Goal: Information Seeking & Learning: Learn about a topic

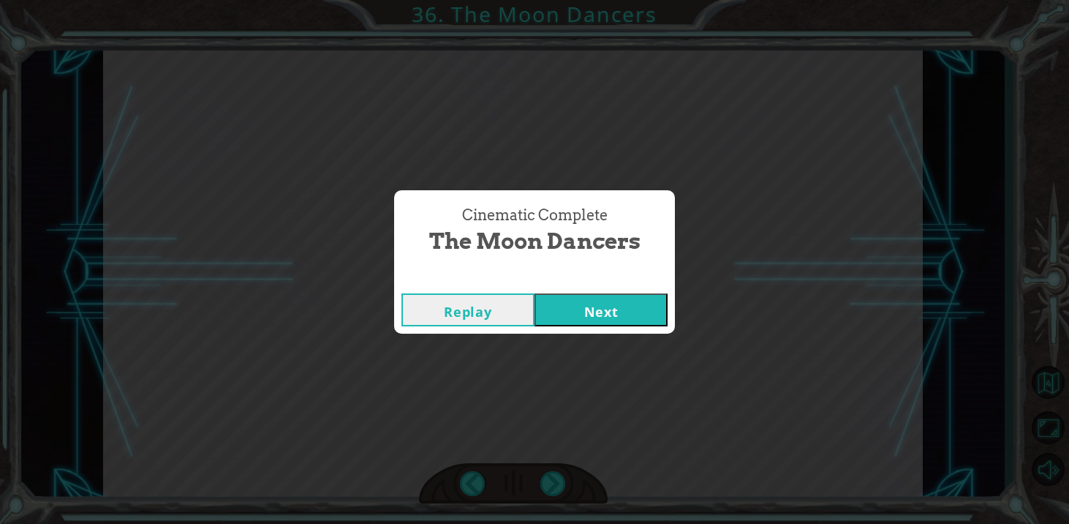
click at [610, 318] on button "Next" at bounding box center [601, 309] width 133 height 33
click at [545, 299] on button "Next" at bounding box center [601, 309] width 133 height 33
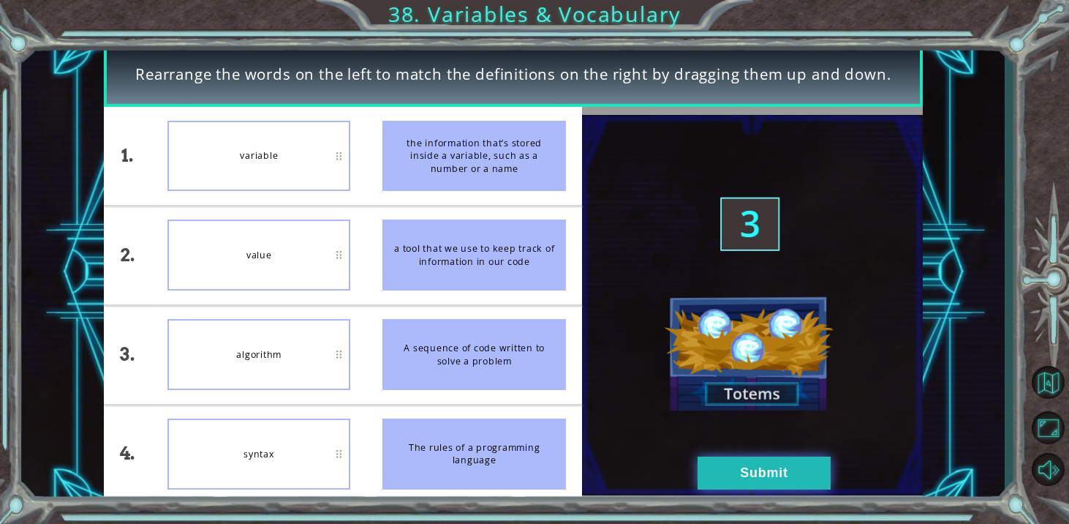
click at [767, 481] on button "Submit" at bounding box center [764, 472] width 133 height 33
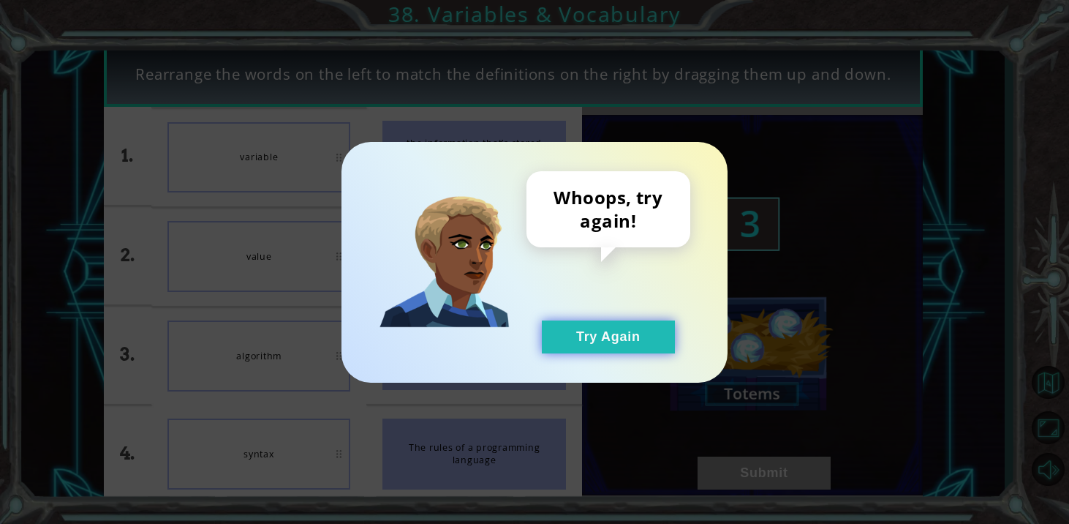
click at [649, 321] on button "Try Again" at bounding box center [608, 336] width 133 height 33
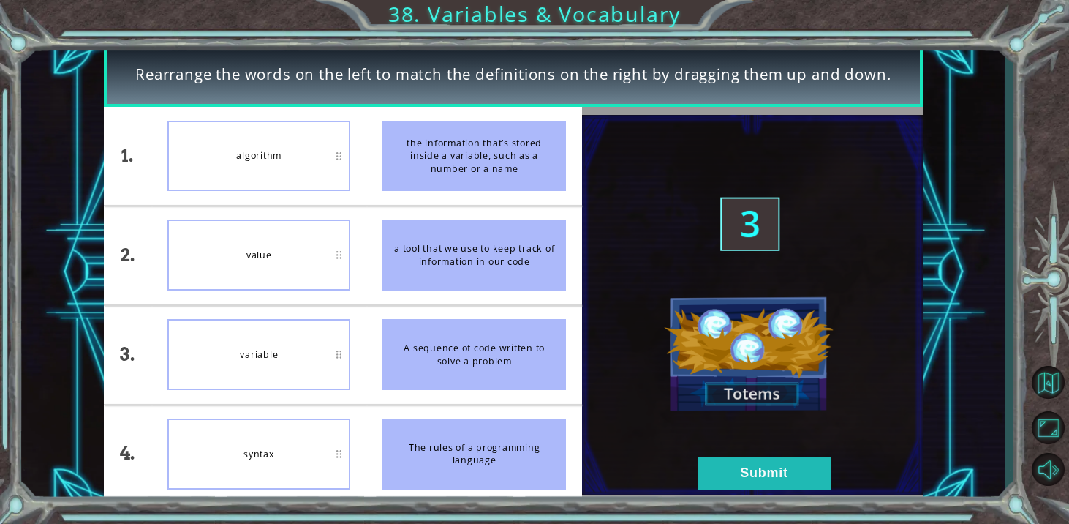
click at [320, 358] on div "variable" at bounding box center [258, 354] width 183 height 71
click at [710, 467] on button "Submit" at bounding box center [764, 472] width 133 height 33
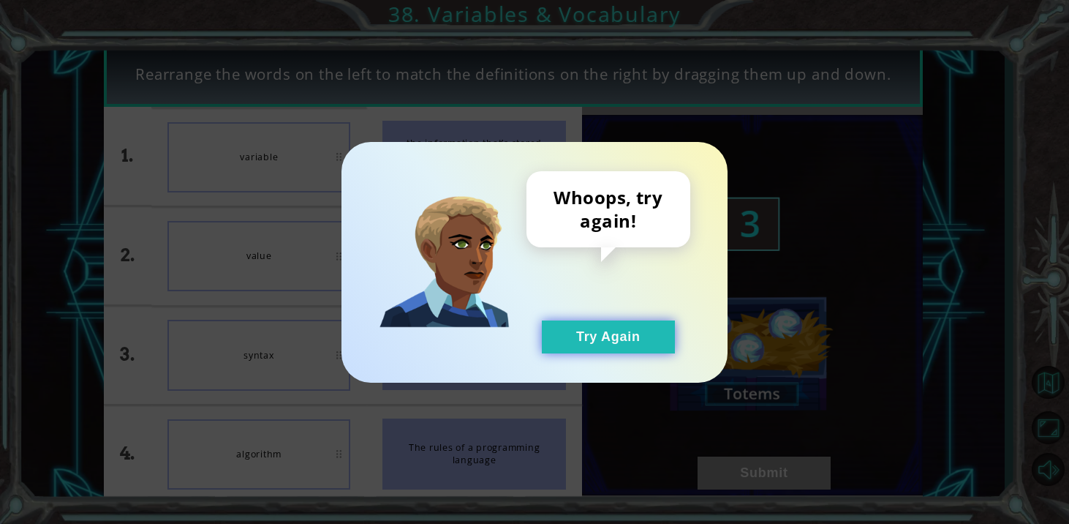
click at [616, 334] on button "Try Again" at bounding box center [608, 336] width 133 height 33
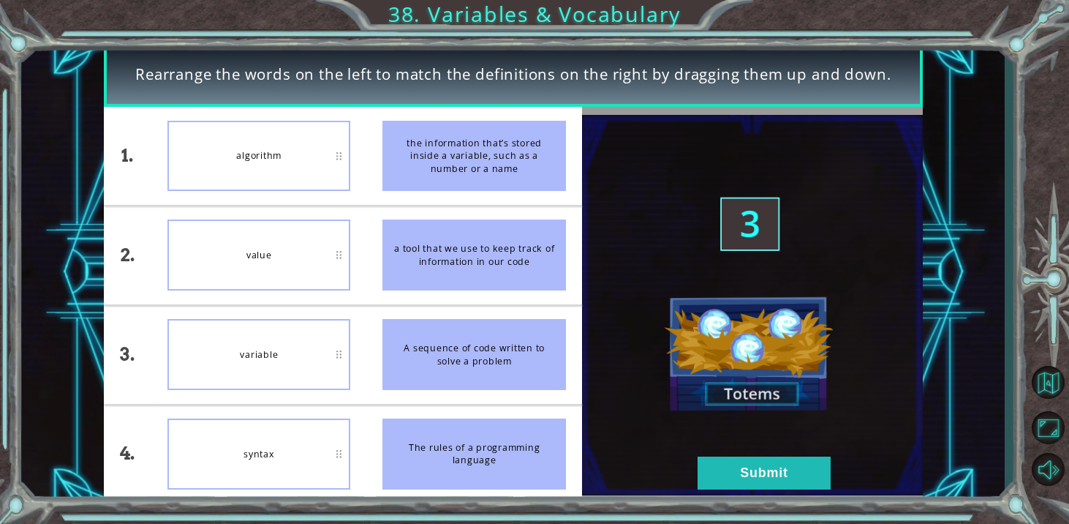
click at [298, 278] on div "value" at bounding box center [258, 254] width 183 height 71
click at [745, 464] on button "Submit" at bounding box center [764, 472] width 133 height 33
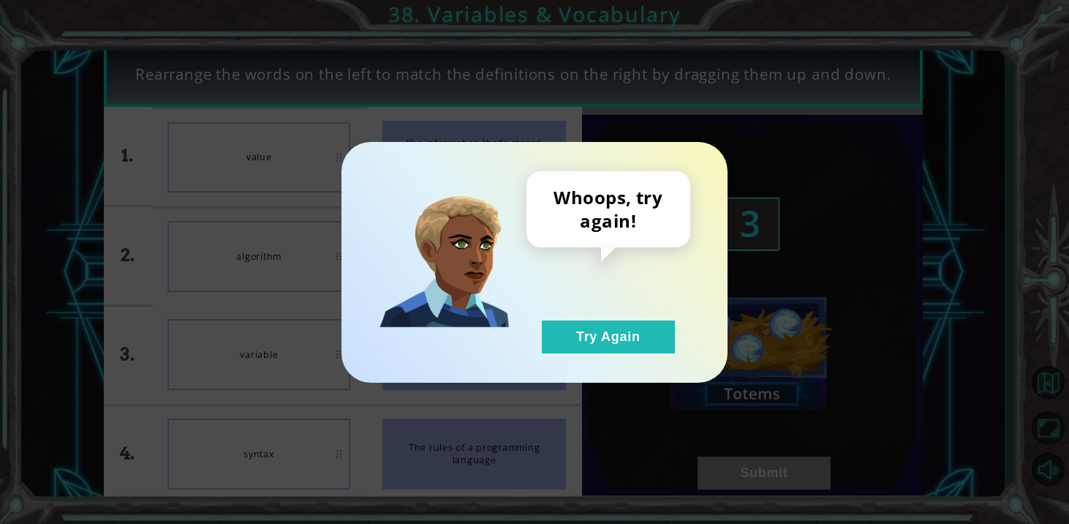
click at [651, 353] on div "Whoops, try again! Try Again" at bounding box center [535, 262] width 386 height 241
click at [645, 345] on button "Try Again" at bounding box center [608, 336] width 133 height 33
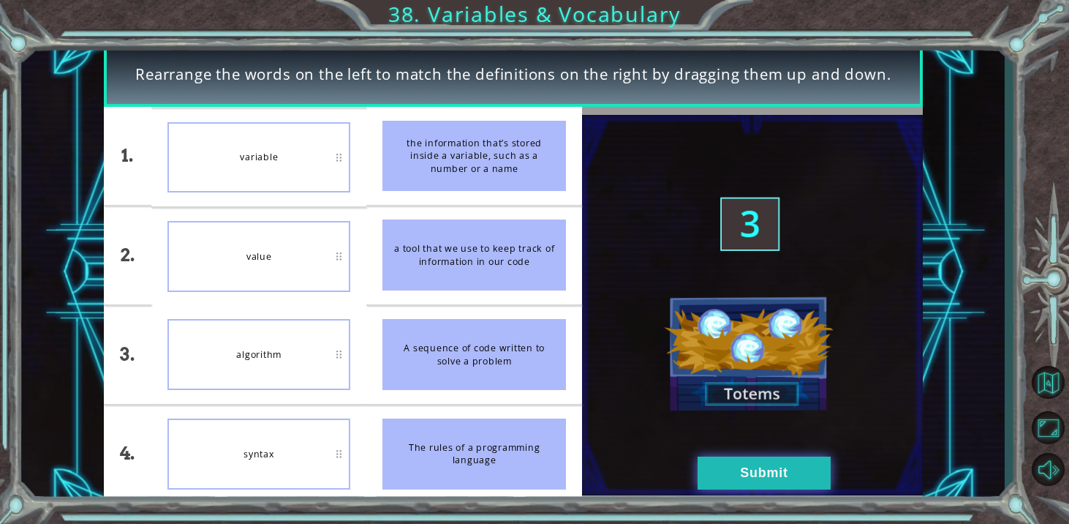
click at [745, 472] on button "Submit" at bounding box center [764, 472] width 133 height 33
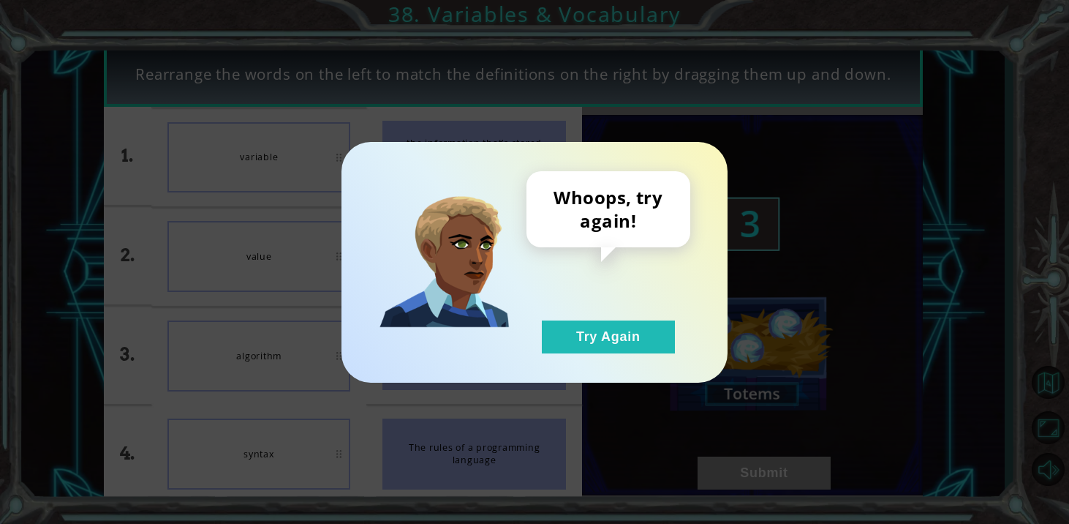
click at [611, 354] on div "Whoops, try again! Try Again" at bounding box center [535, 262] width 386 height 241
click at [606, 342] on button "Try Again" at bounding box center [608, 336] width 133 height 33
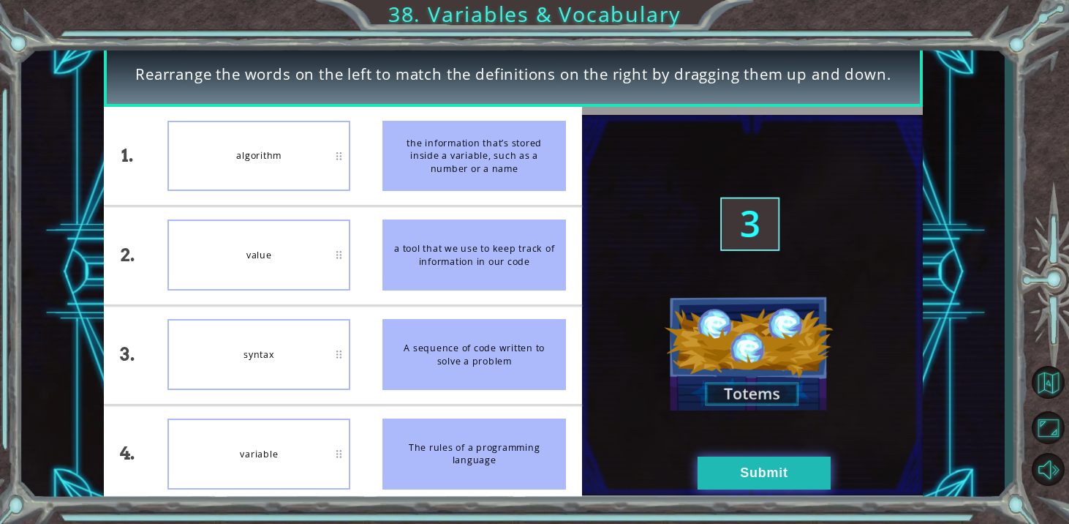
click at [724, 471] on button "Submit" at bounding box center [764, 472] width 133 height 33
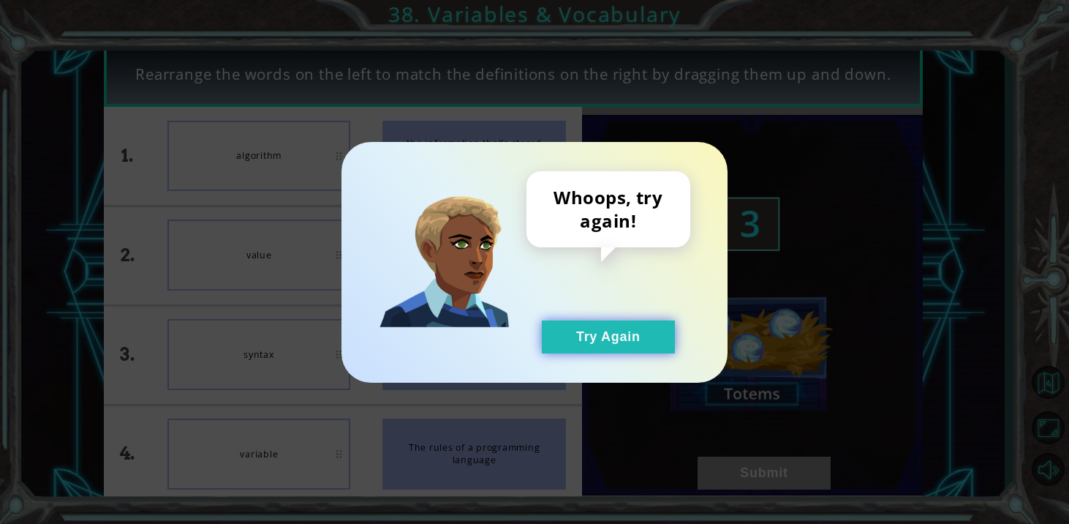
click at [627, 328] on button "Try Again" at bounding box center [608, 336] width 133 height 33
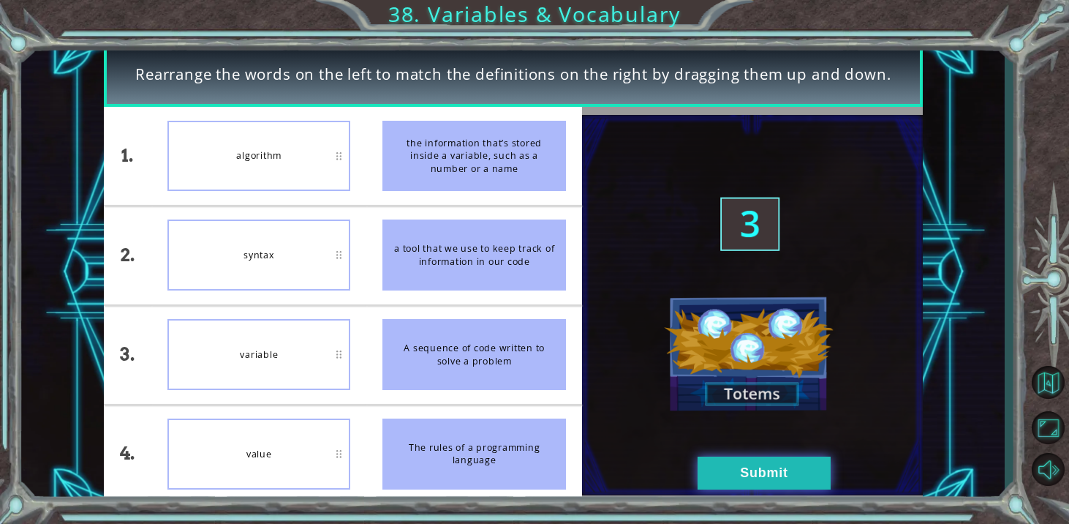
click at [777, 486] on button "Submit" at bounding box center [764, 472] width 133 height 33
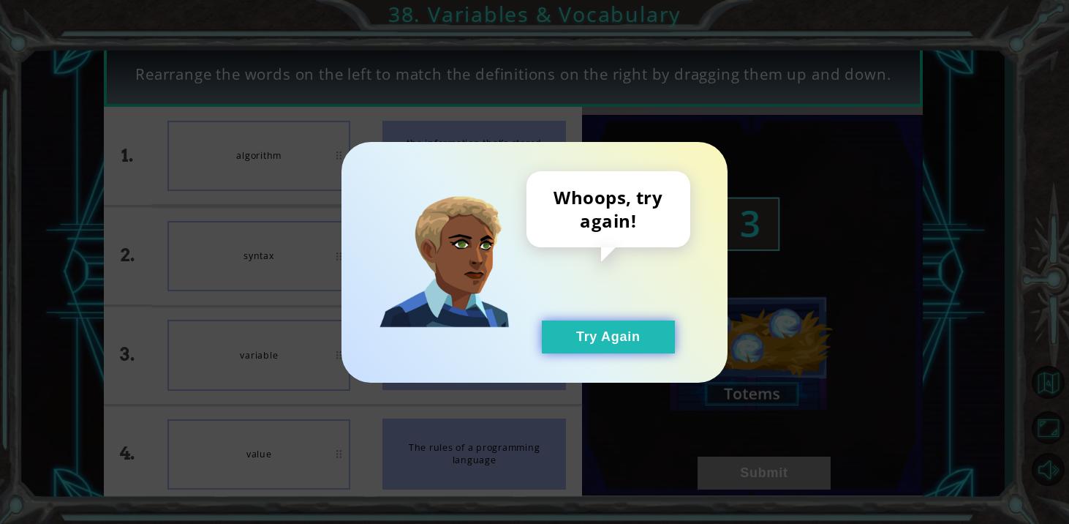
click at [636, 328] on button "Try Again" at bounding box center [608, 336] width 133 height 33
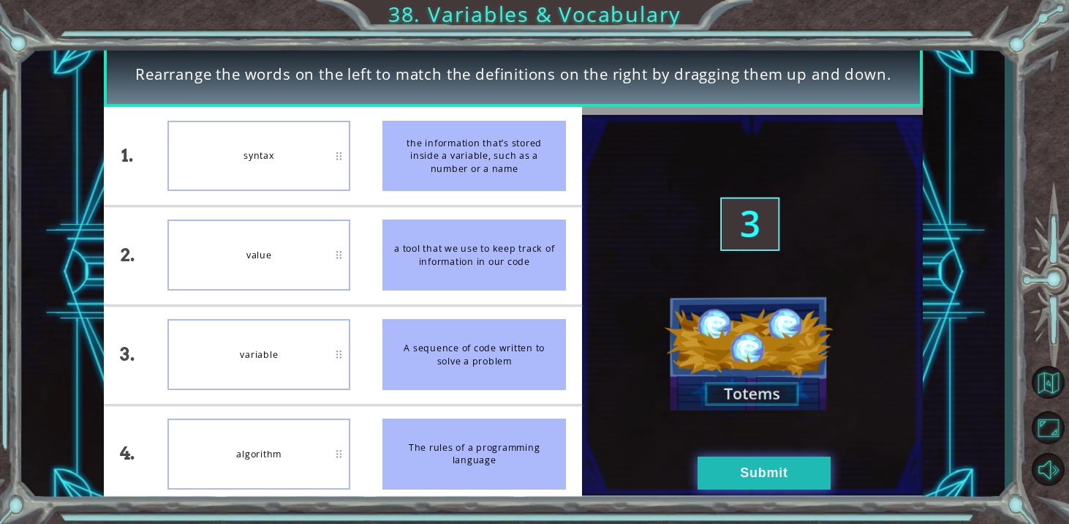
click at [726, 481] on button "Submit" at bounding box center [764, 472] width 133 height 33
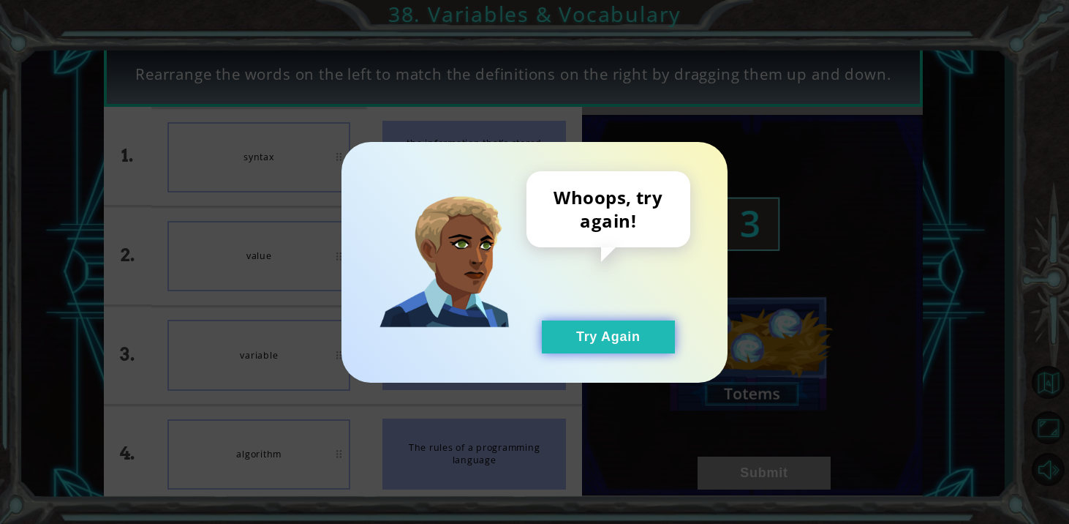
click at [593, 332] on button "Try Again" at bounding box center [608, 336] width 133 height 33
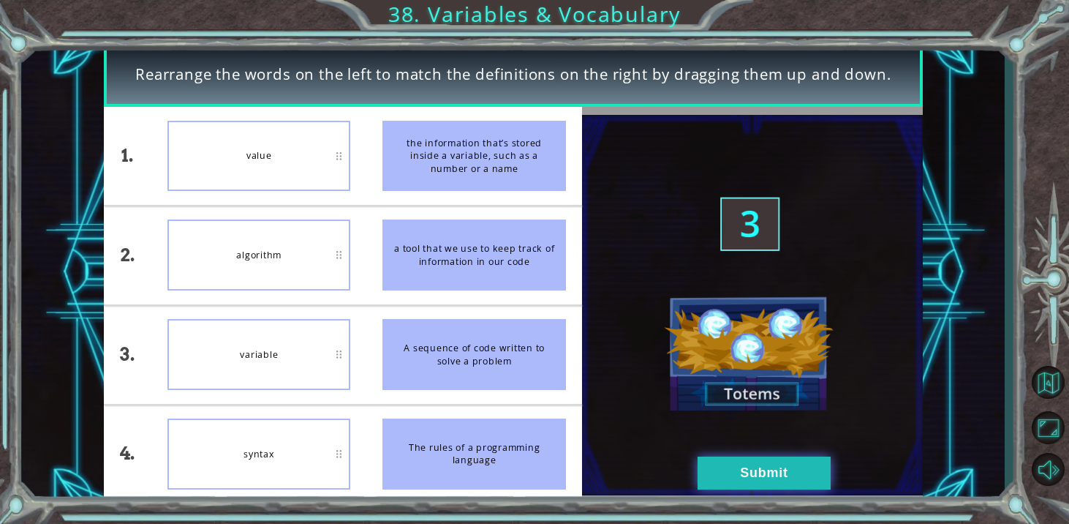
click at [709, 459] on button "Submit" at bounding box center [764, 472] width 133 height 33
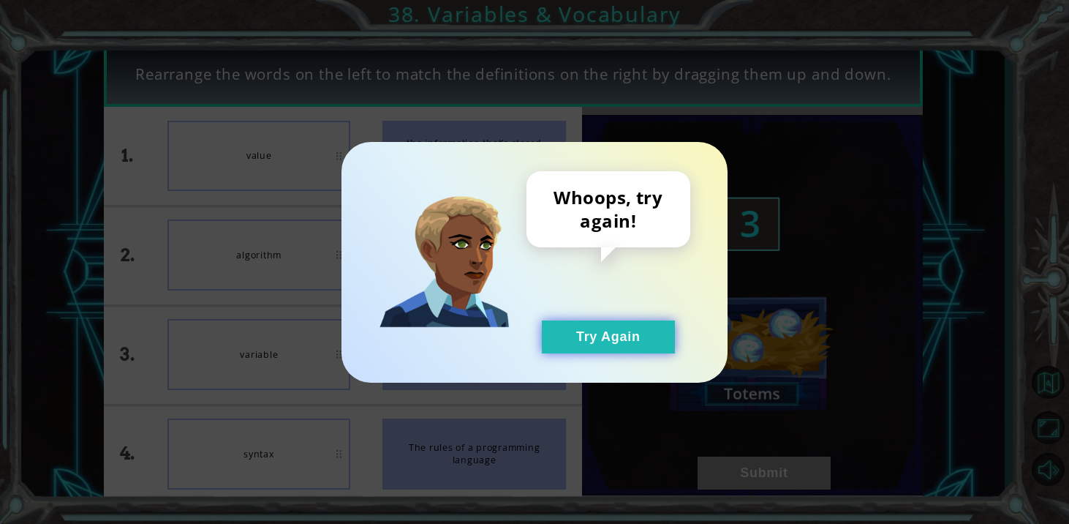
click at [604, 340] on button "Try Again" at bounding box center [608, 336] width 133 height 33
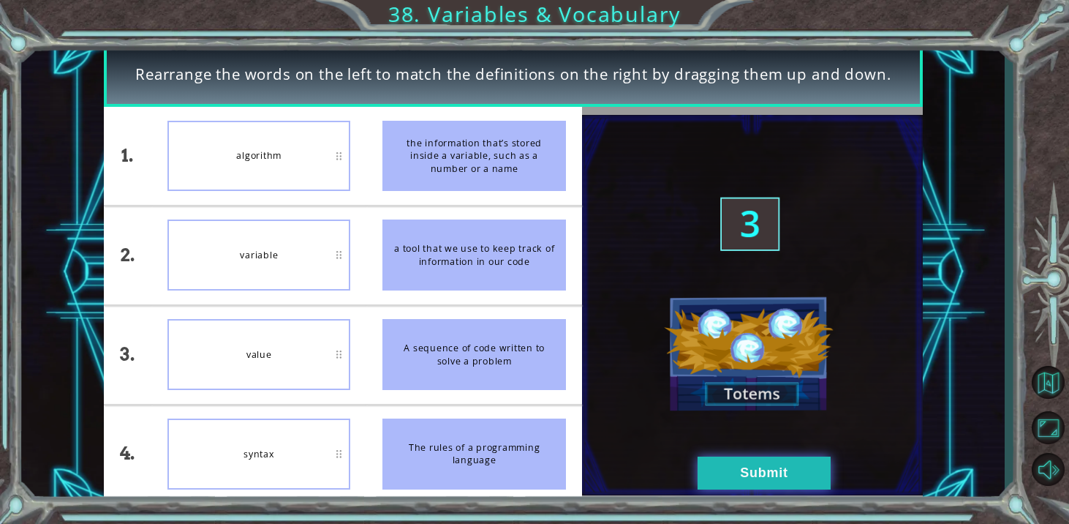
click at [742, 473] on button "Submit" at bounding box center [764, 472] width 133 height 33
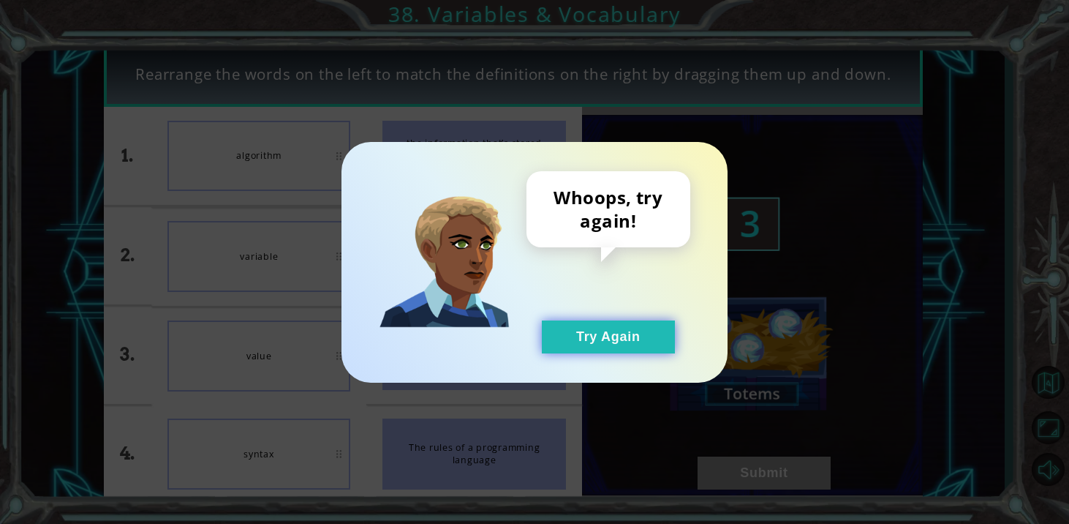
click at [587, 325] on button "Try Again" at bounding box center [608, 336] width 133 height 33
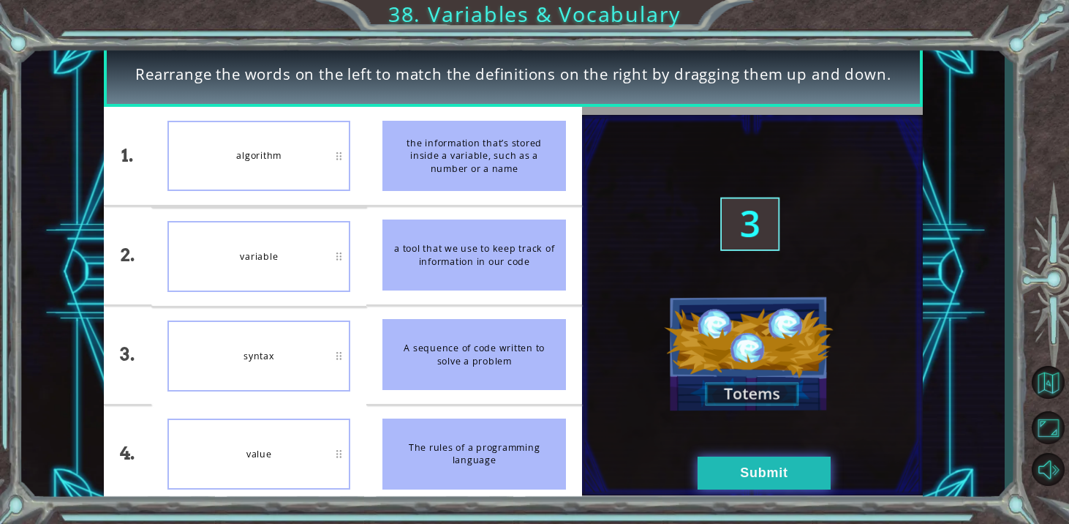
click at [726, 484] on button "Submit" at bounding box center [764, 472] width 133 height 33
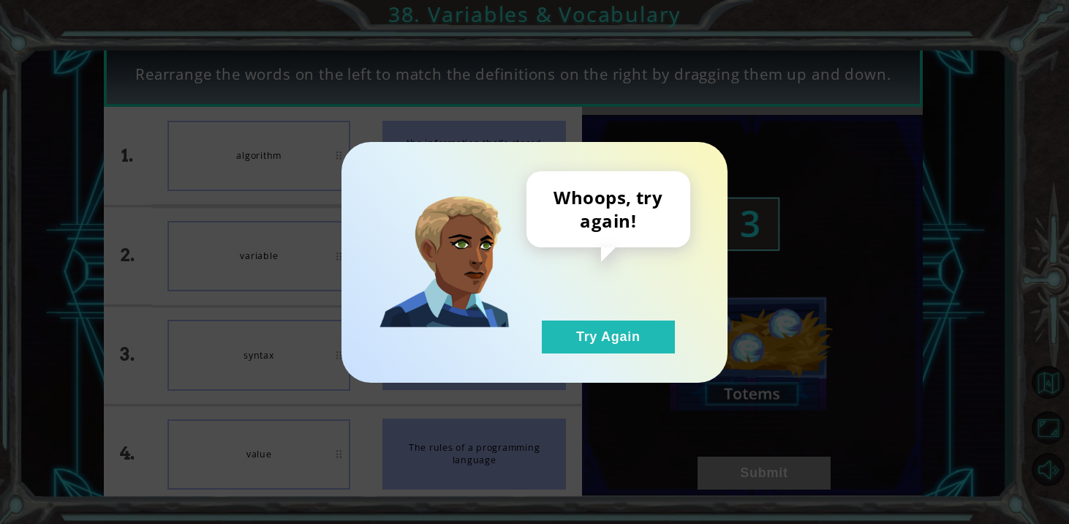
click at [592, 354] on div "Whoops, try again! Try Again" at bounding box center [535, 262] width 386 height 241
click at [590, 350] on button "Try Again" at bounding box center [608, 336] width 133 height 33
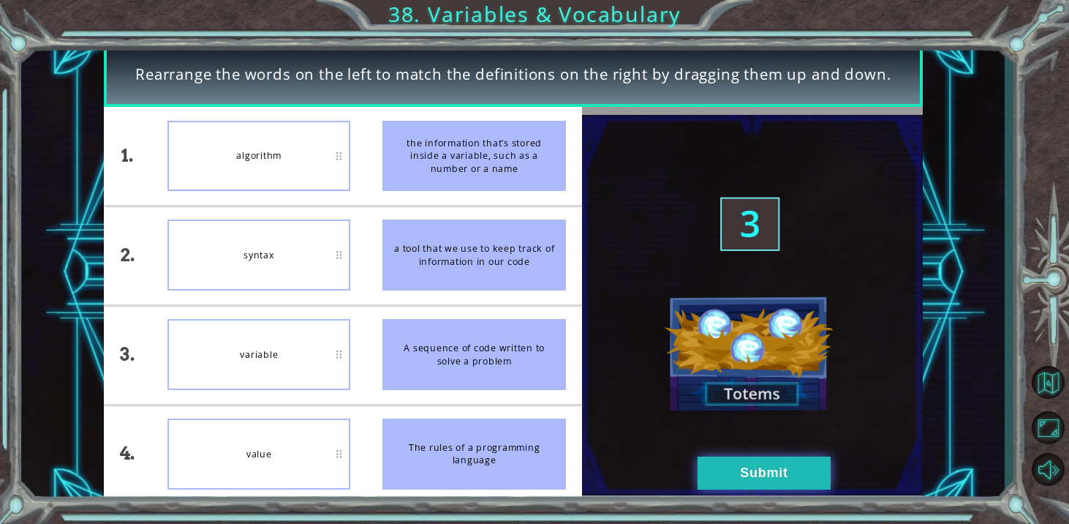
click at [739, 467] on button "Submit" at bounding box center [764, 472] width 133 height 33
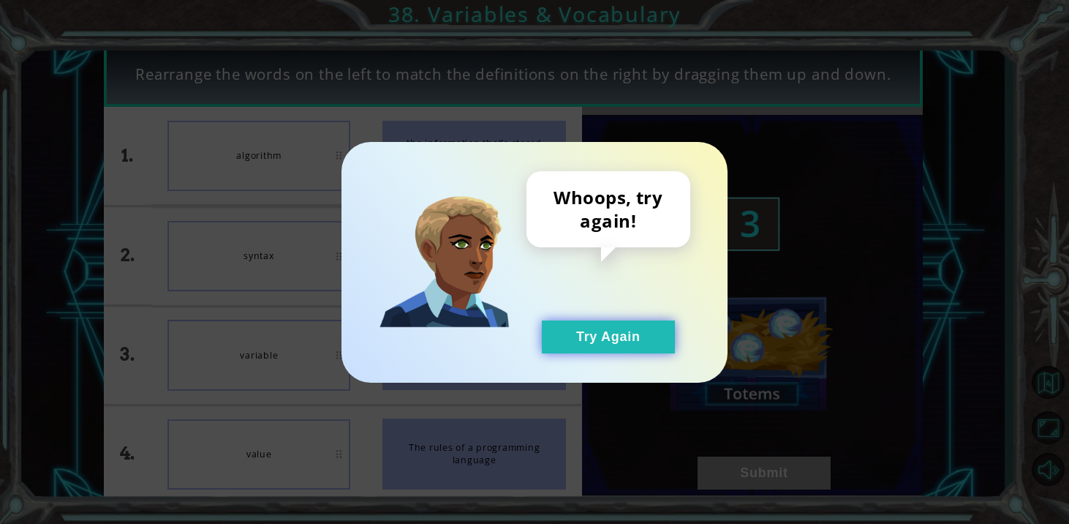
click at [565, 328] on button "Try Again" at bounding box center [608, 336] width 133 height 33
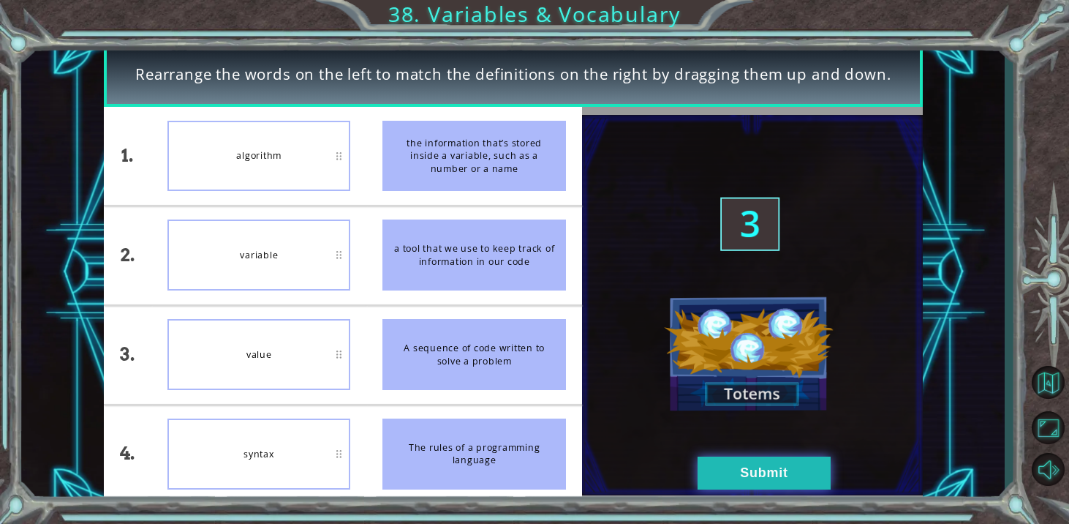
click at [715, 466] on button "Submit" at bounding box center [764, 472] width 133 height 33
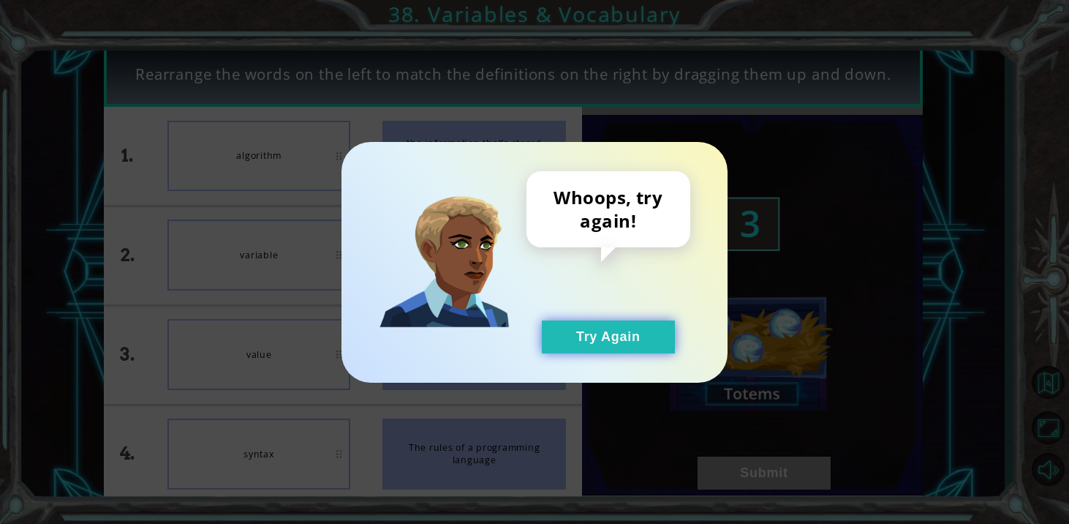
click at [595, 350] on button "Try Again" at bounding box center [608, 336] width 133 height 33
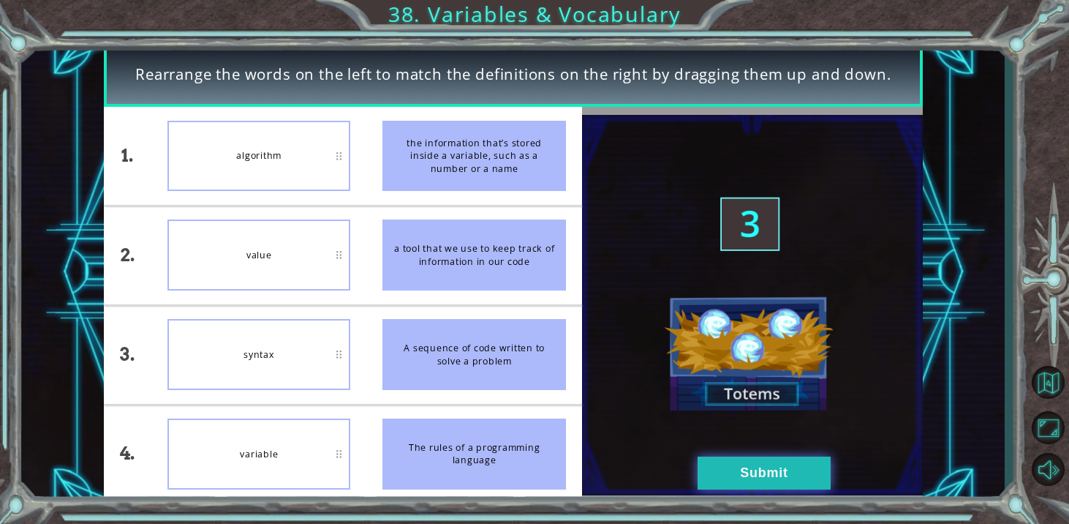
click at [706, 470] on button "Submit" at bounding box center [764, 472] width 133 height 33
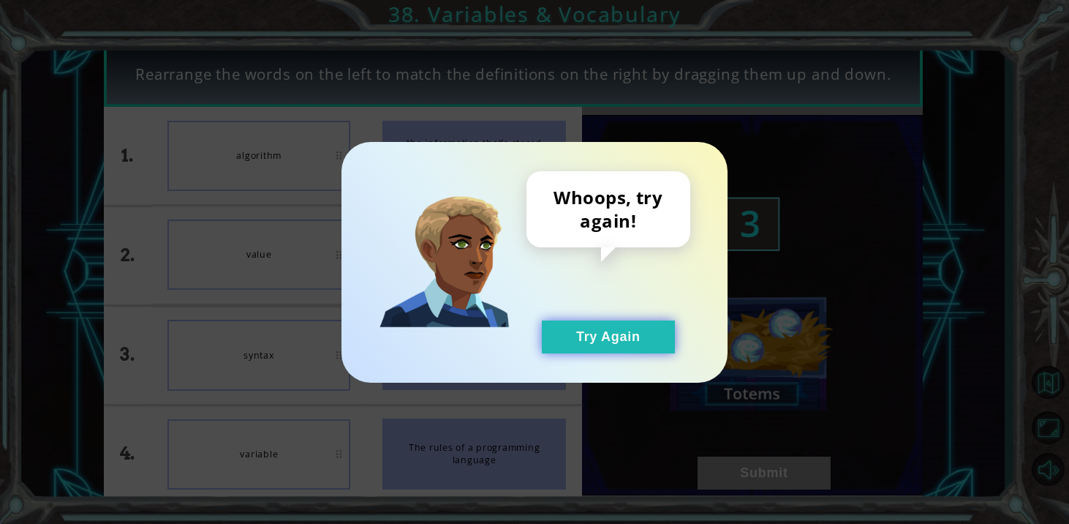
click at [583, 350] on button "Try Again" at bounding box center [608, 336] width 133 height 33
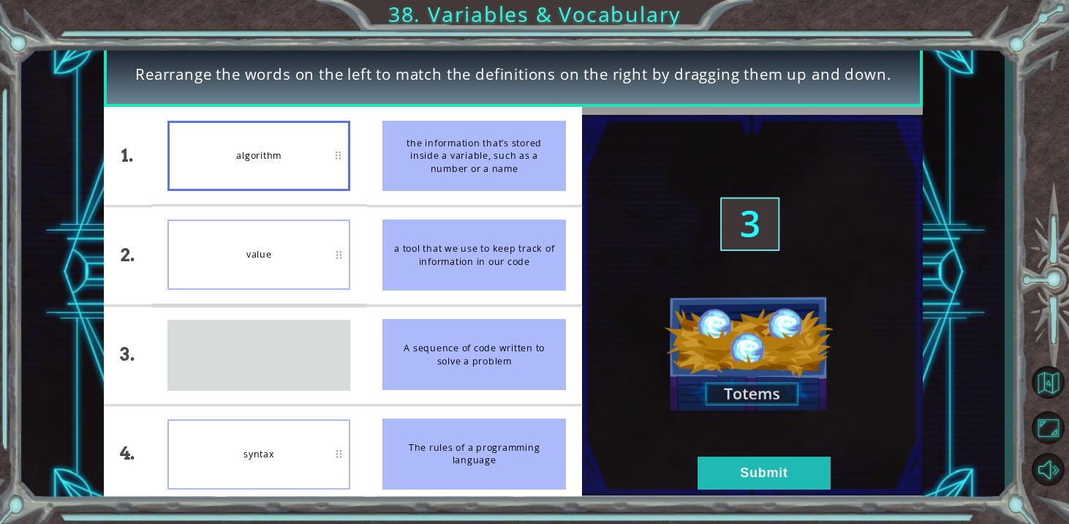
drag, startPoint x: 291, startPoint y: 335, endPoint x: 272, endPoint y: 121, distance: 214.4
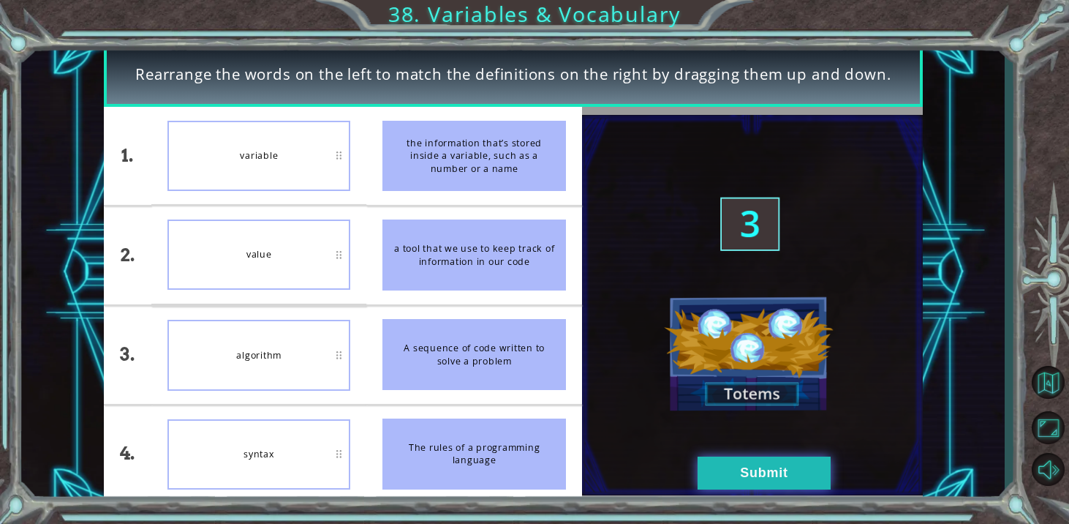
click at [721, 468] on button "Submit" at bounding box center [764, 472] width 133 height 33
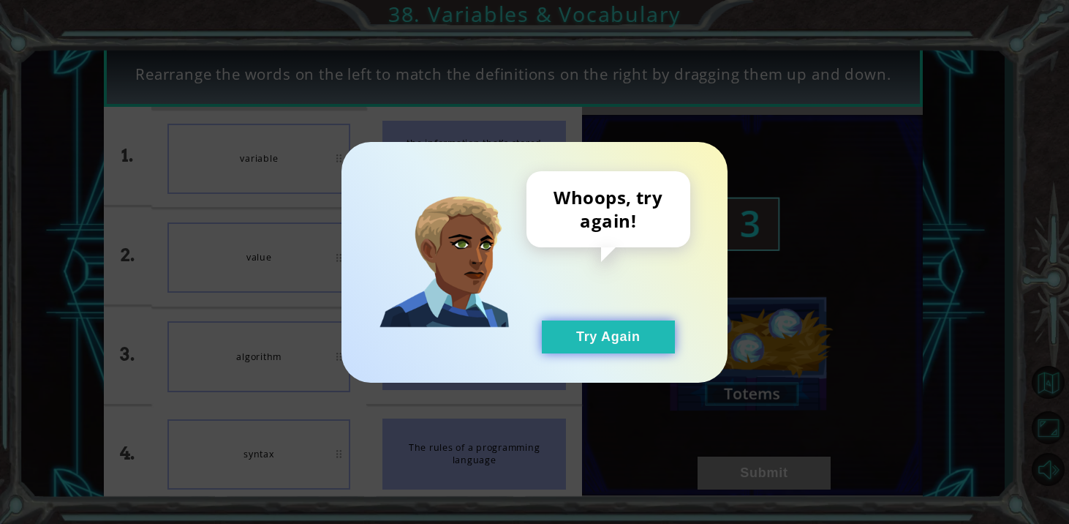
click at [650, 347] on button "Try Again" at bounding box center [608, 336] width 133 height 33
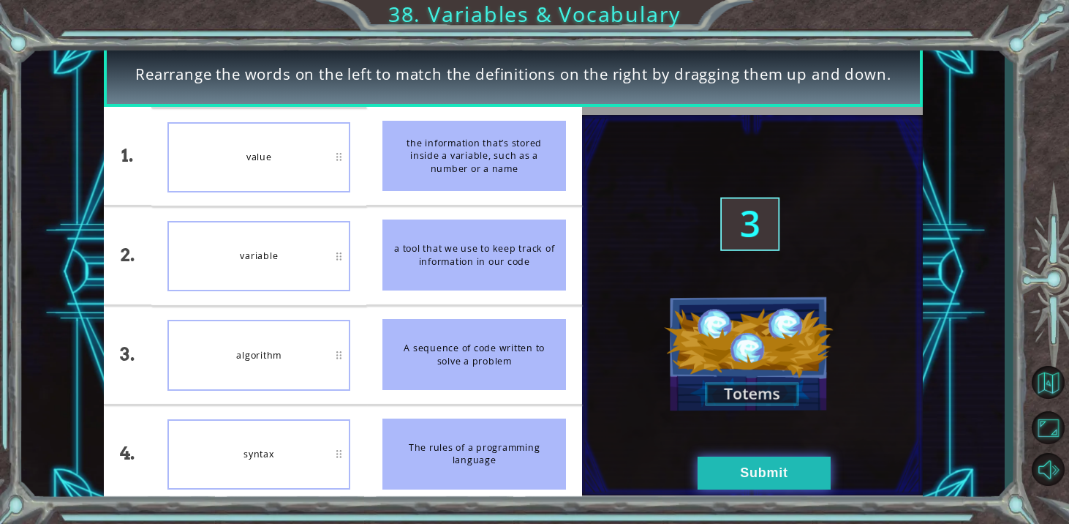
click at [739, 459] on button "Submit" at bounding box center [764, 472] width 133 height 33
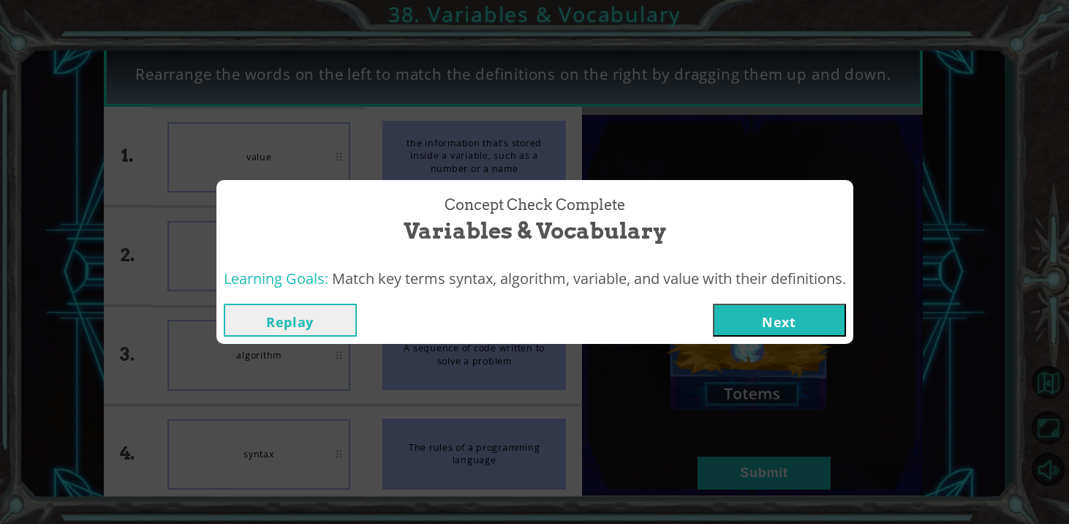
click at [723, 304] on button "Next" at bounding box center [779, 320] width 133 height 33
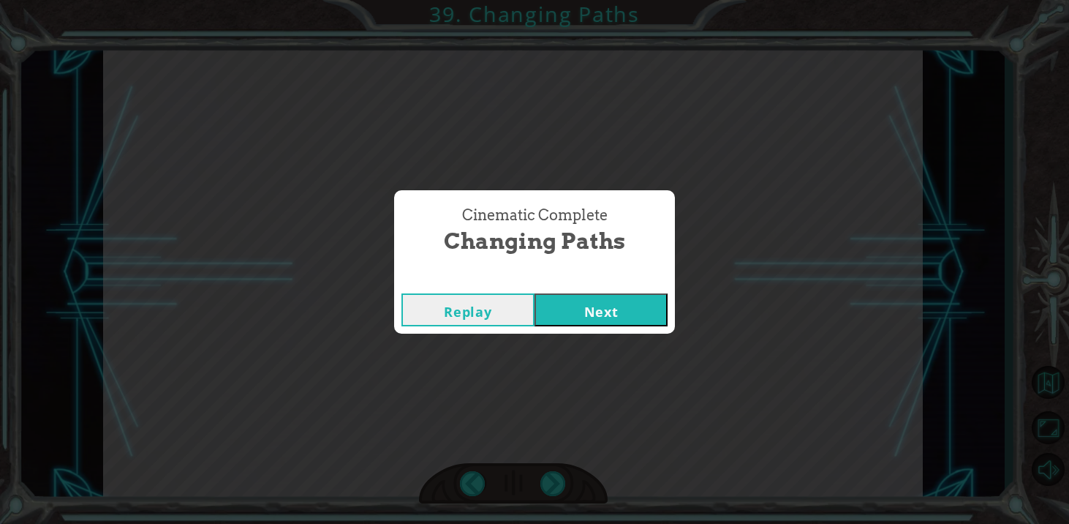
click at [579, 315] on button "Next" at bounding box center [601, 309] width 133 height 33
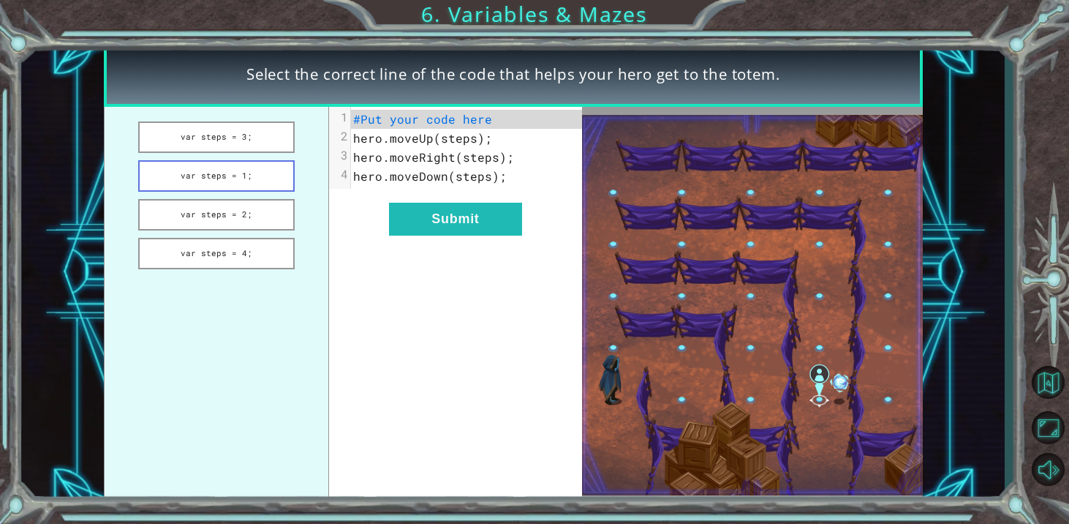
click at [250, 173] on button "var steps = 1;" at bounding box center [216, 175] width 157 height 31
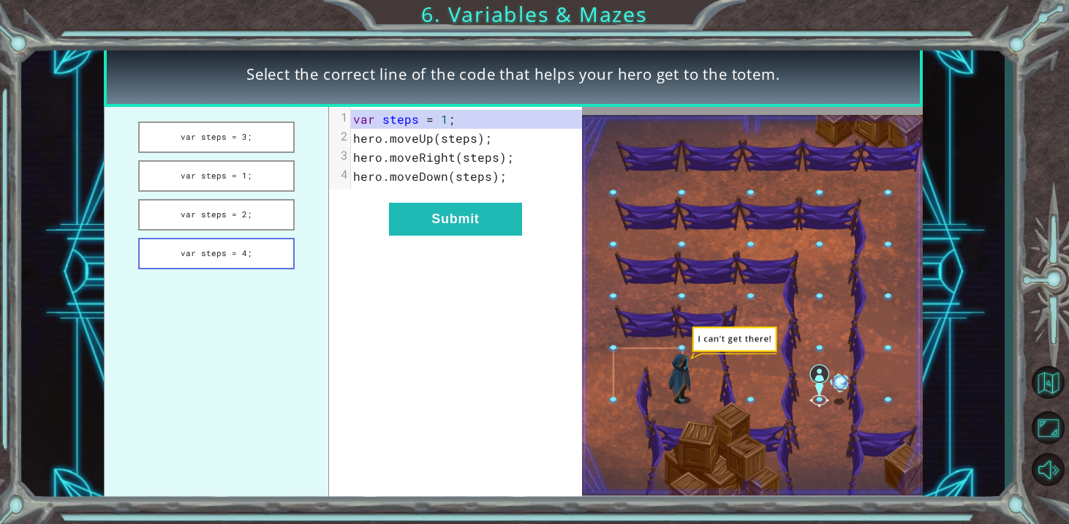
click at [255, 243] on button "var steps = 4;" at bounding box center [216, 253] width 157 height 31
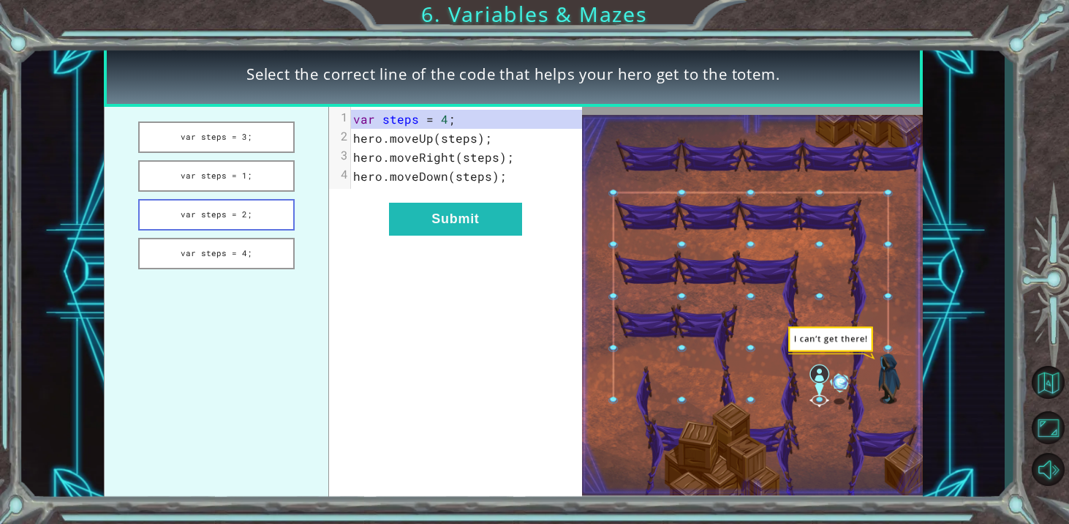
click at [246, 214] on button "var steps = 2;" at bounding box center [216, 214] width 157 height 31
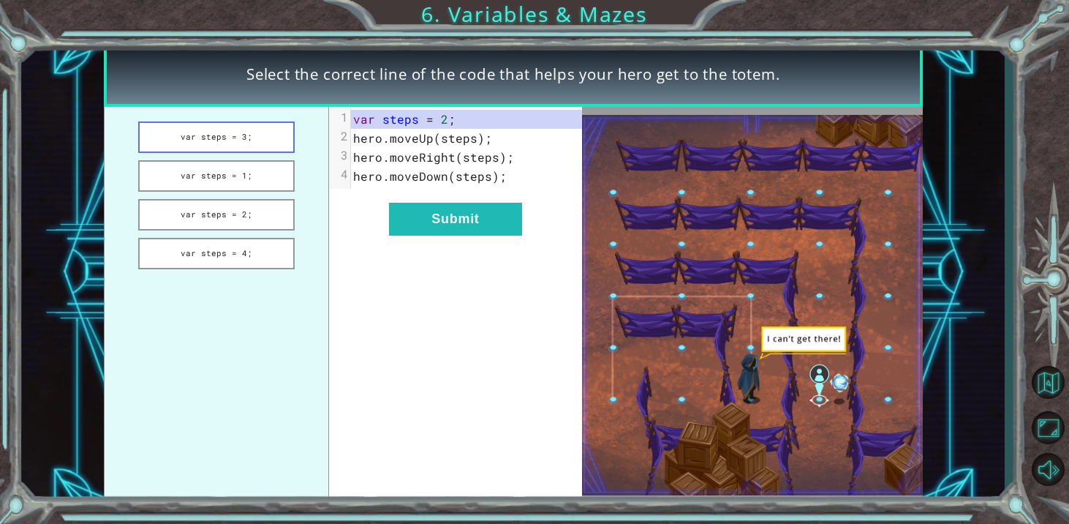
click at [203, 135] on button "var steps = 3;" at bounding box center [216, 136] width 157 height 31
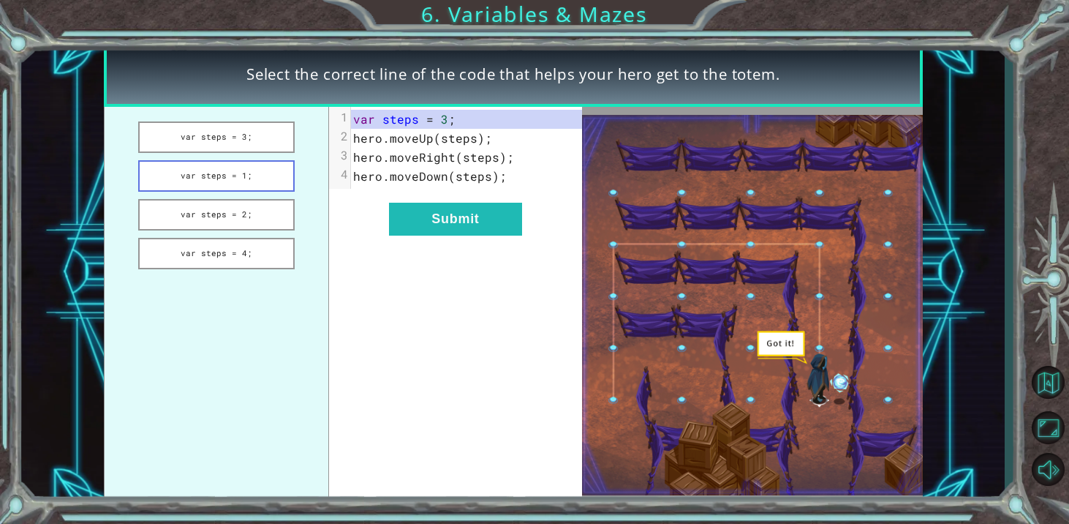
click at [208, 178] on button "var steps = 1;" at bounding box center [216, 175] width 157 height 31
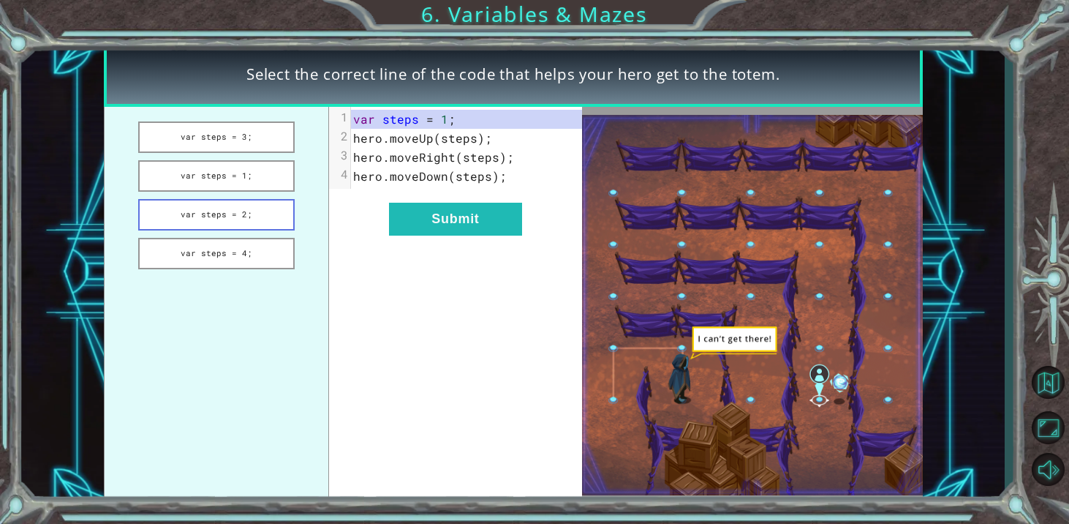
click at [218, 208] on button "var steps = 2;" at bounding box center [216, 214] width 157 height 31
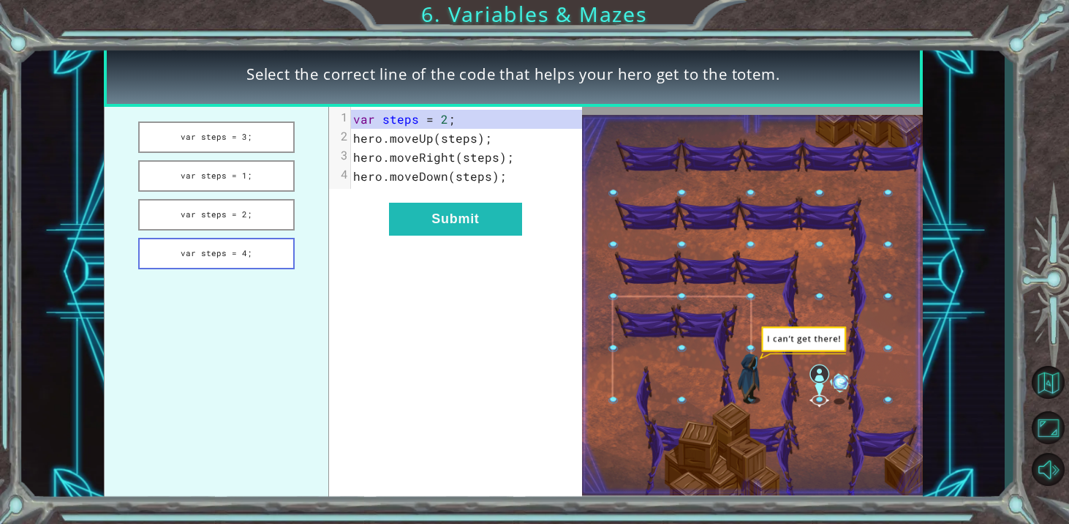
click at [248, 251] on button "var steps = 4;" at bounding box center [216, 253] width 157 height 31
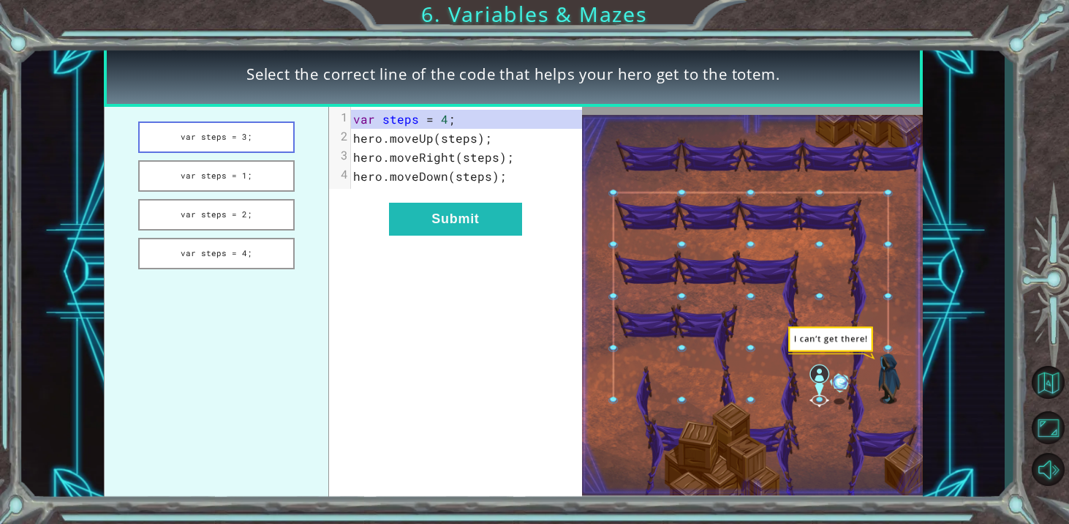
click at [224, 135] on button "var steps = 3;" at bounding box center [216, 136] width 157 height 31
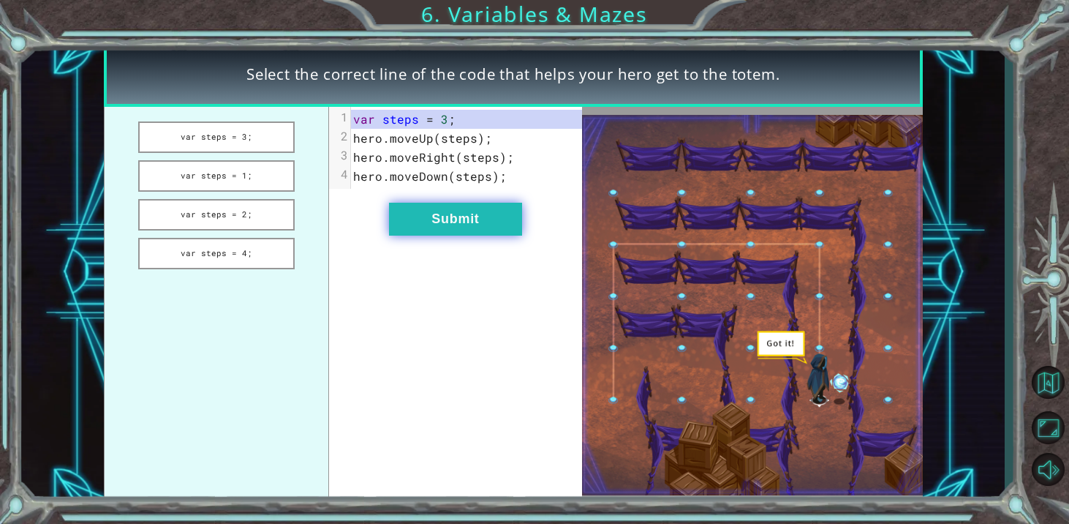
click at [467, 211] on button "Submit" at bounding box center [455, 219] width 133 height 33
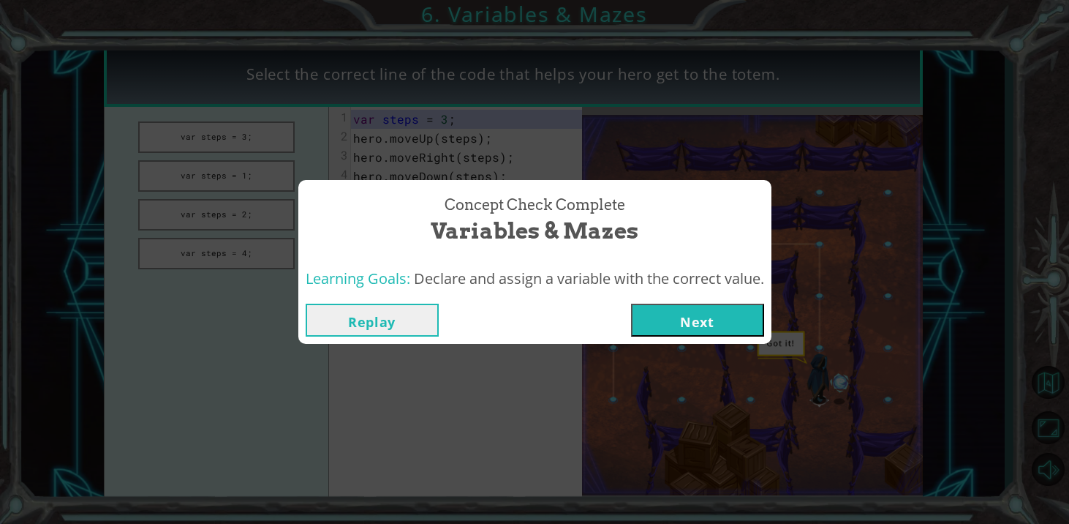
click at [645, 310] on button "Next" at bounding box center [697, 320] width 133 height 33
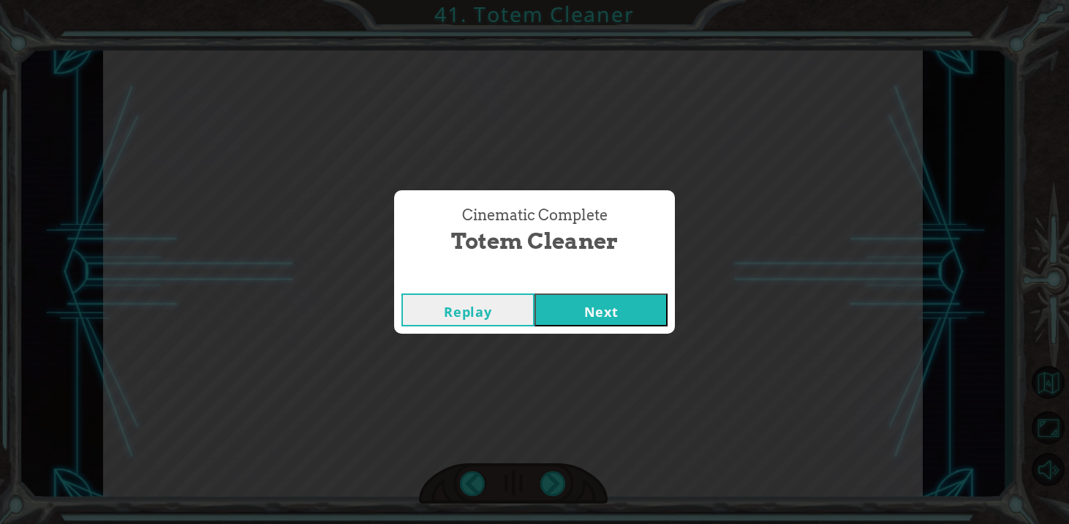
click at [614, 304] on button "Next" at bounding box center [601, 309] width 133 height 33
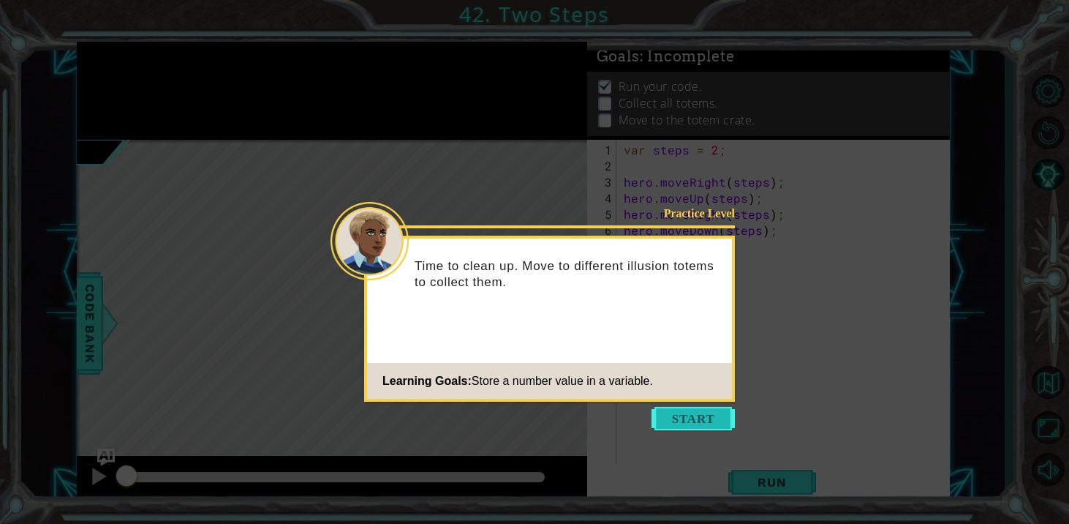
click at [678, 420] on button "Start" at bounding box center [693, 418] width 83 height 23
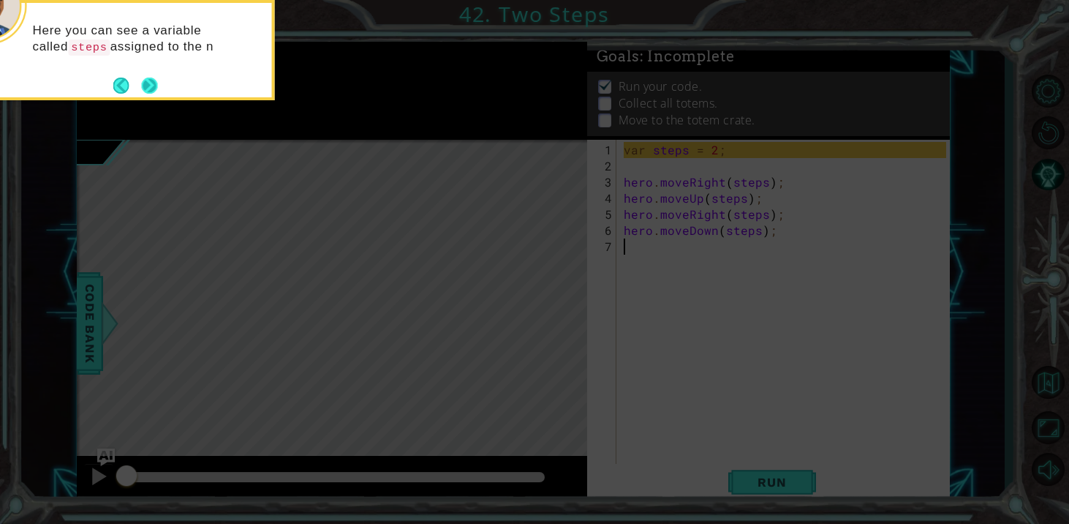
click at [145, 85] on button "Next" at bounding box center [150, 86] width 16 height 16
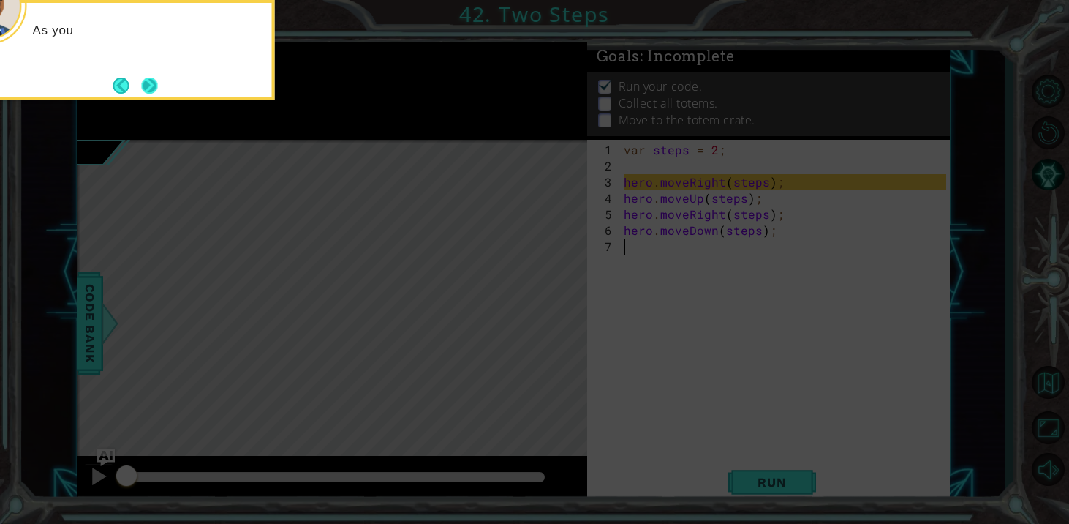
click at [144, 86] on button "Next" at bounding box center [150, 86] width 16 height 16
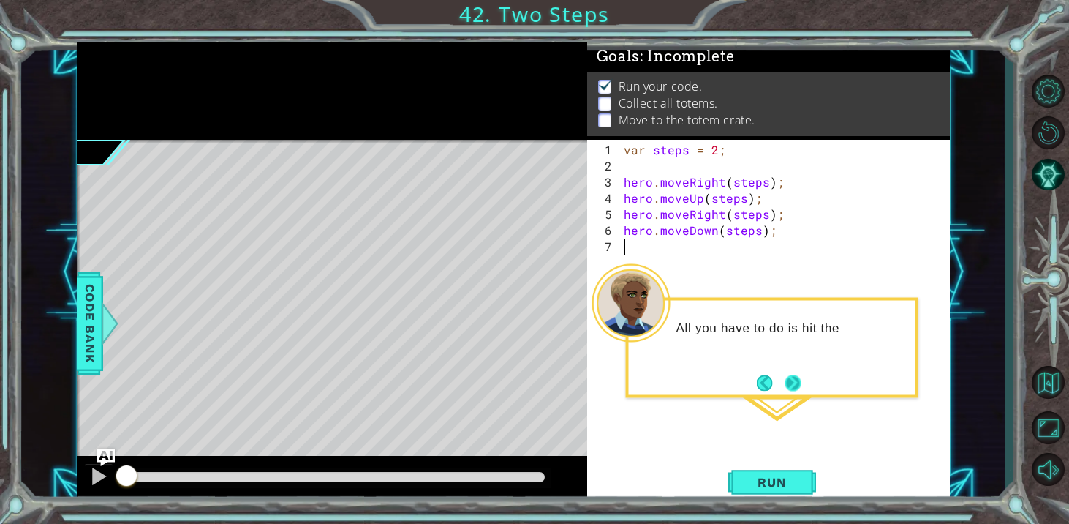
click at [792, 378] on button "Next" at bounding box center [794, 382] width 16 height 16
click at [792, 378] on div "var steps = 2 ; hero . moveRight ( steps ) ; hero . moveUp ( steps ) ; hero . m…" at bounding box center [787, 327] width 333 height 370
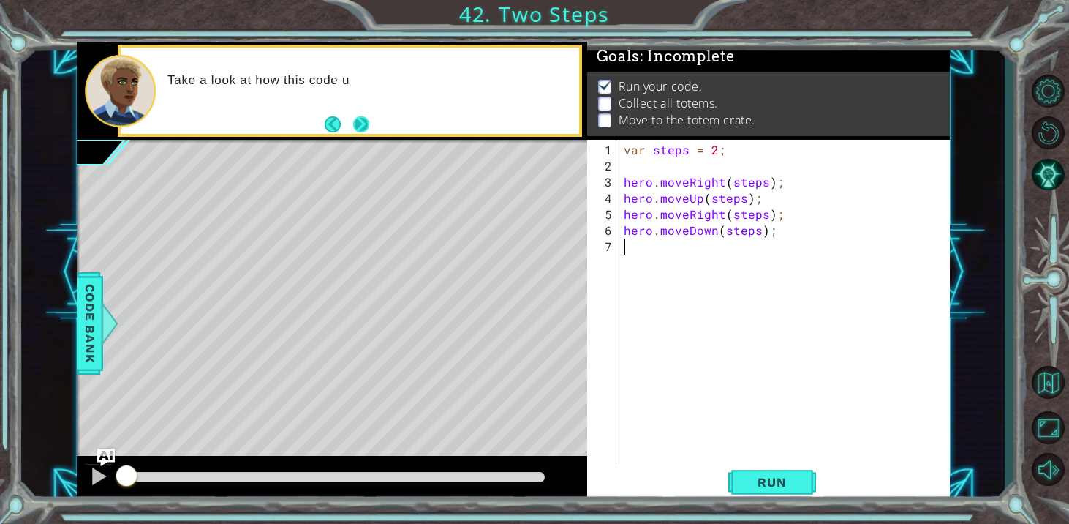
click at [366, 123] on button "Next" at bounding box center [361, 124] width 16 height 16
click at [729, 473] on button "Run" at bounding box center [772, 482] width 88 height 37
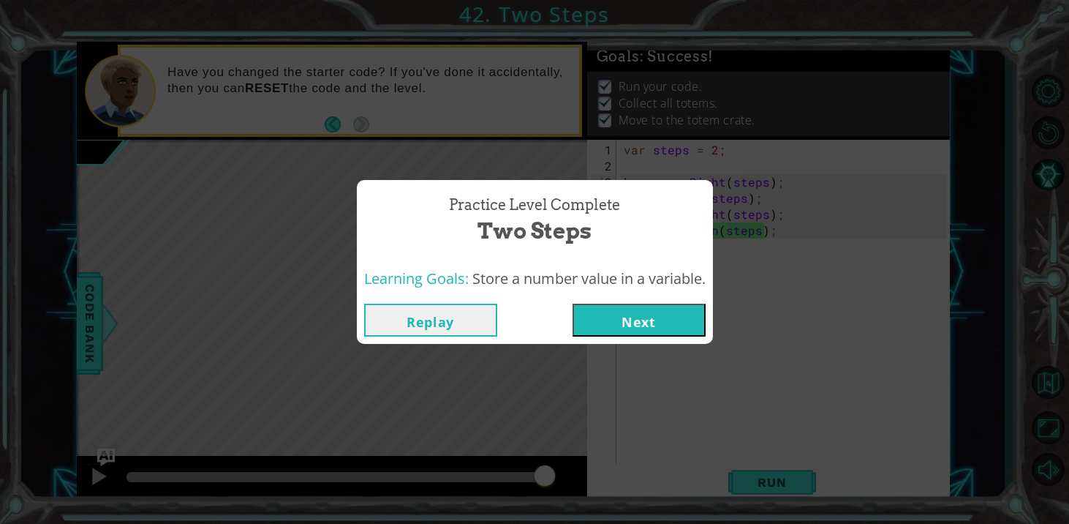
click at [632, 319] on button "Next" at bounding box center [639, 320] width 133 height 33
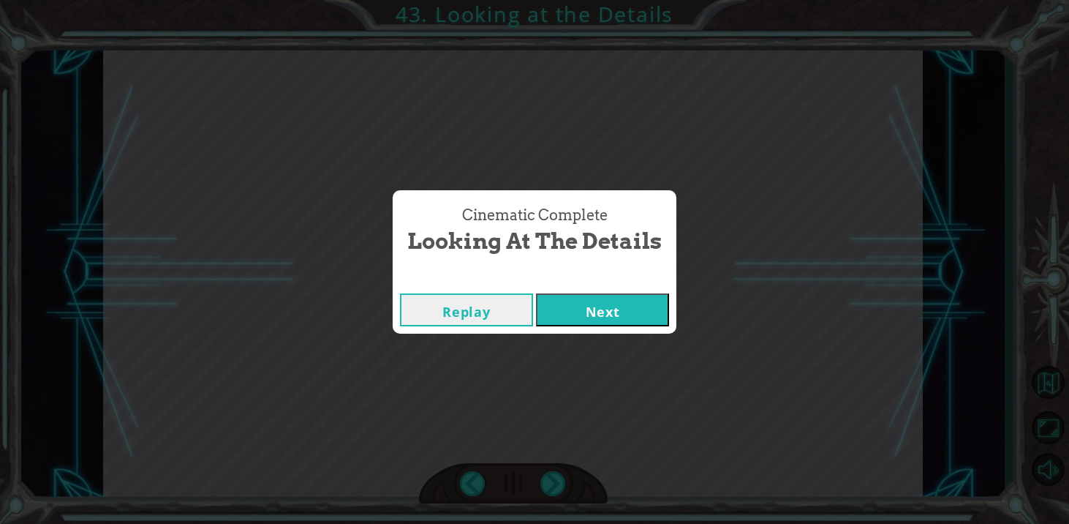
click at [602, 293] on div "Replay Next" at bounding box center [535, 310] width 284 height 48
click at [598, 305] on button "Next" at bounding box center [602, 309] width 133 height 33
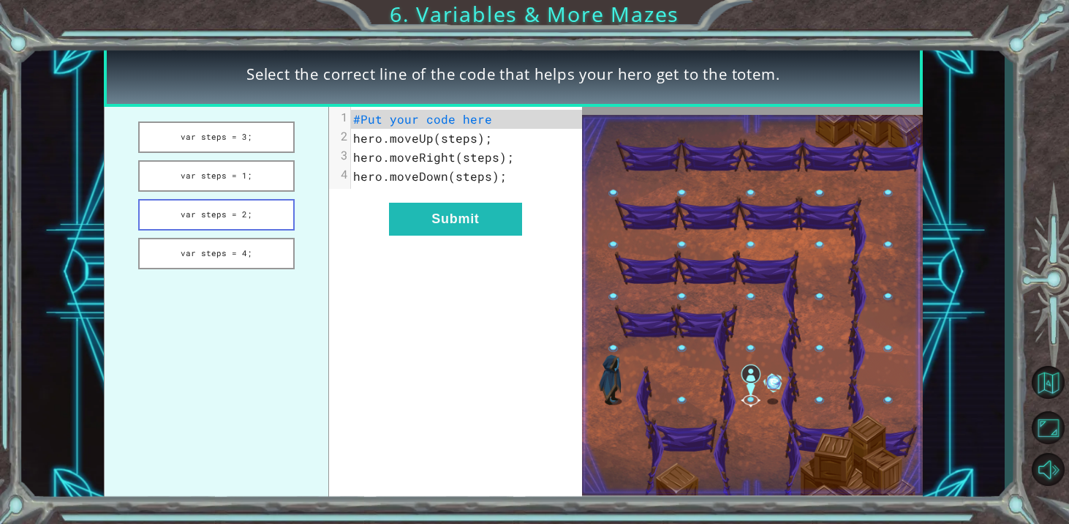
click at [250, 208] on button "var steps = 2;" at bounding box center [216, 214] width 157 height 31
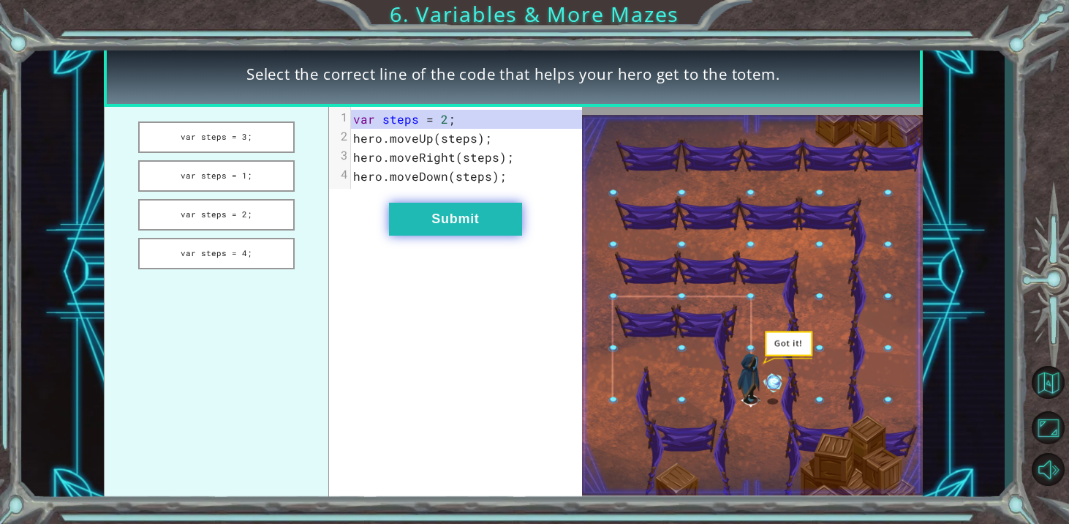
click at [429, 214] on button "Submit" at bounding box center [455, 219] width 133 height 33
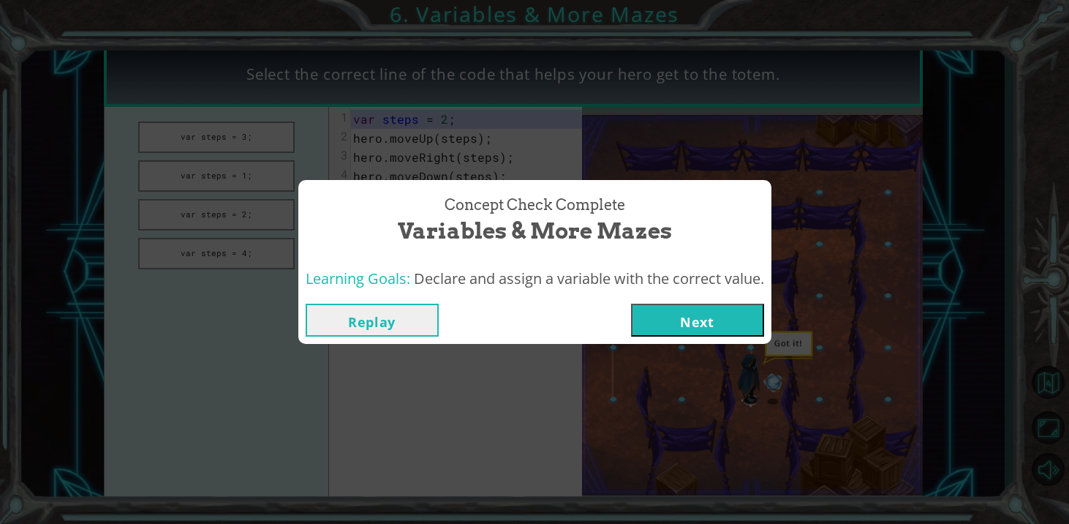
click at [681, 299] on div "Replay Next" at bounding box center [534, 320] width 473 height 48
click at [682, 311] on button "Next" at bounding box center [697, 320] width 133 height 33
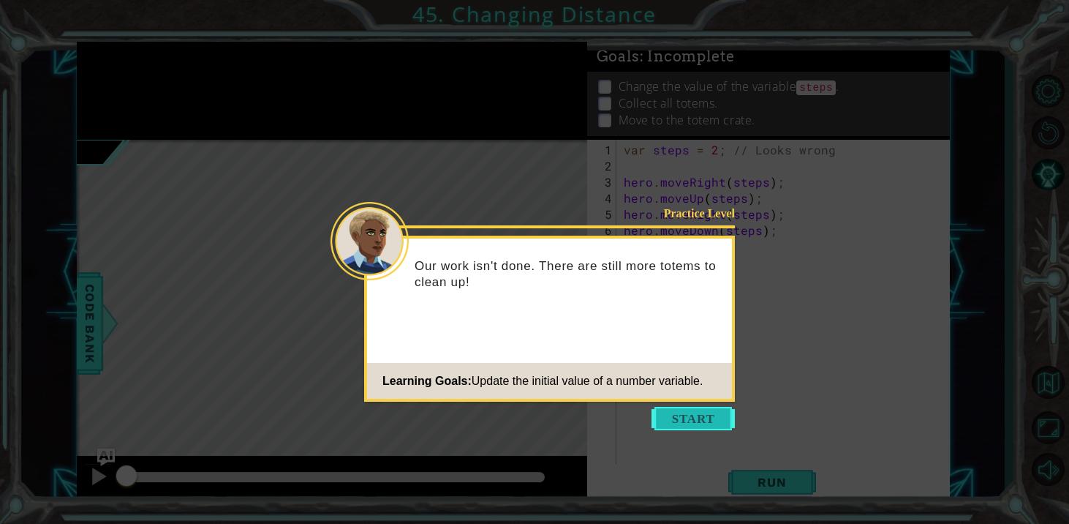
click at [701, 423] on button "Start" at bounding box center [693, 418] width 83 height 23
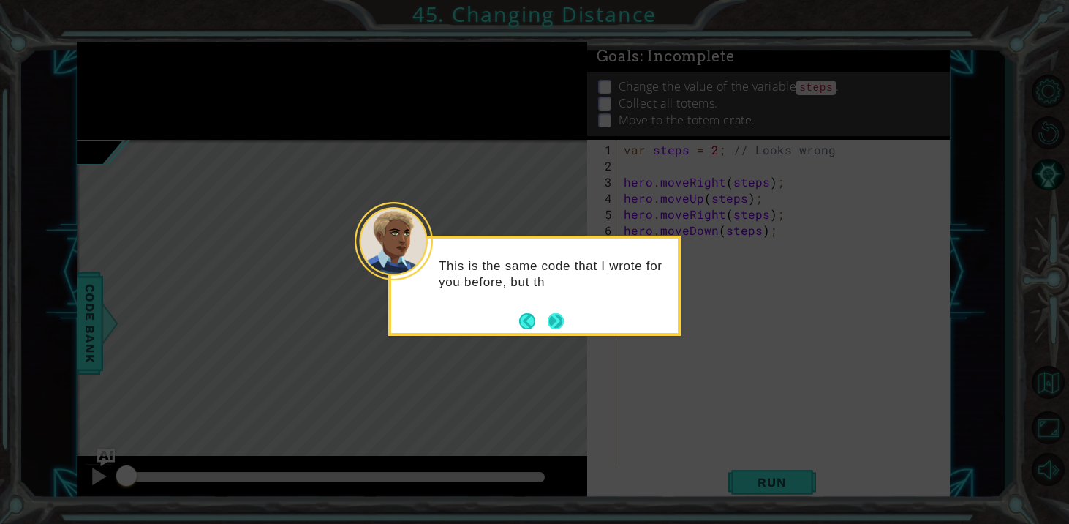
click at [557, 328] on footer at bounding box center [541, 321] width 45 height 22
click at [557, 323] on button "Next" at bounding box center [556, 321] width 16 height 16
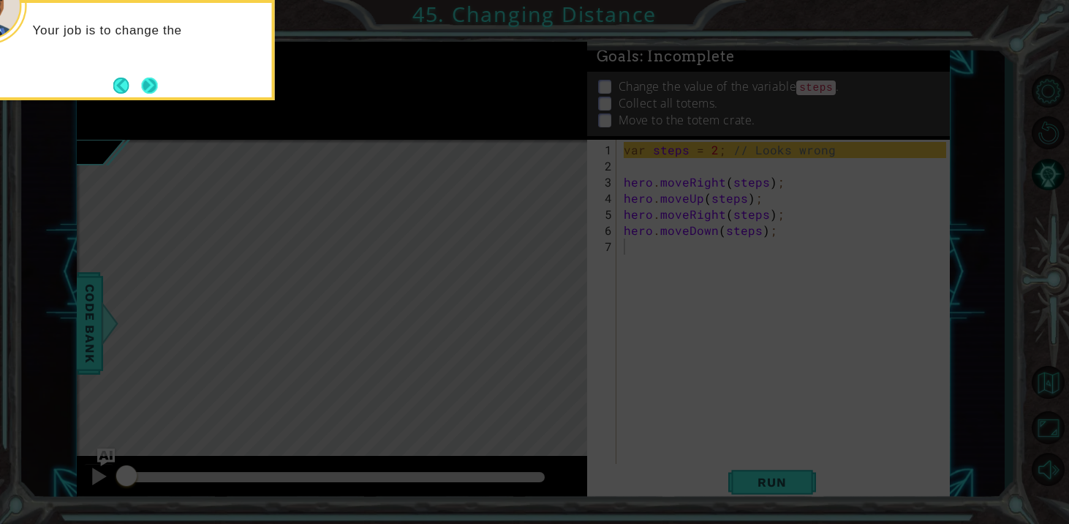
click at [141, 78] on button "Next" at bounding box center [149, 86] width 16 height 16
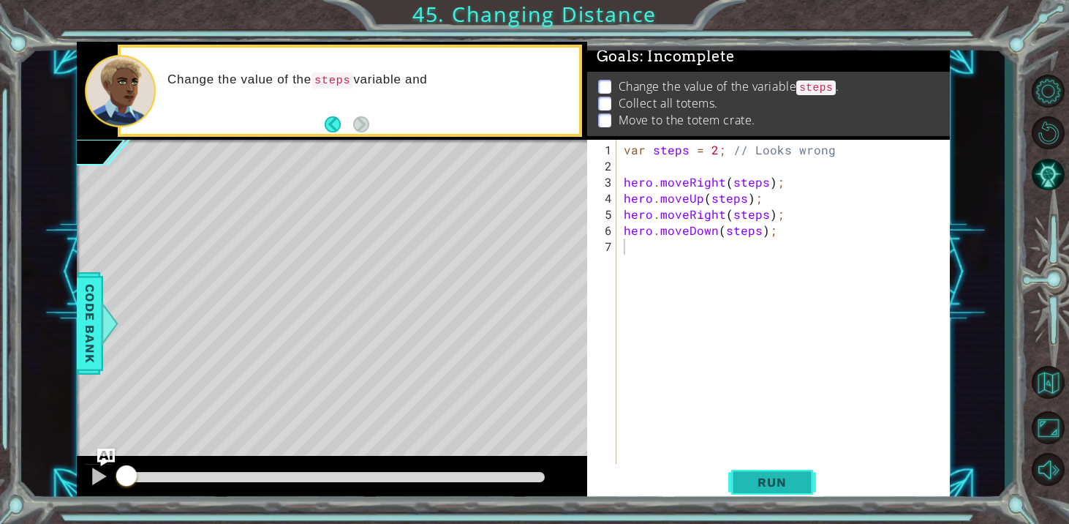
click at [737, 471] on button "Run" at bounding box center [772, 482] width 88 height 37
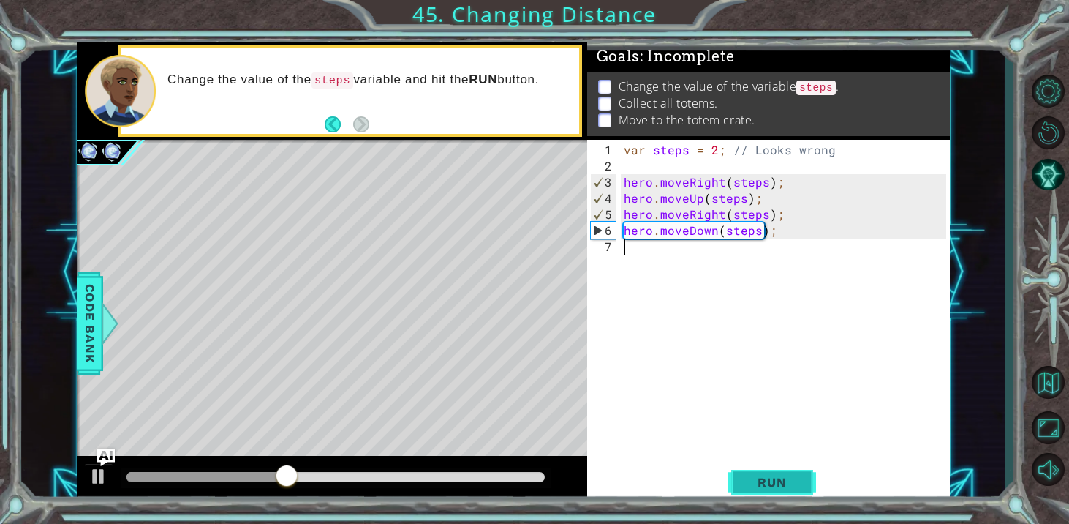
click at [746, 478] on span "Run" at bounding box center [772, 482] width 58 height 15
click at [756, 483] on span "Run" at bounding box center [772, 482] width 58 height 15
click at [719, 230] on div "var steps = 2 ; // Looks wrong hero . moveRight ( steps ) ; hero . moveUp ( ste…" at bounding box center [787, 327] width 333 height 370
click at [714, 230] on div "var steps = 2 ; // Looks wrong hero . moveRight ( steps ) ; hero . moveUp ( ste…" at bounding box center [787, 327] width 333 height 370
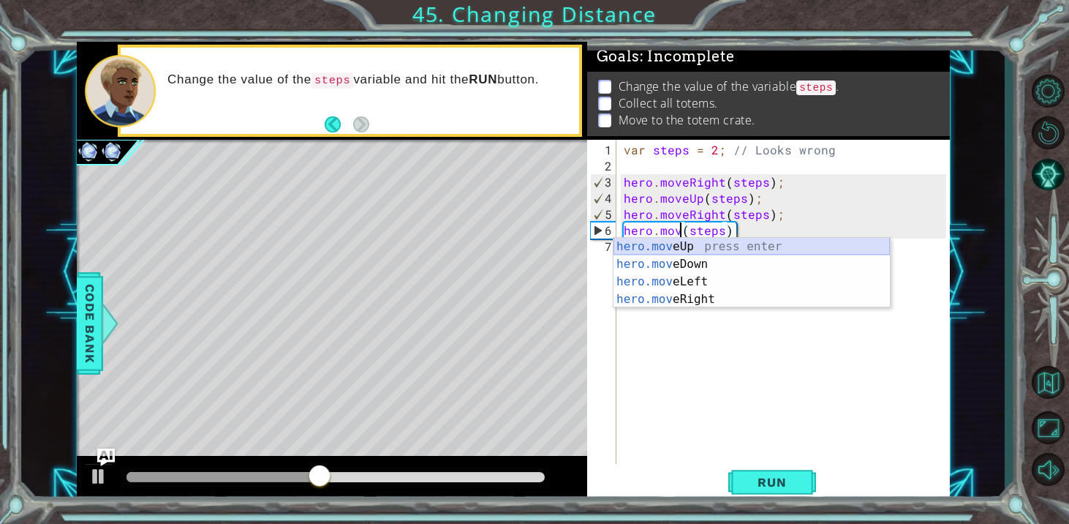
click at [722, 242] on div "hero.mov eUp press enter hero.mov eDown press enter hero.mov eLeft press enter …" at bounding box center [752, 290] width 276 height 105
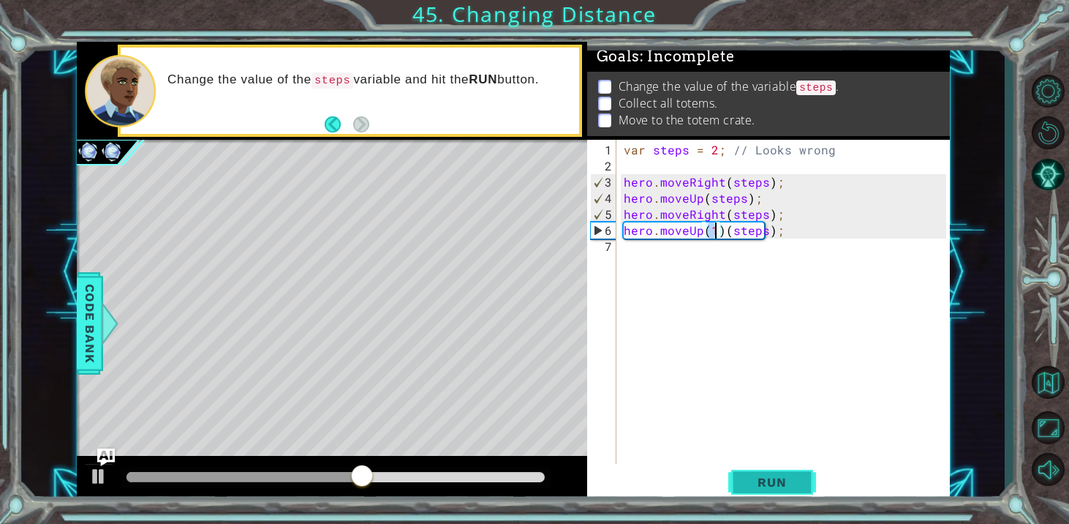
click at [747, 486] on span "Run" at bounding box center [772, 482] width 58 height 15
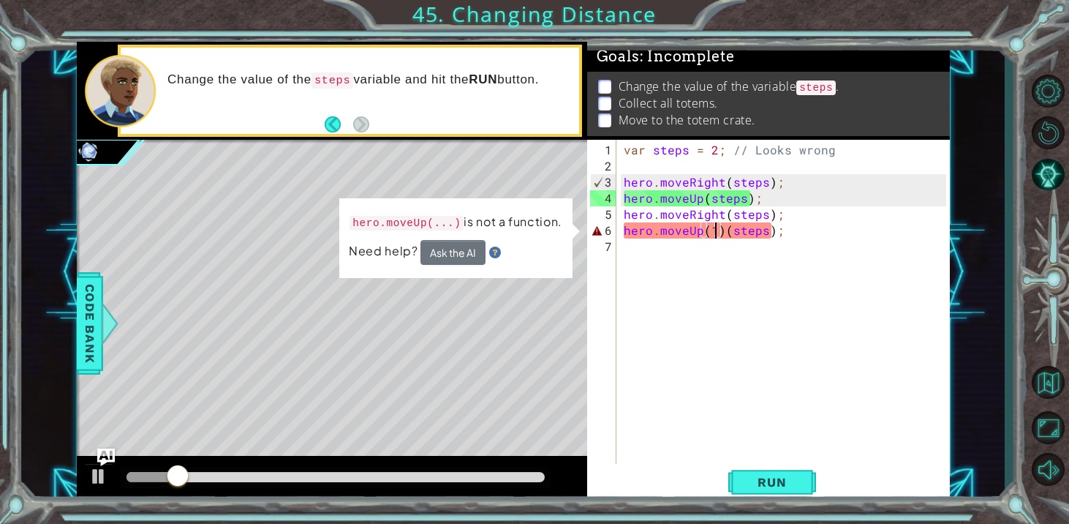
click at [712, 235] on div "var steps = 2 ; // Looks wrong hero . moveRight ( steps ) ; hero . moveUp ( ste…" at bounding box center [787, 327] width 333 height 370
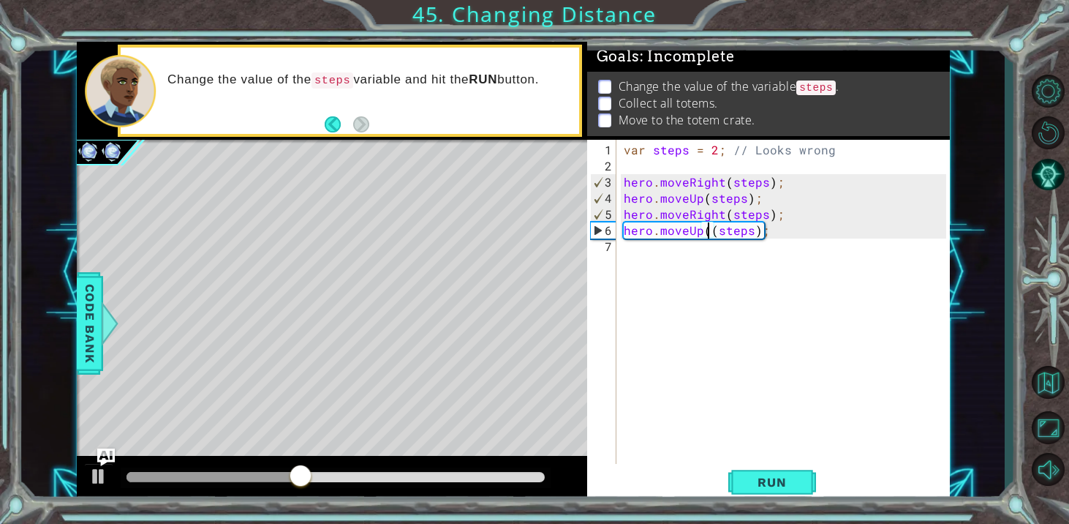
type textarea "hero.moveUp(steps);"
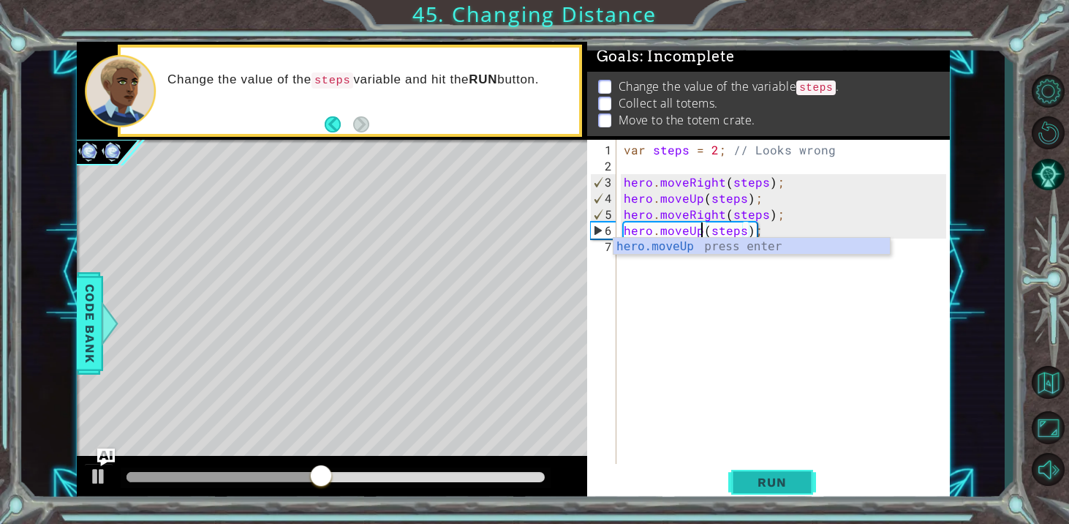
click at [759, 472] on button "Run" at bounding box center [772, 482] width 88 height 37
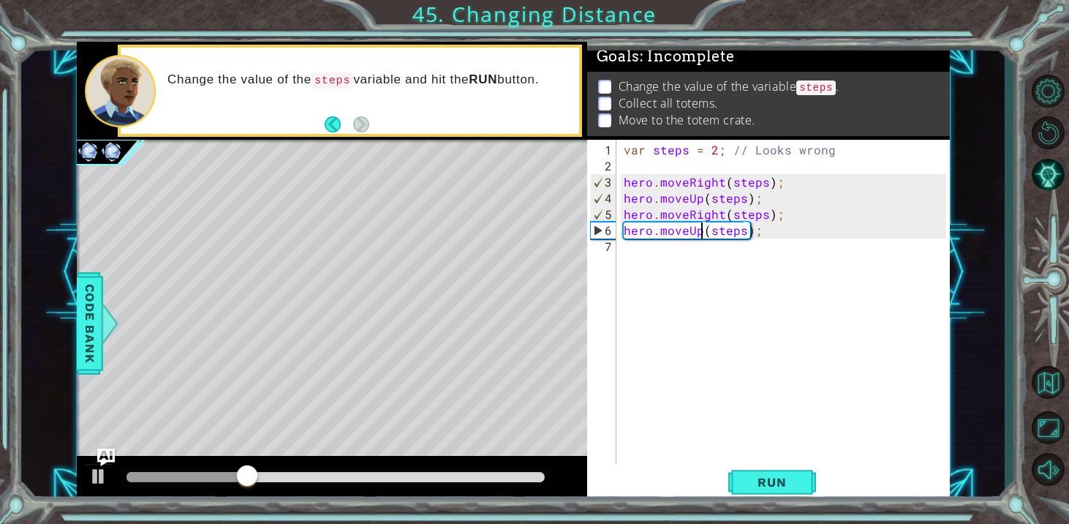
click at [660, 255] on div "var steps = 2 ; // Looks wrong hero . moveRight ( steps ) ; hero . moveUp ( ste…" at bounding box center [787, 327] width 333 height 370
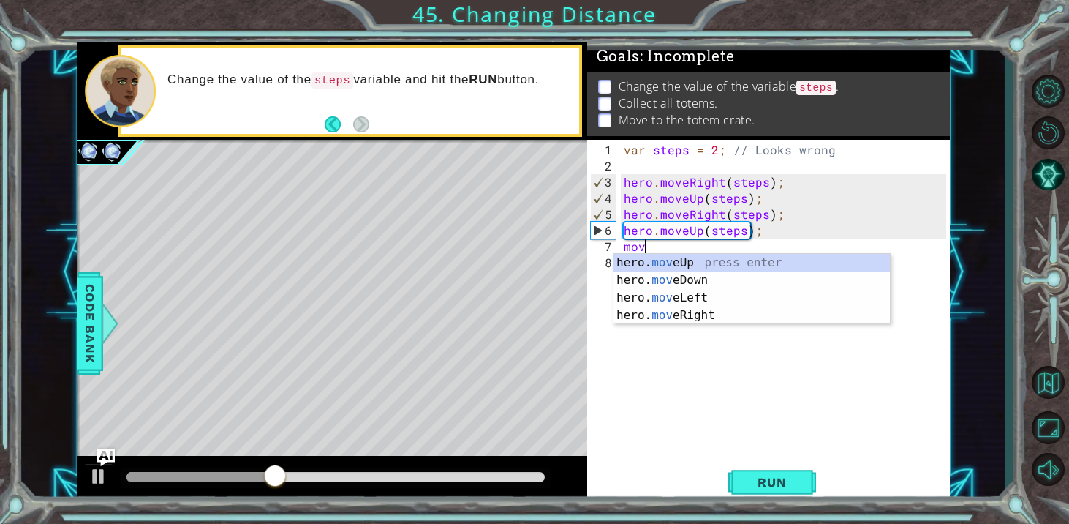
scroll to position [0, 1]
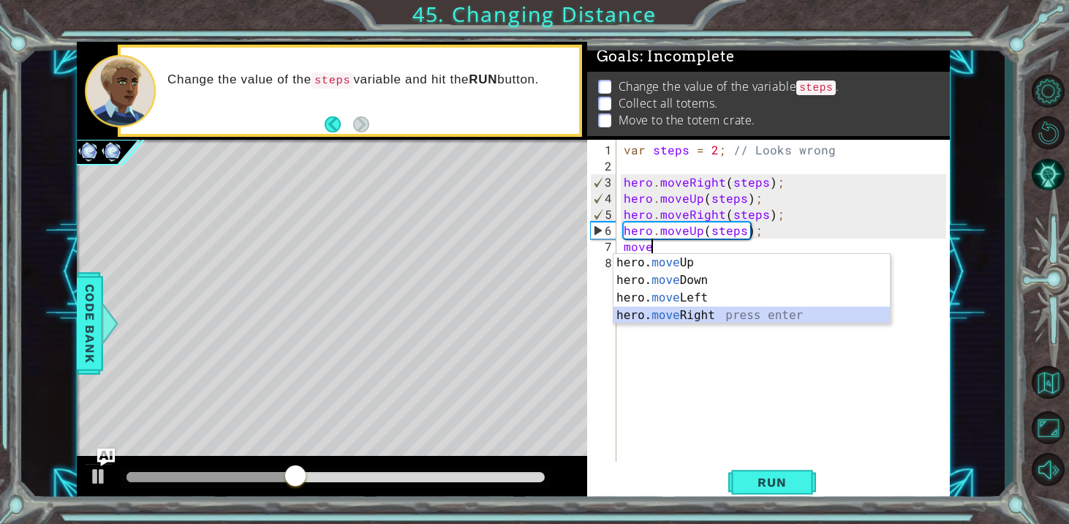
click at [670, 310] on div "hero. move Up press enter hero. move Down press enter hero. move Left press ent…" at bounding box center [752, 306] width 276 height 105
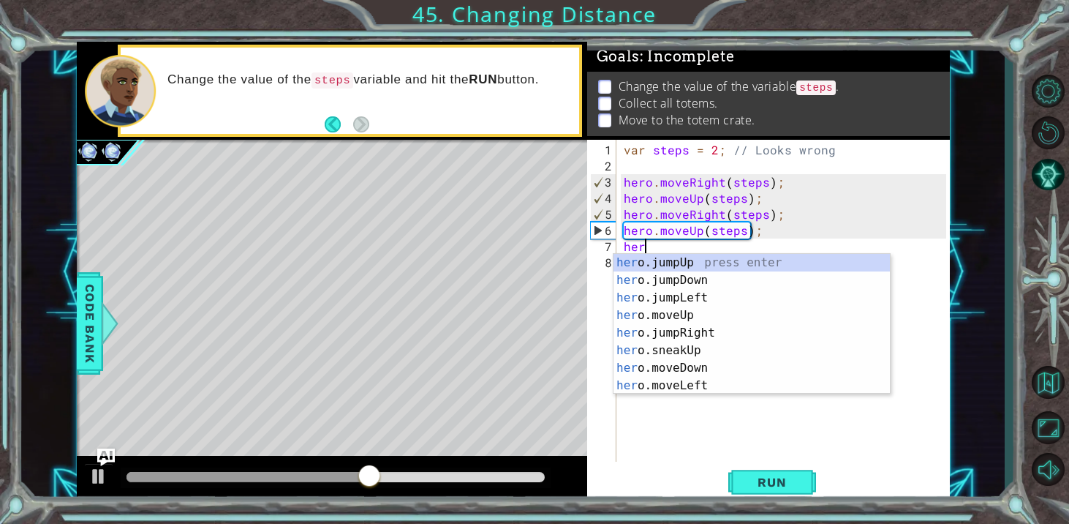
scroll to position [0, 0]
type textarea "h"
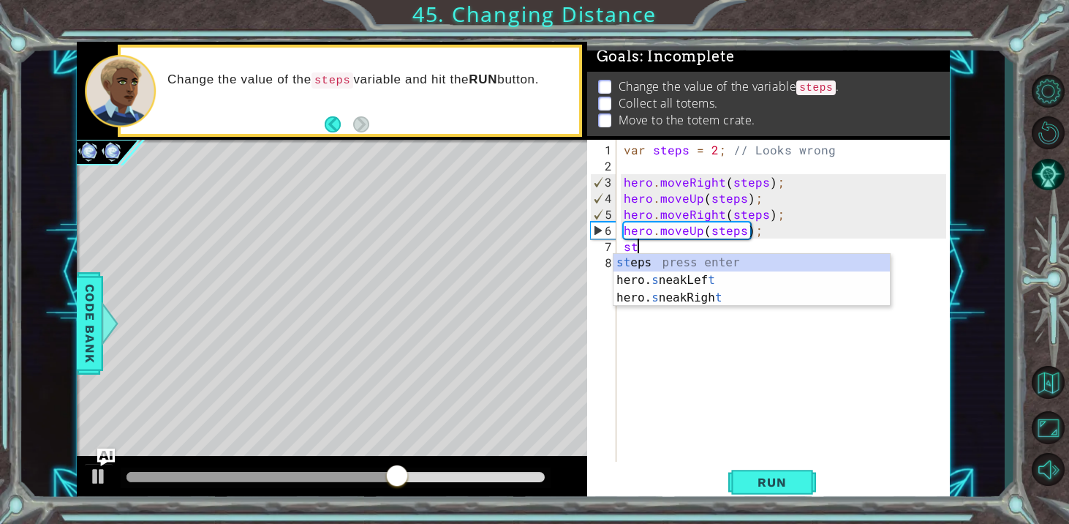
scroll to position [0, 1]
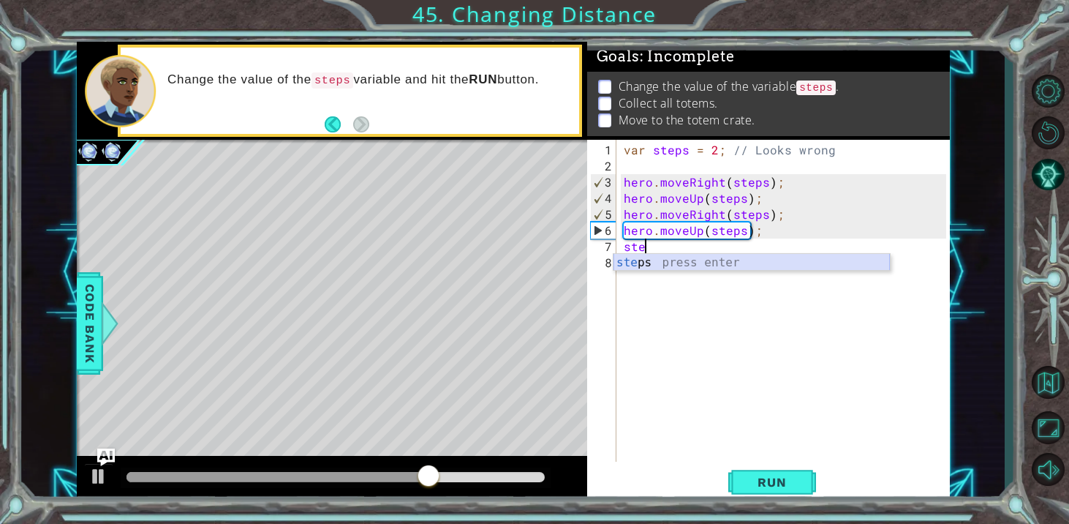
click at [720, 266] on div "ste ps press enter" at bounding box center [752, 280] width 276 height 53
type textarea "s"
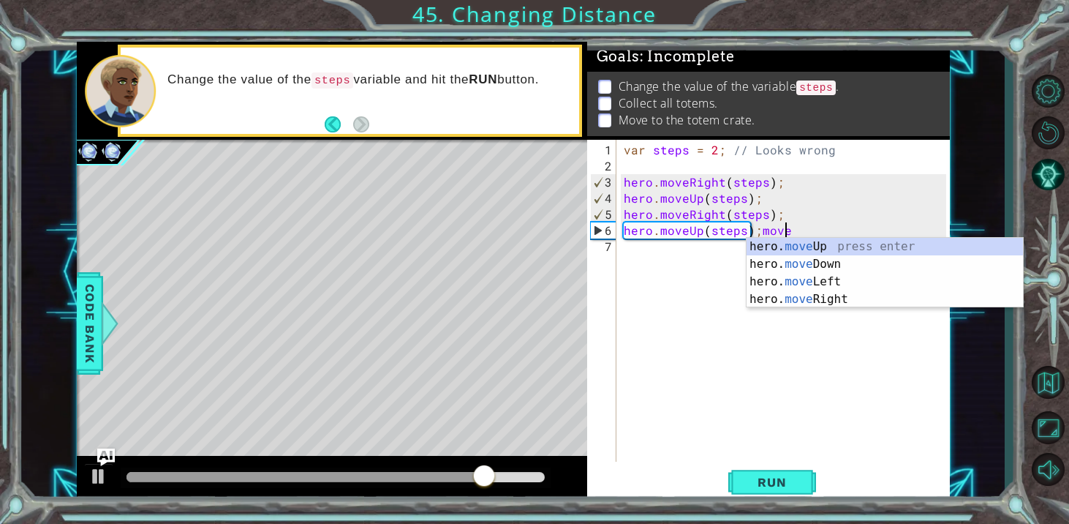
scroll to position [0, 10]
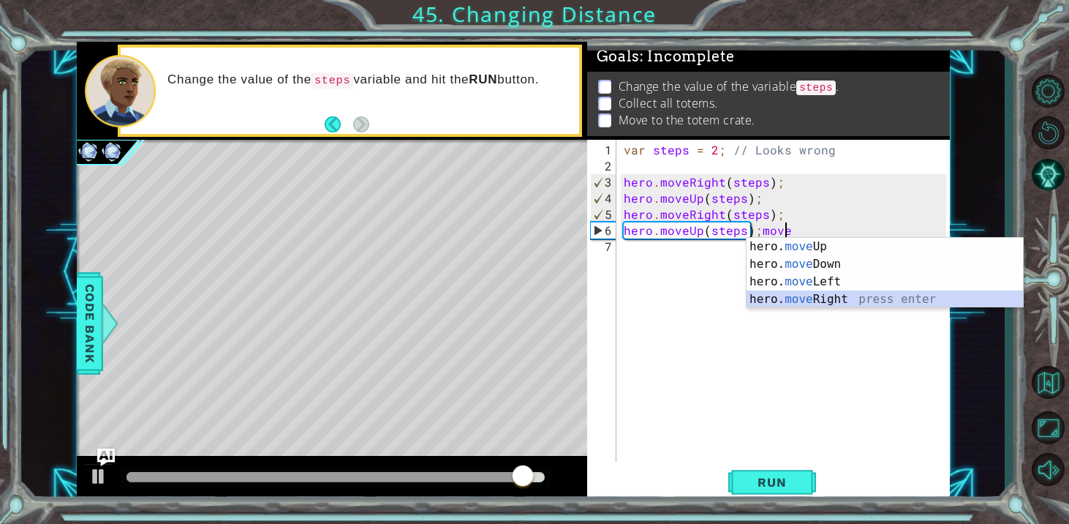
click at [792, 301] on div "hero. move Up press enter hero. move Down press enter hero. move Left press ent…" at bounding box center [885, 290] width 276 height 105
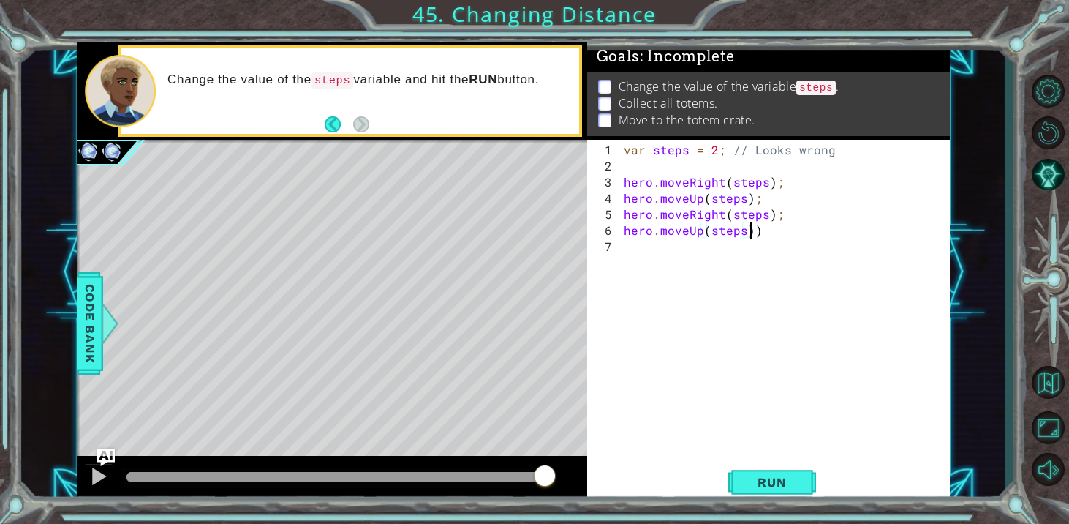
type textarea "hero.moveUp(steps)"
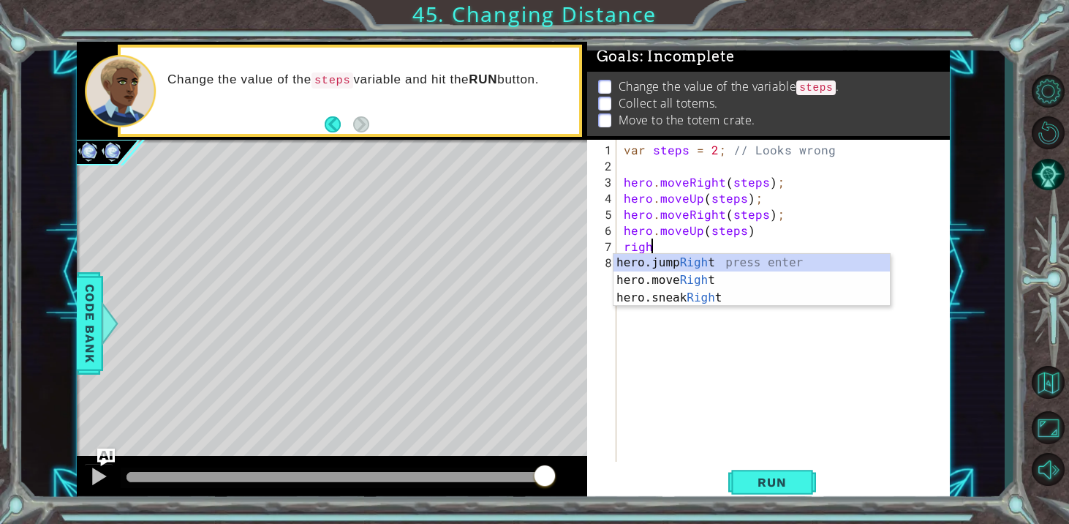
scroll to position [0, 1]
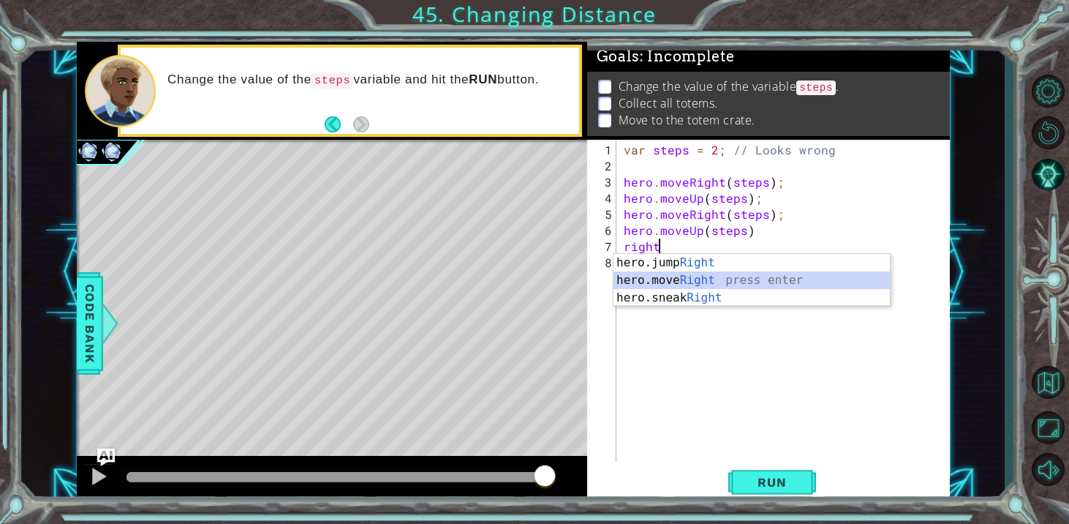
click at [772, 275] on div "hero.jump Right press enter hero.move Right press enter hero.sneak Right press …" at bounding box center [752, 298] width 276 height 88
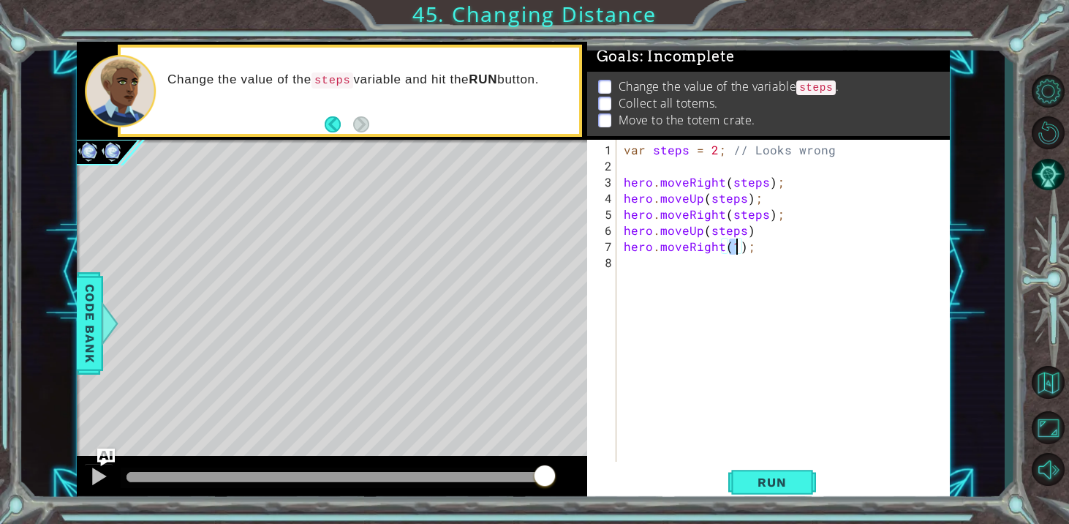
type textarea "hero.moveRight(2);"
click at [751, 268] on div "var steps = 2 ; // Looks wrong hero . moveRight ( steps ) ; hero . moveUp ( ste…" at bounding box center [787, 319] width 333 height 354
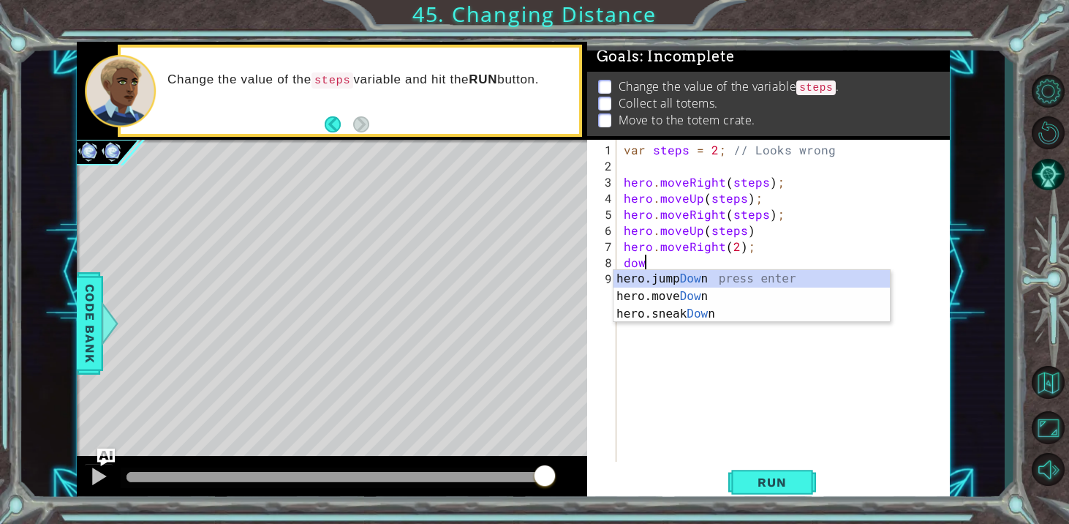
scroll to position [0, 1]
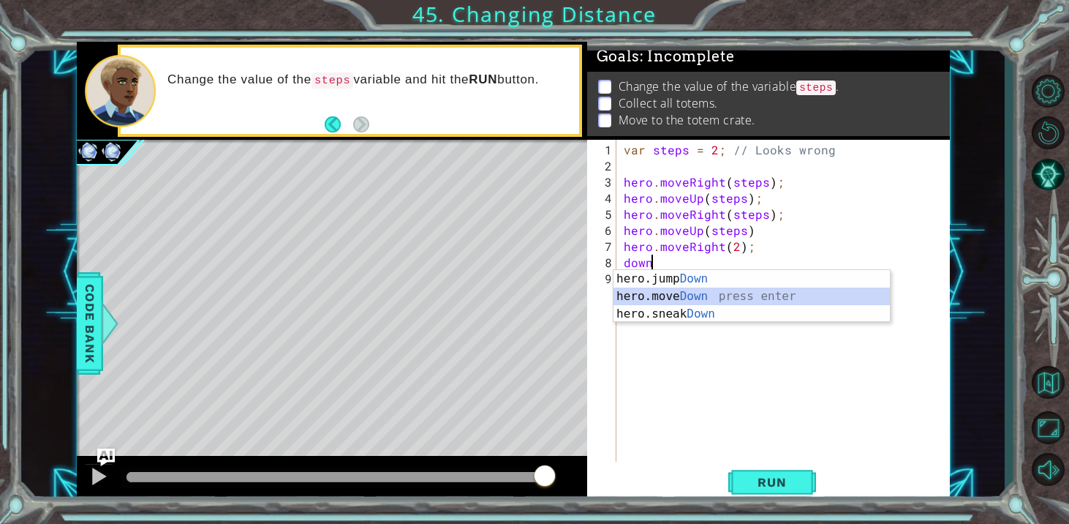
click at [751, 294] on div "hero.jump Down press enter hero.move Down press enter hero.sneak Down press ent…" at bounding box center [752, 314] width 276 height 88
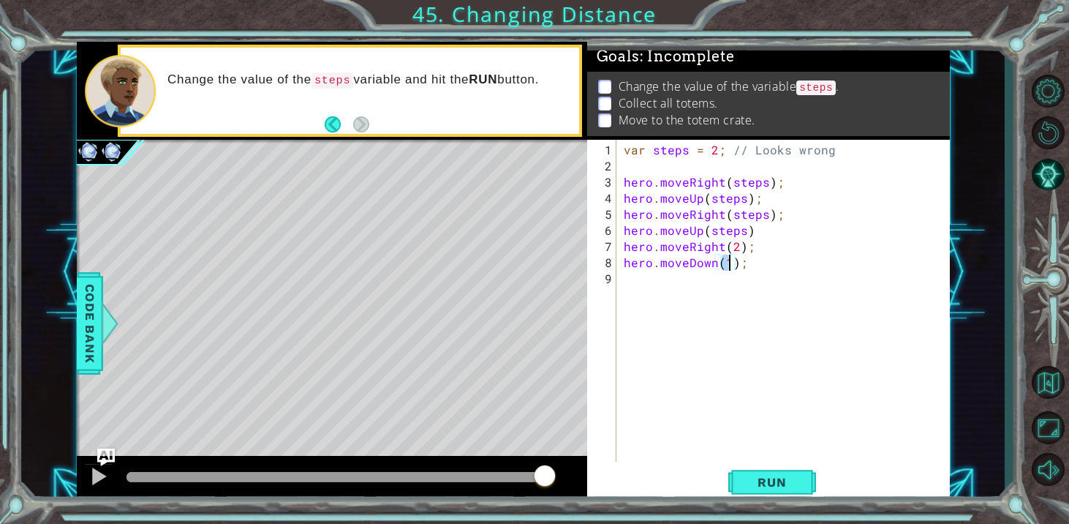
scroll to position [0, 7]
click at [773, 470] on button "Run" at bounding box center [772, 482] width 88 height 37
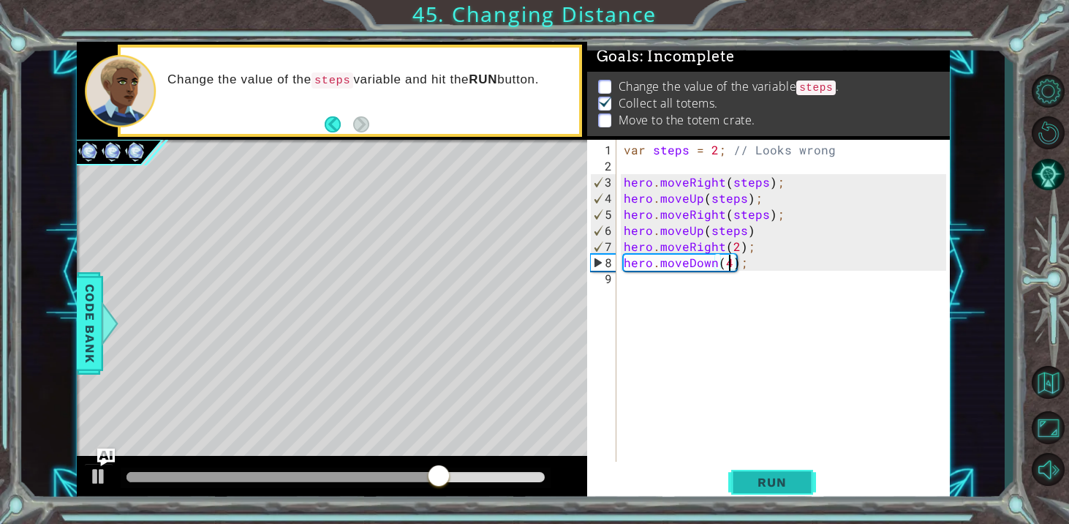
click at [769, 481] on span "Run" at bounding box center [772, 482] width 58 height 15
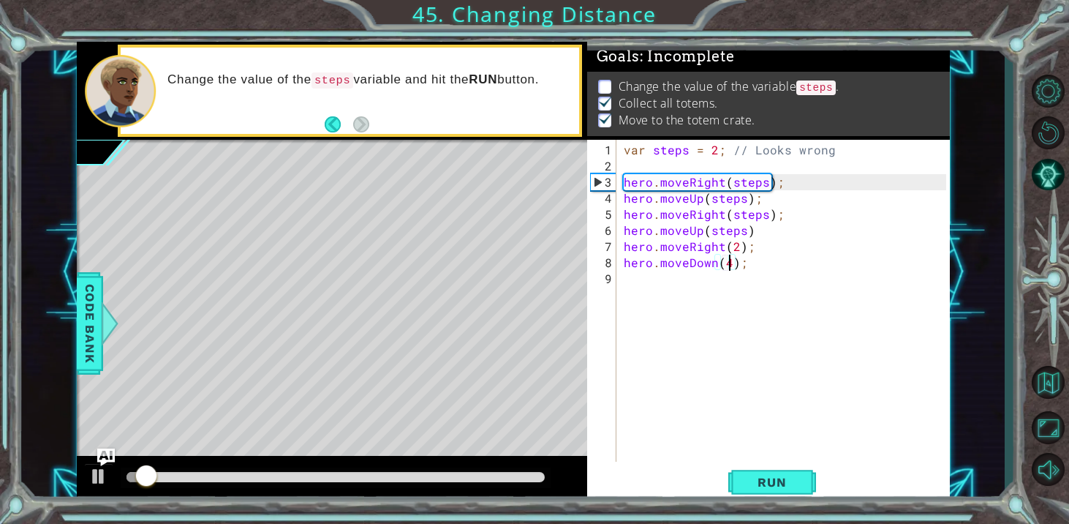
click at [530, 479] on div at bounding box center [336, 477] width 418 height 10
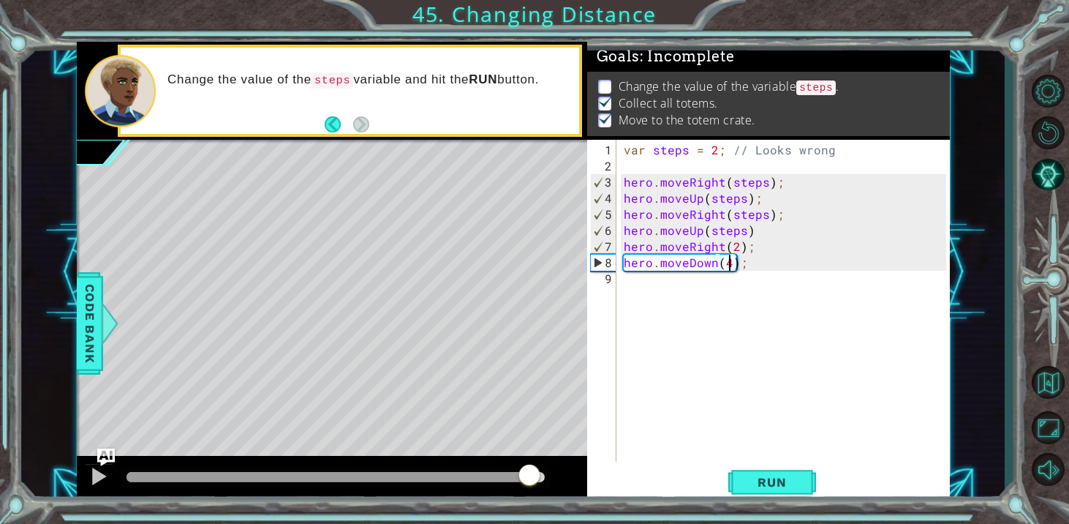
click at [530, 479] on div at bounding box center [529, 476] width 26 height 26
click at [99, 472] on div at bounding box center [98, 476] width 19 height 19
click at [93, 483] on div at bounding box center [98, 476] width 19 height 19
click at [717, 146] on div "var steps = 2 ; // Looks wrong hero . moveRight ( steps ) ; hero . moveUp ( ste…" at bounding box center [787, 319] width 333 height 354
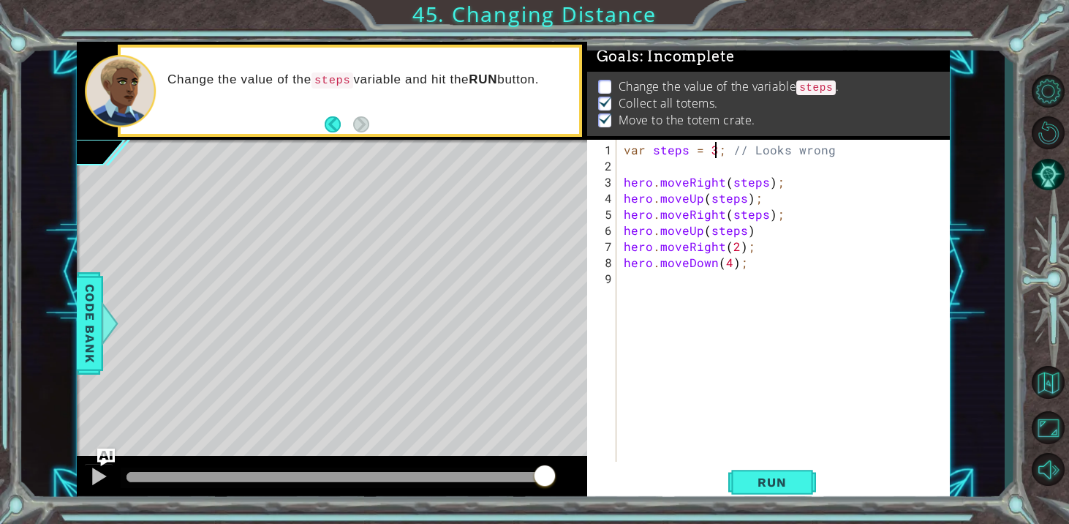
scroll to position [0, 6]
click at [759, 477] on span "Run" at bounding box center [772, 482] width 58 height 15
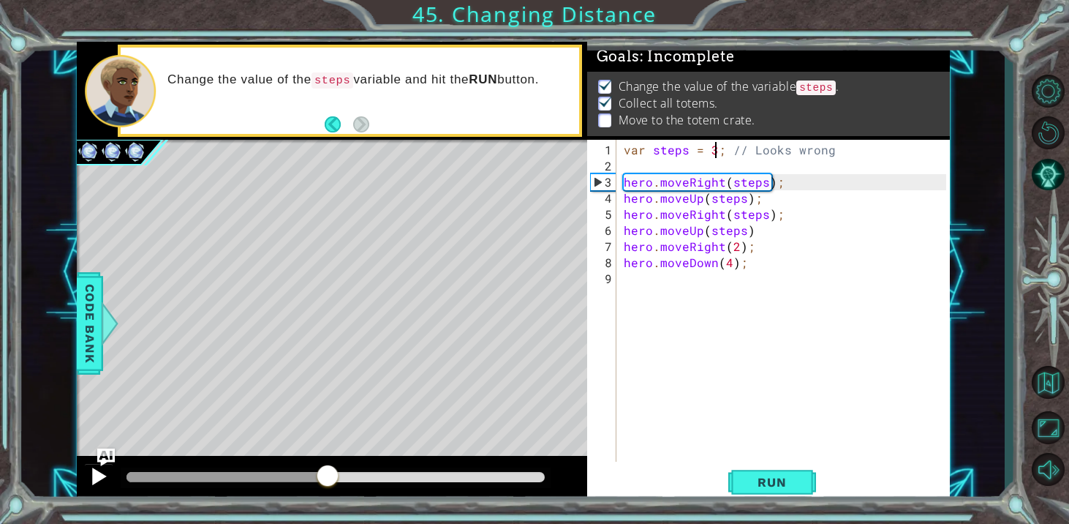
drag, startPoint x: 347, startPoint y: 469, endPoint x: 83, endPoint y: 473, distance: 264.1
click at [83, 473] on div at bounding box center [332, 479] width 511 height 47
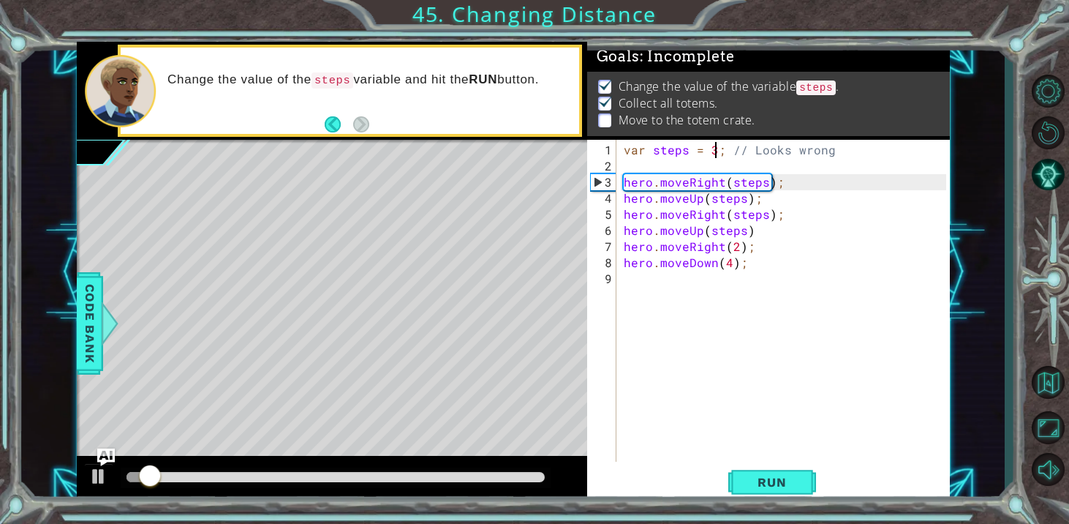
click at [736, 262] on div "var steps = 3 ; // Looks wrong hero . moveRight ( steps ) ; hero . moveUp ( ste…" at bounding box center [787, 319] width 333 height 354
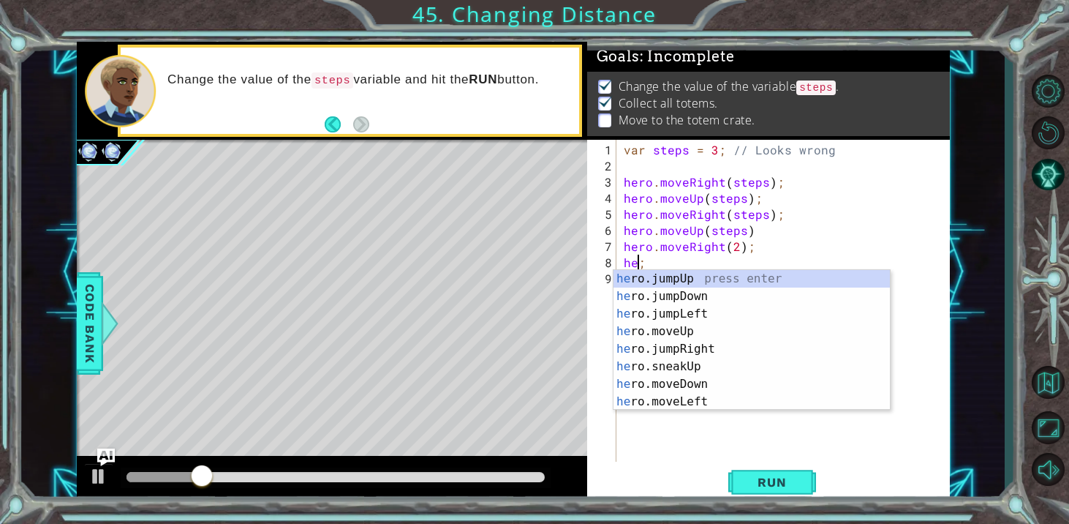
scroll to position [0, 0]
type textarea ";"
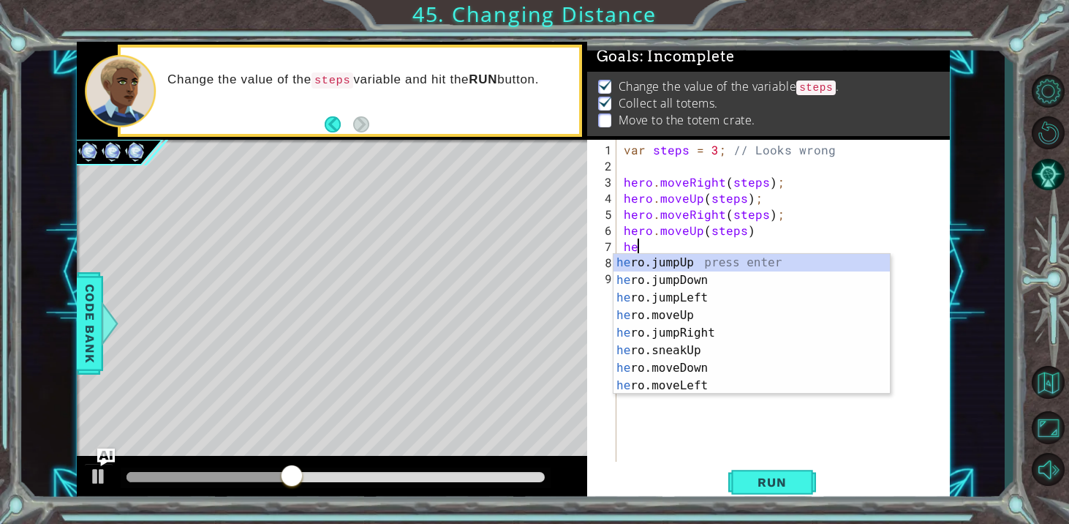
type textarea "h"
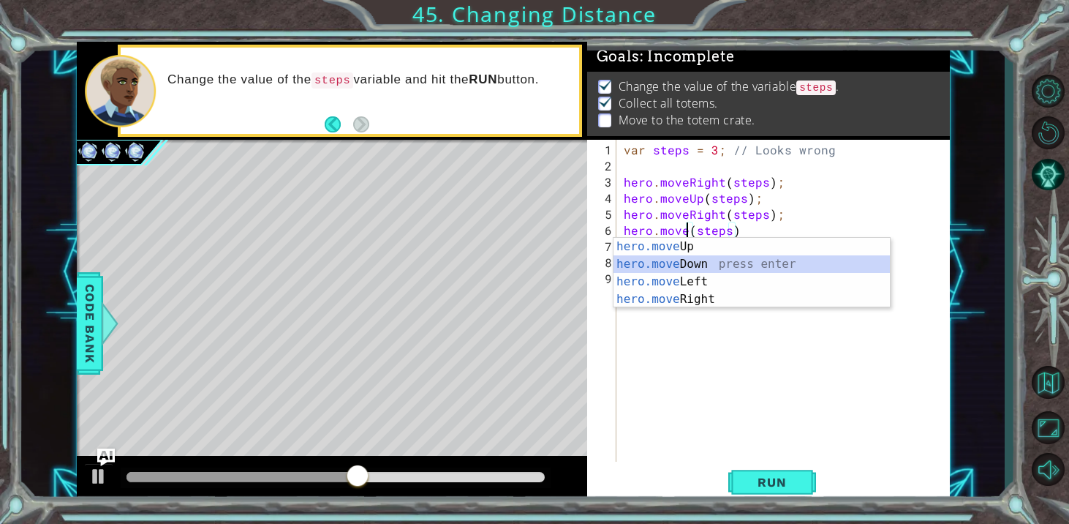
click at [724, 263] on div "hero.move Up press enter hero.move Down press enter hero.move Left press enter …" at bounding box center [752, 290] width 276 height 105
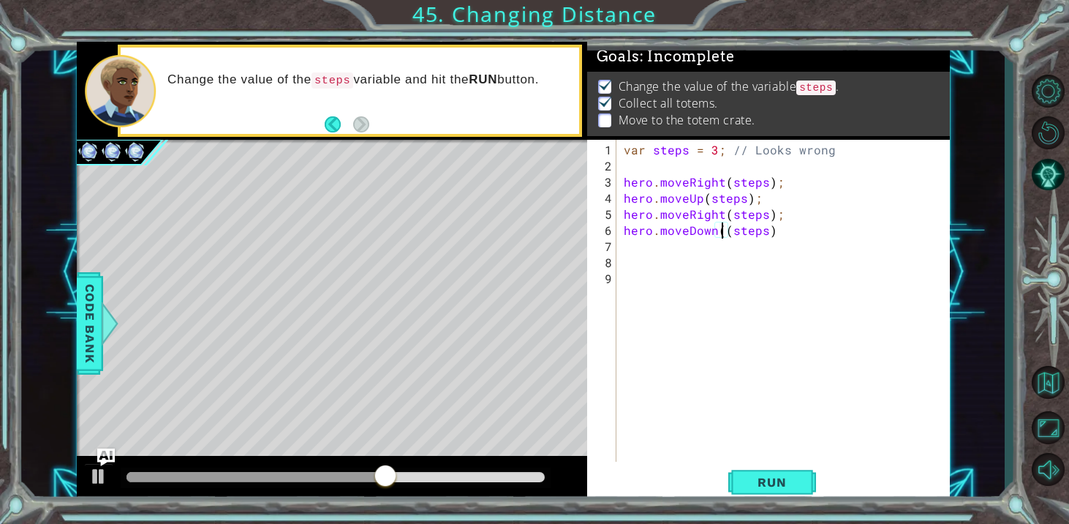
type textarea "hero.moveDown(steps)"
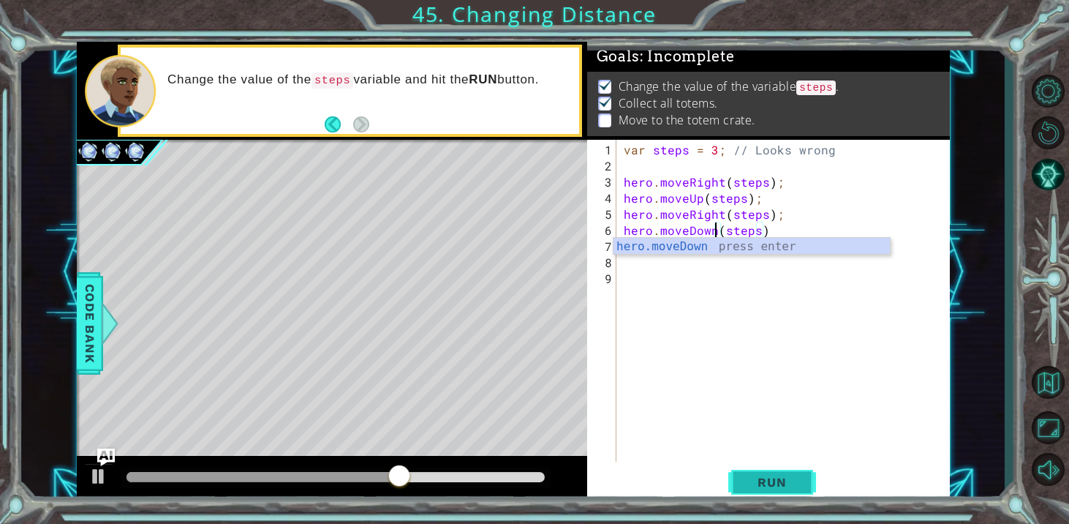
click at [766, 481] on span "Run" at bounding box center [772, 482] width 58 height 15
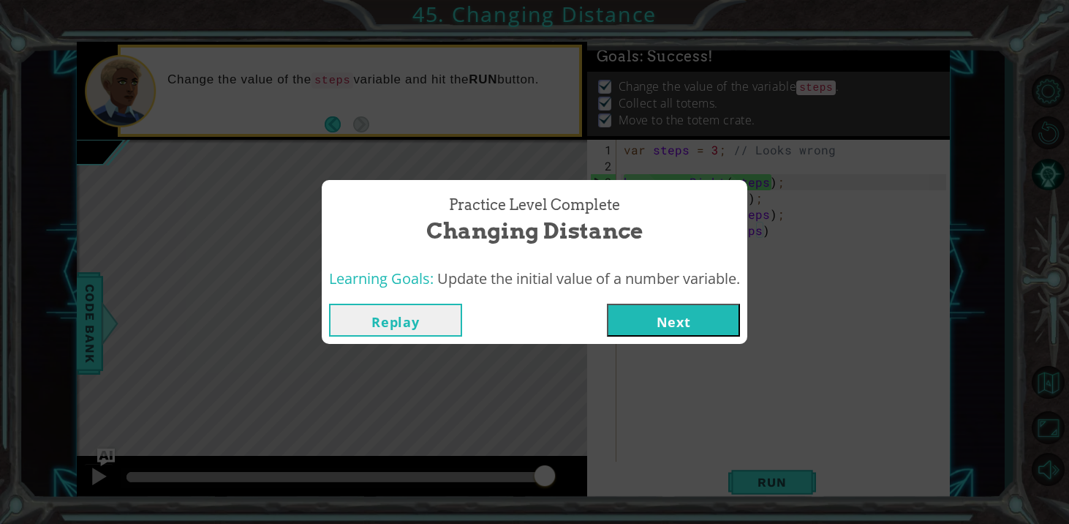
click at [655, 333] on button "Next" at bounding box center [673, 320] width 133 height 33
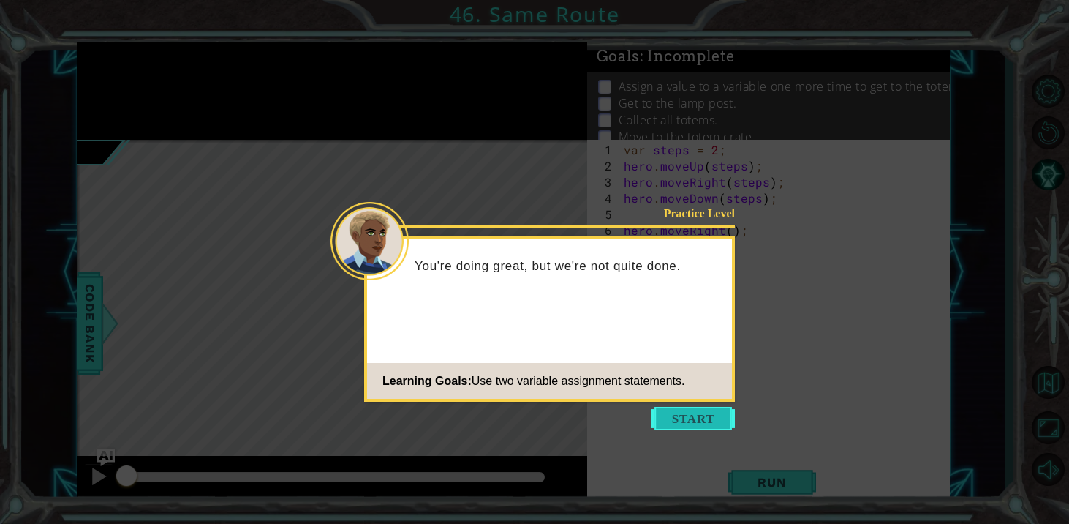
click at [709, 413] on button "Start" at bounding box center [693, 418] width 83 height 23
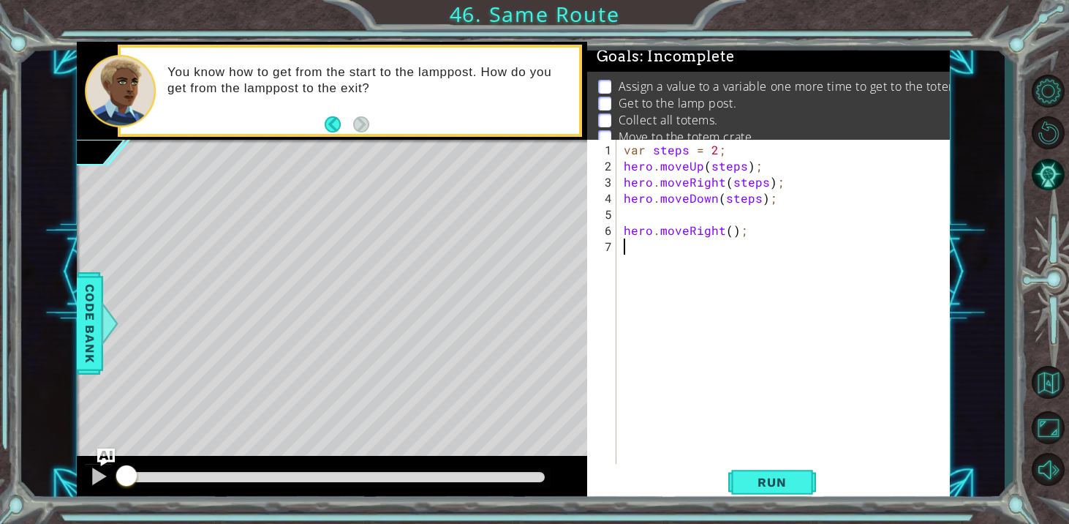
click at [794, 424] on div "var steps = 2 ; hero . moveUp ( steps ) ; hero . moveRight ( steps ) ; hero . m…" at bounding box center [787, 327] width 333 height 370
click at [731, 227] on div "var steps = 2 ; hero . moveUp ( steps ) ; hero . moveRight ( steps ) ; hero . m…" at bounding box center [787, 327] width 333 height 370
type textarea "hero.moveRight(1);"
click at [753, 475] on span "Run" at bounding box center [772, 482] width 58 height 15
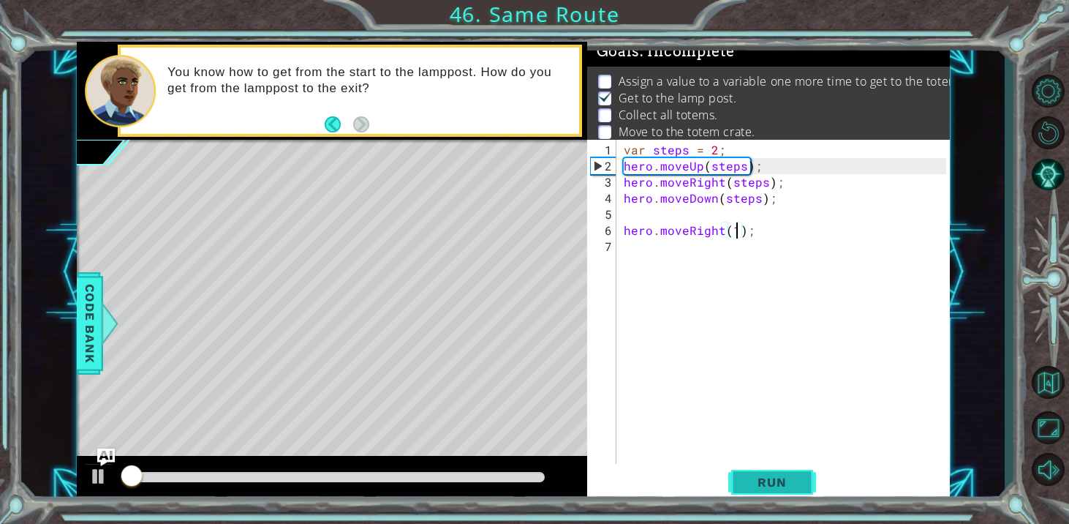
scroll to position [7, 0]
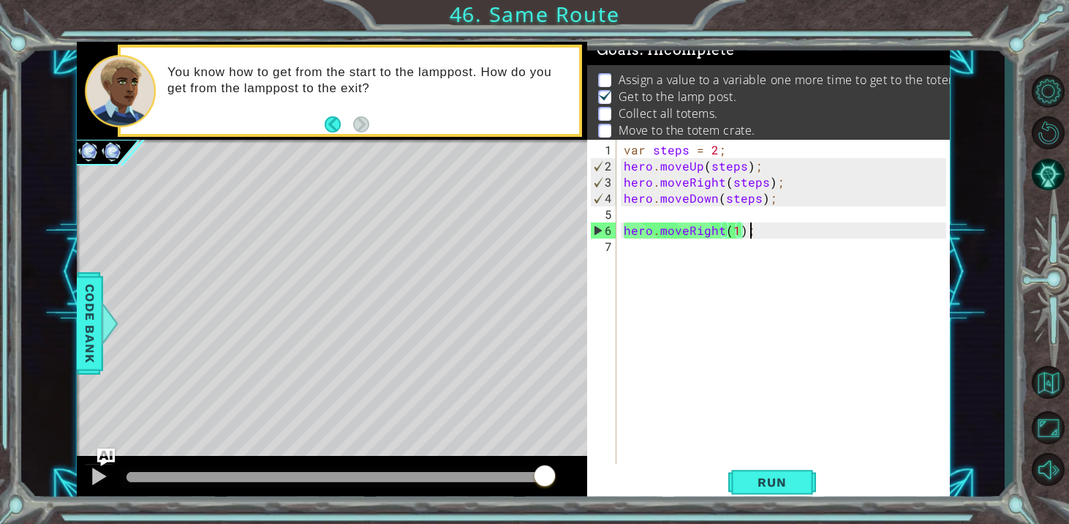
click at [759, 225] on div "var steps = 2 ; hero . moveUp ( steps ) ; hero . moveRight ( steps ) ; hero . m…" at bounding box center [787, 327] width 333 height 370
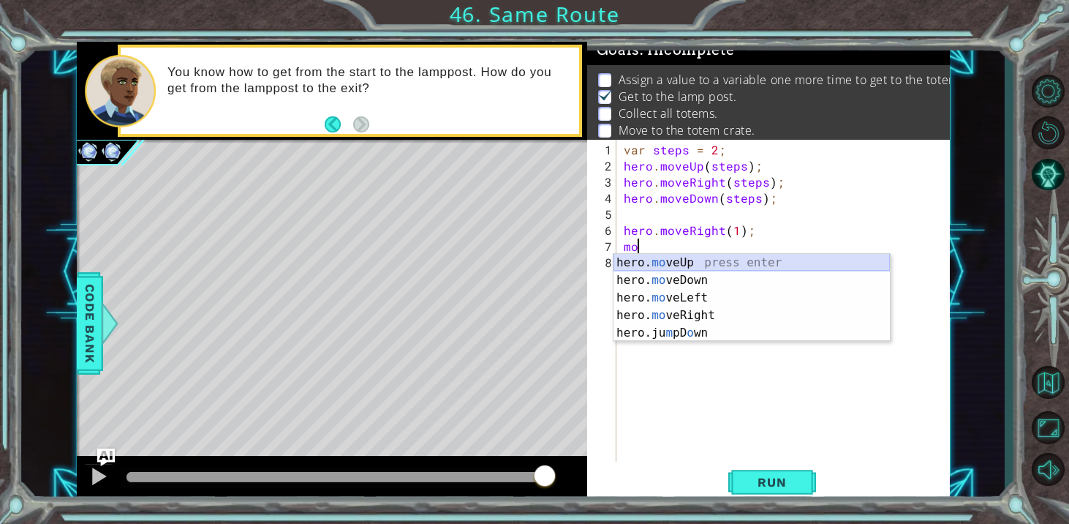
click at [729, 262] on div "hero. mo veUp press enter hero. mo veDown press enter hero. mo veLeft press ent…" at bounding box center [752, 315] width 276 height 123
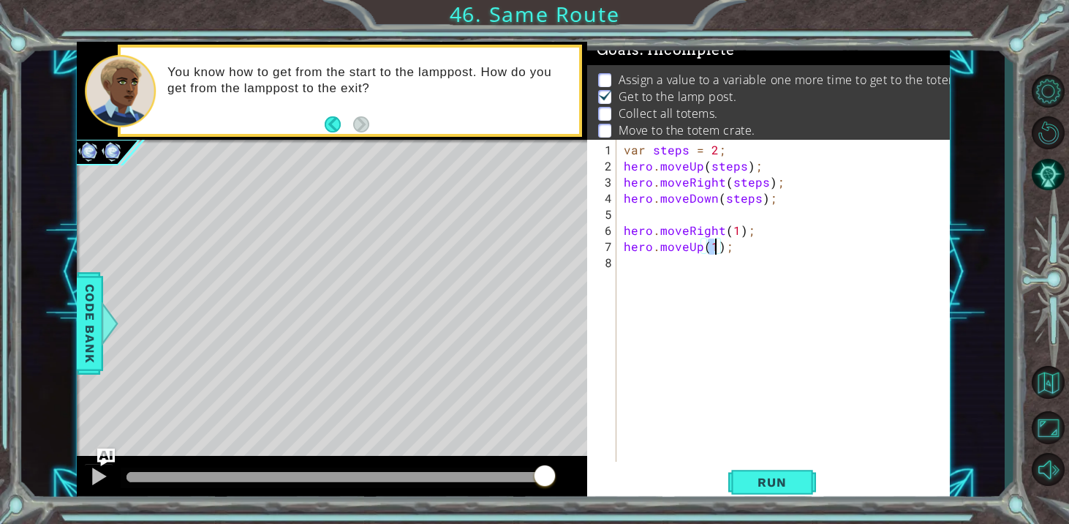
scroll to position [0, 6]
type textarea "hero.moveUp(3);"
click at [777, 488] on span "Run" at bounding box center [772, 482] width 58 height 15
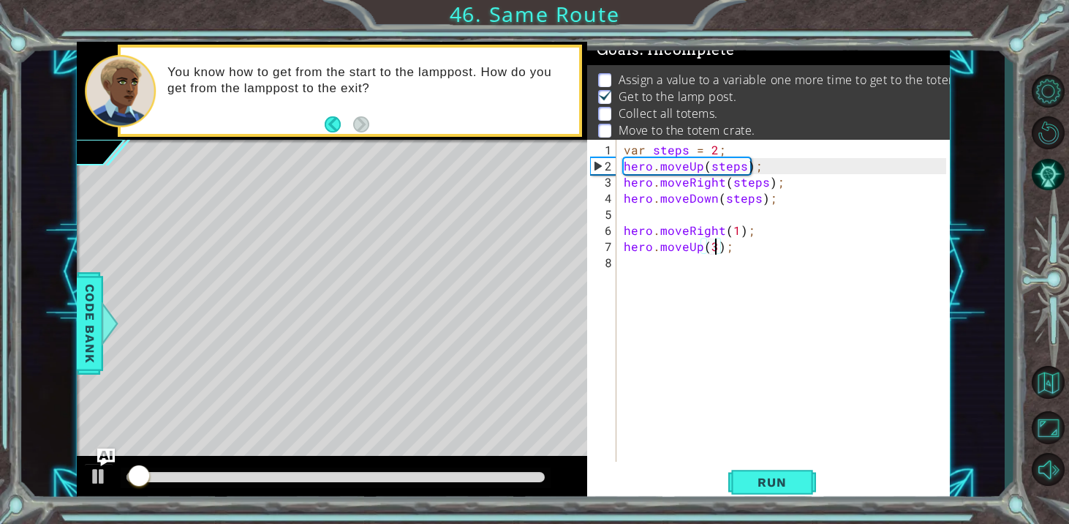
click at [642, 265] on div "var steps = 2 ; hero . moveUp ( steps ) ; hero . moveRight ( steps ) ; hero . m…" at bounding box center [787, 319] width 333 height 354
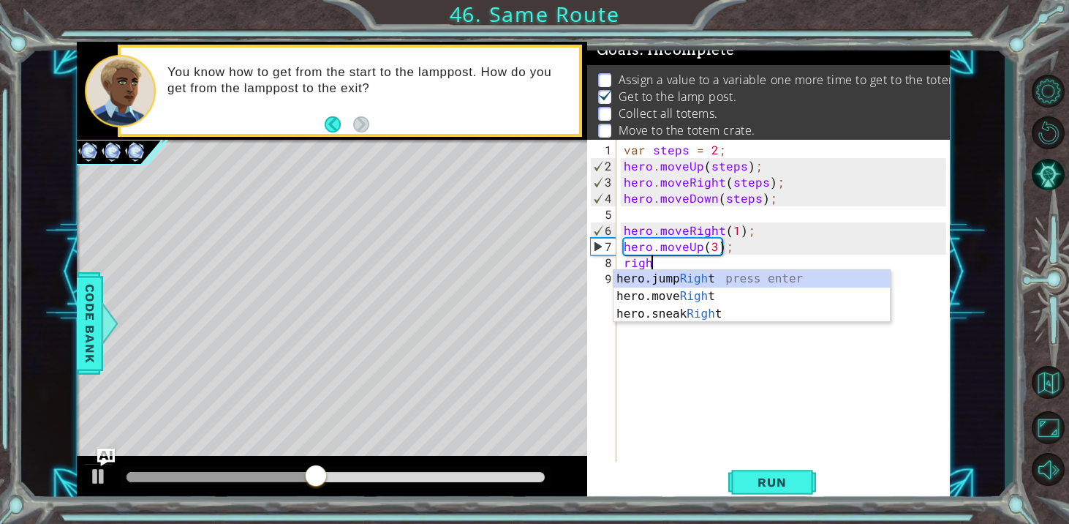
scroll to position [0, 1]
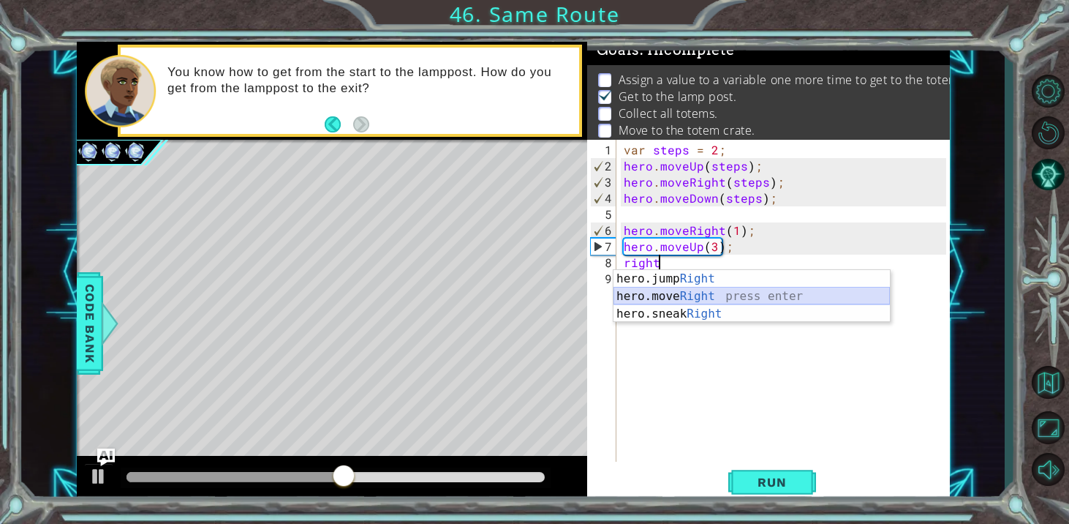
click at [656, 292] on div "hero.jump Right press enter hero.move Right press enter hero.sneak Right press …" at bounding box center [752, 314] width 276 height 88
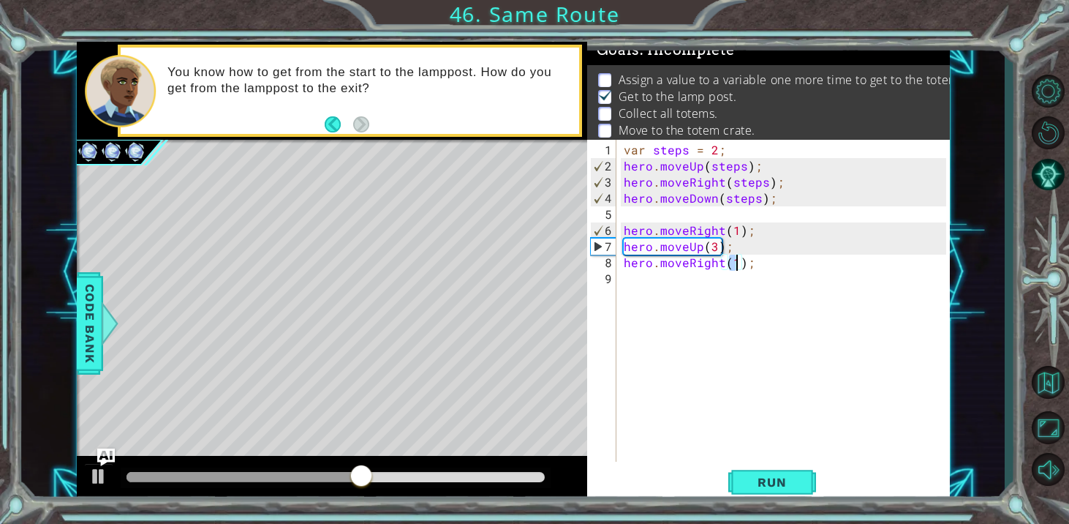
type textarea "hero.moveRight(3);"
click at [683, 289] on div "var steps = 2 ; hero . moveUp ( steps ) ; hero . moveRight ( steps ) ; hero . m…" at bounding box center [787, 319] width 333 height 354
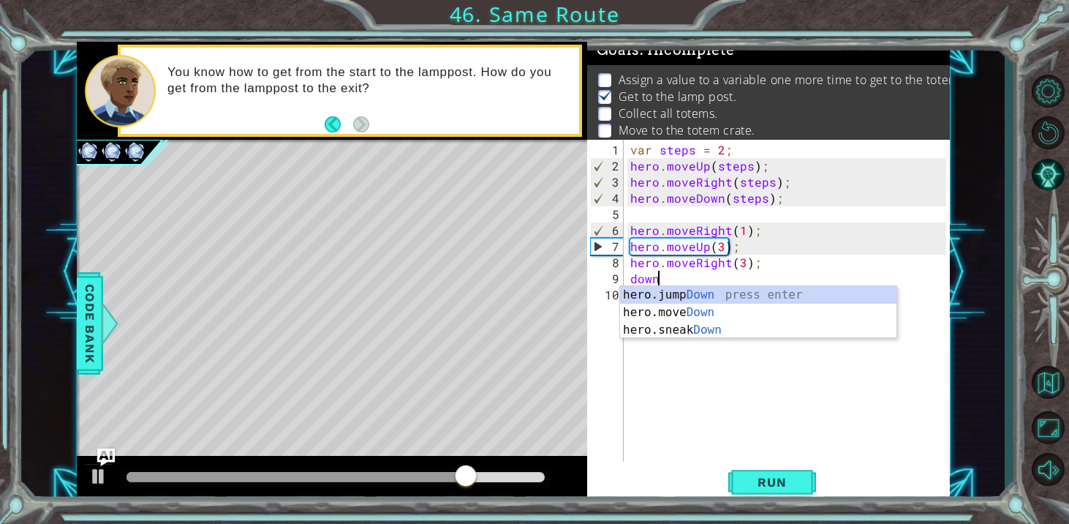
scroll to position [0, 1]
click at [685, 317] on div "hero.jump Down press enter hero.move Down press enter hero.sneak Down press ent…" at bounding box center [758, 330] width 276 height 88
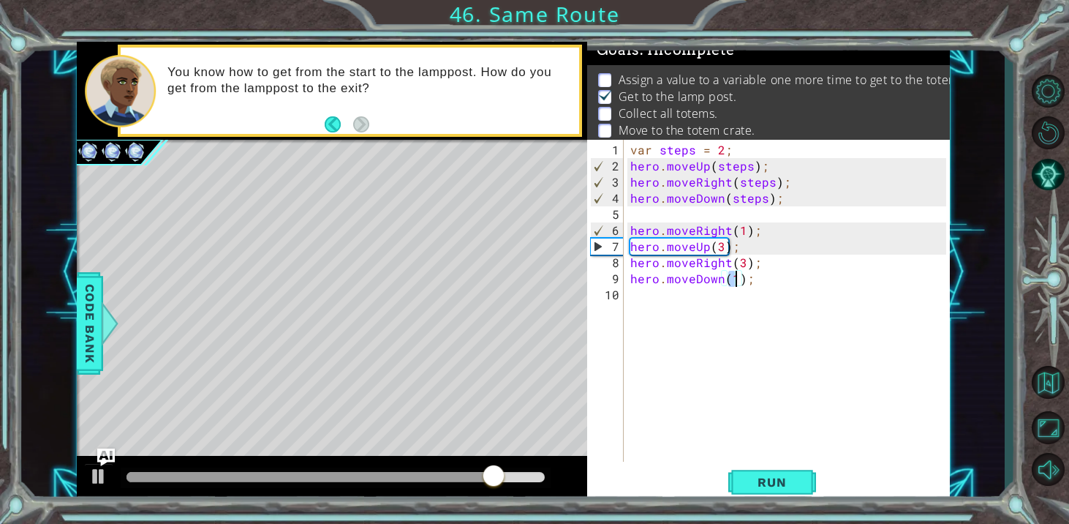
scroll to position [0, 7]
click at [756, 489] on button "Run" at bounding box center [772, 482] width 88 height 37
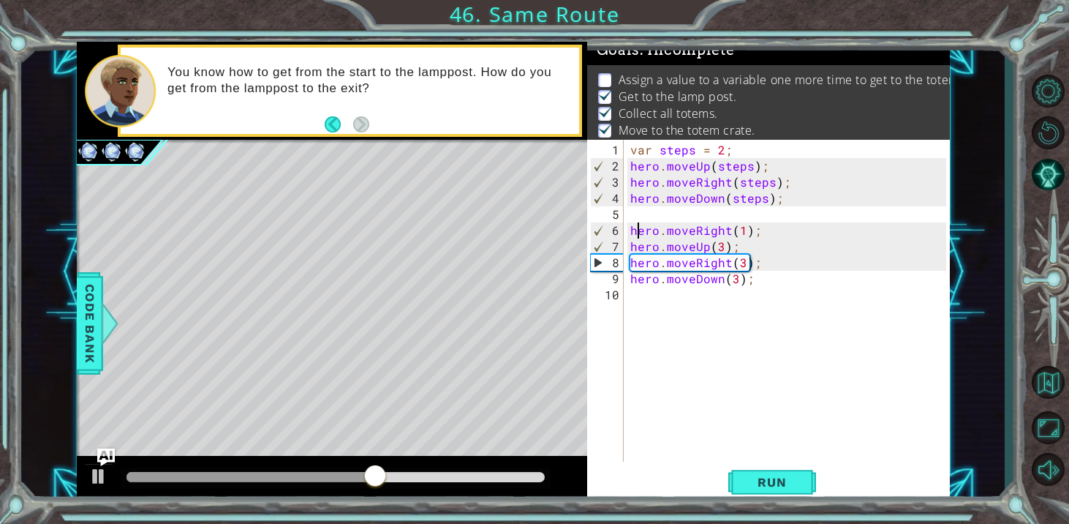
click at [635, 231] on div "var steps = 2 ; hero . moveUp ( steps ) ; hero . moveRight ( steps ) ; hero . m…" at bounding box center [791, 319] width 326 height 354
click at [630, 232] on div "var steps = 2 ; hero . moveUp ( steps ) ; hero . moveRight ( steps ) ; hero . m…" at bounding box center [791, 319] width 326 height 354
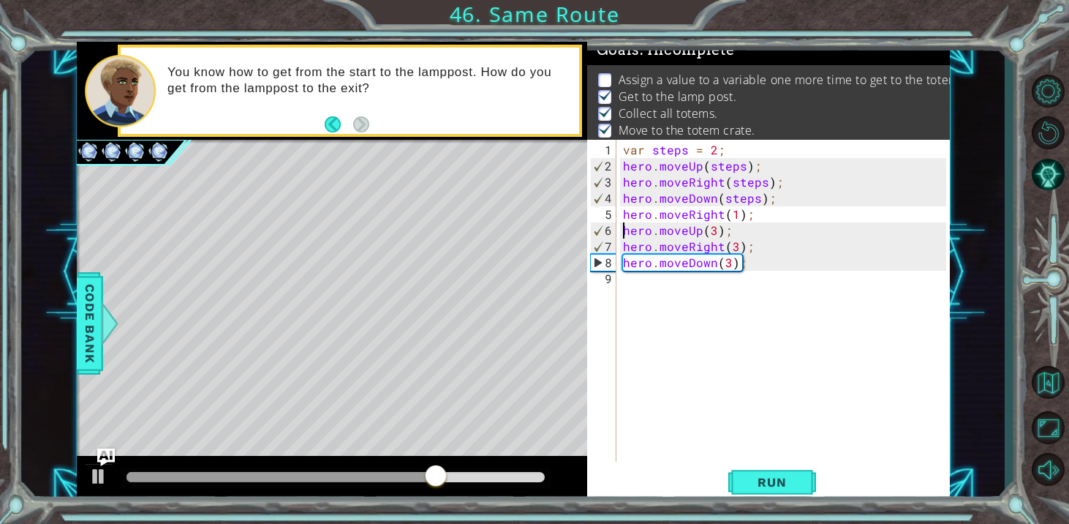
click at [620, 230] on div "var steps = 2 ; hero . moveUp ( steps ) ; hero . moveRight ( steps ) ; hero . m…" at bounding box center [786, 319] width 333 height 354
type textarea "hero.moveUp(3);"
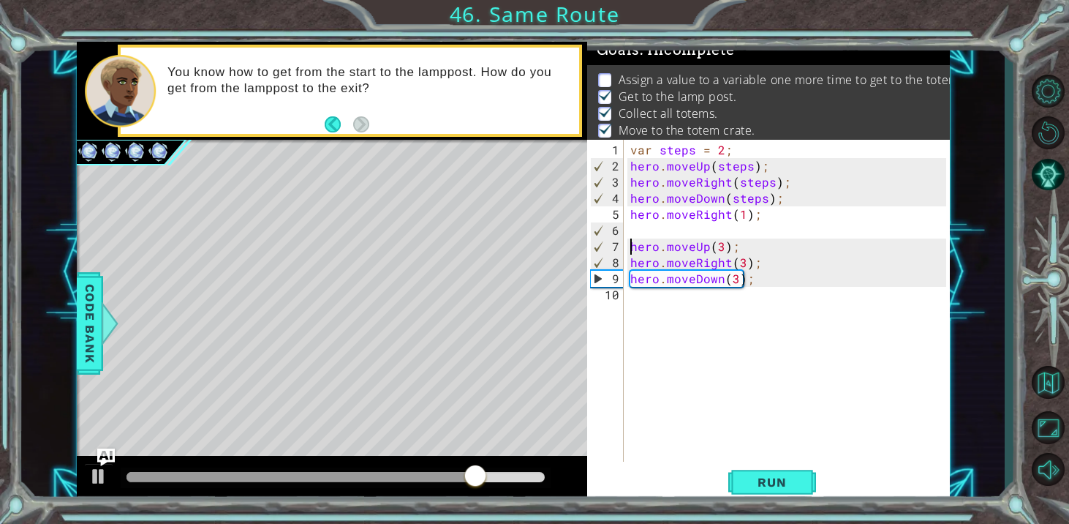
click at [637, 233] on div "var steps = 2 ; hero . moveUp ( steps ) ; hero . moveRight ( steps ) ; hero . m…" at bounding box center [791, 319] width 326 height 354
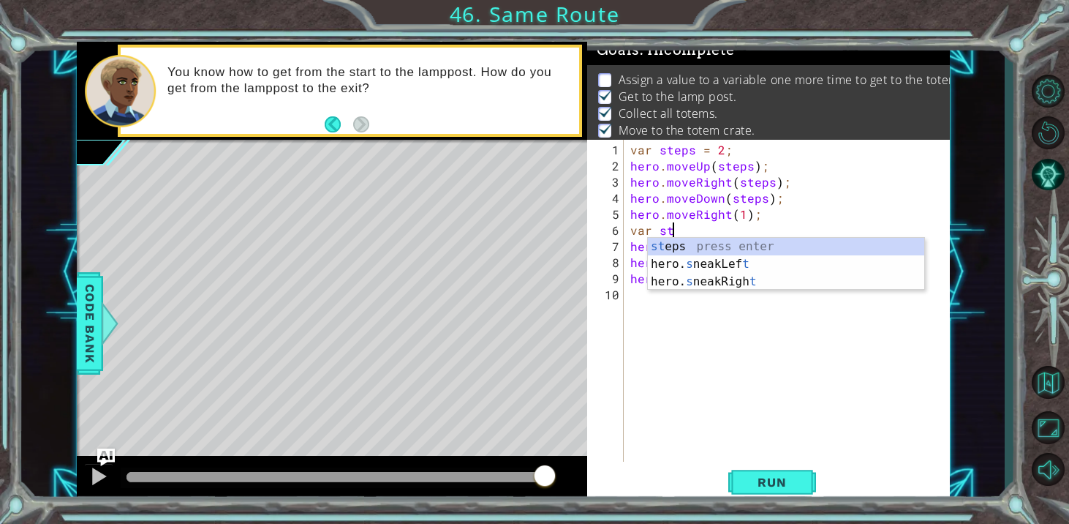
scroll to position [0, 1]
click at [685, 243] on div "st eps press enter hero. s neakLef t press enter hero. s neakRigh t press enter" at bounding box center [786, 282] width 276 height 88
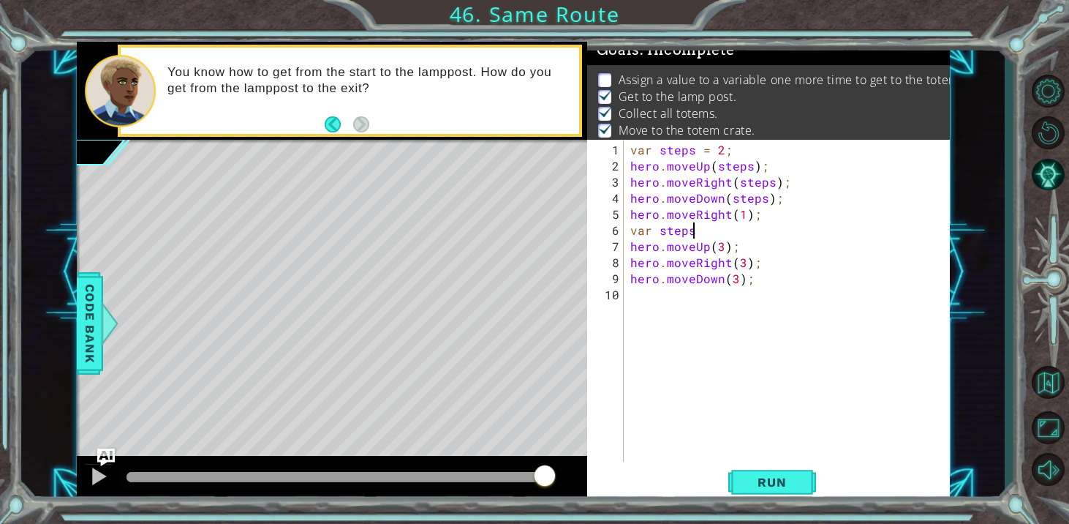
click at [724, 249] on div "var steps = 2 ; hero . moveUp ( steps ) ; hero . moveRight ( steps ) ; hero . m…" at bounding box center [791, 319] width 326 height 354
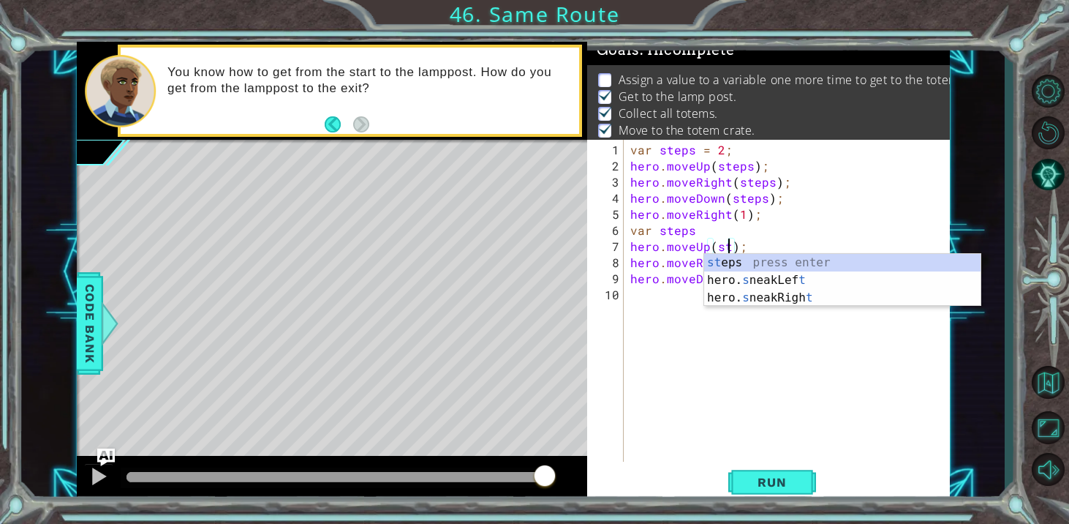
scroll to position [0, 7]
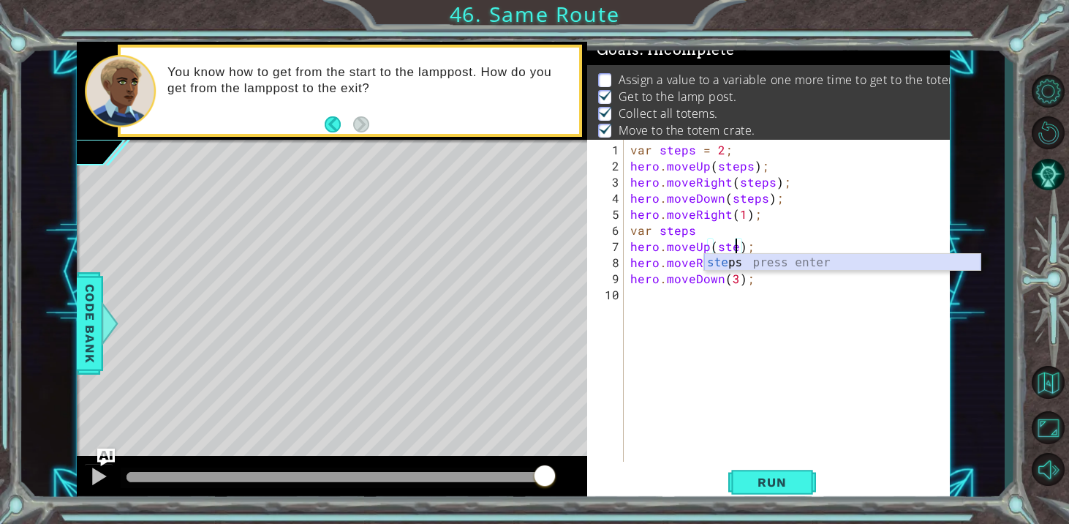
click at [731, 262] on div "ste ps press enter" at bounding box center [842, 280] width 276 height 53
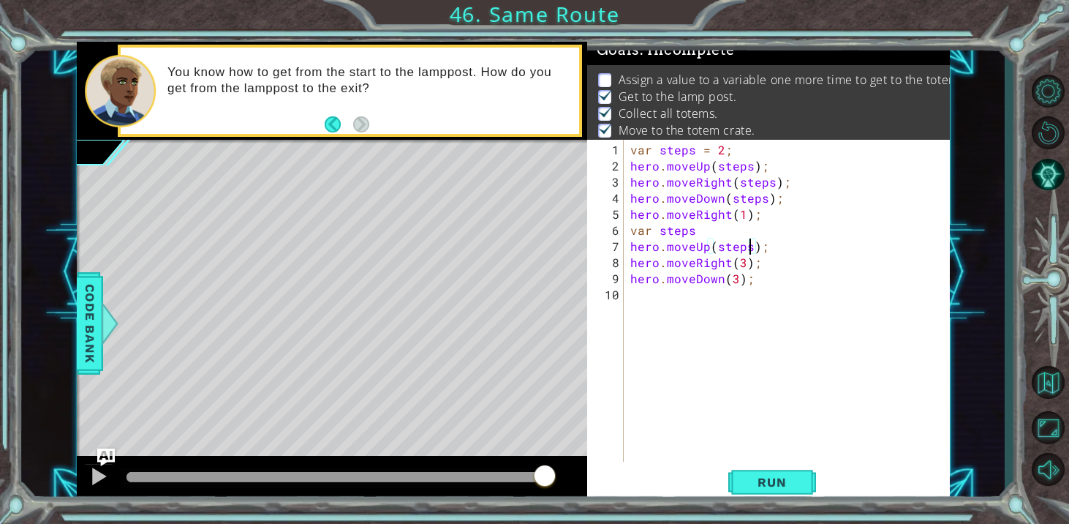
click at [712, 233] on div "var steps = 2 ; hero . moveUp ( steps ) ; hero . moveRight ( steps ) ; hero . m…" at bounding box center [791, 319] width 326 height 354
click at [742, 264] on div "var steps = 2 ; hero . moveUp ( steps ) ; hero . moveRight ( steps ) ; hero . m…" at bounding box center [791, 319] width 326 height 354
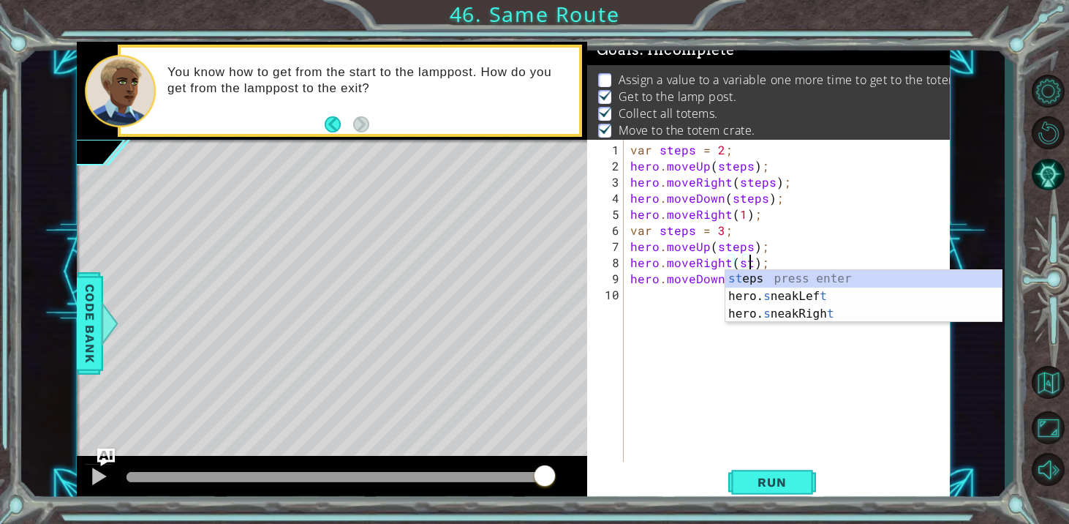
scroll to position [0, 7]
click at [742, 280] on div "st eps press enter hero. s neakLef t press enter hero. s neakRigh t press enter" at bounding box center [864, 314] width 276 height 88
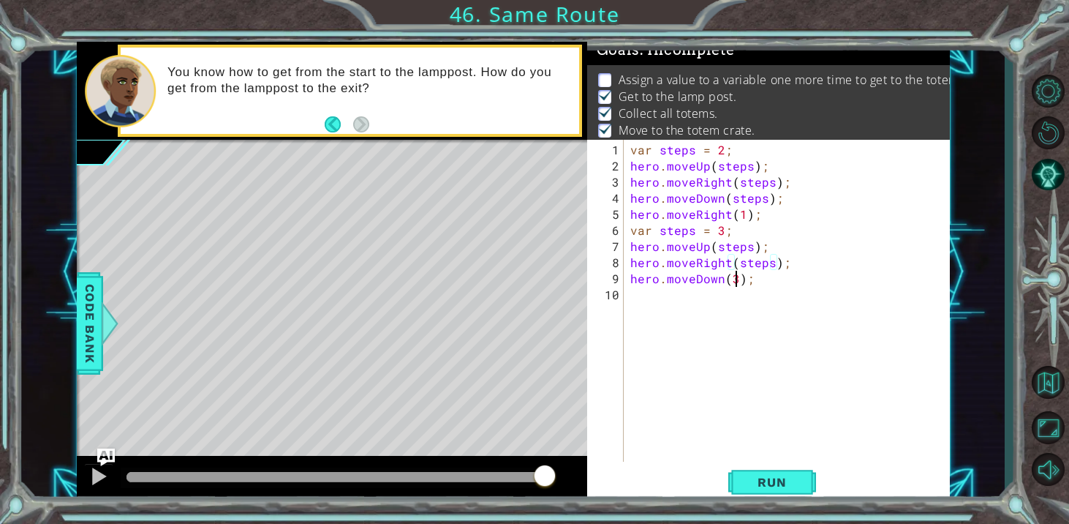
click at [735, 279] on div "var steps = 2 ; hero . moveUp ( steps ) ; hero . moveRight ( steps ) ; hero . m…" at bounding box center [791, 319] width 326 height 354
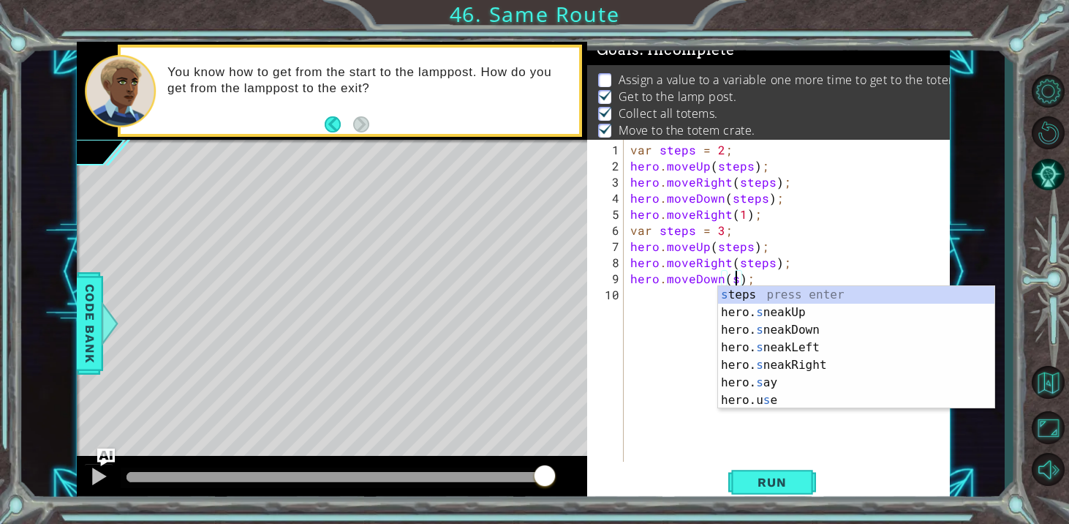
scroll to position [0, 7]
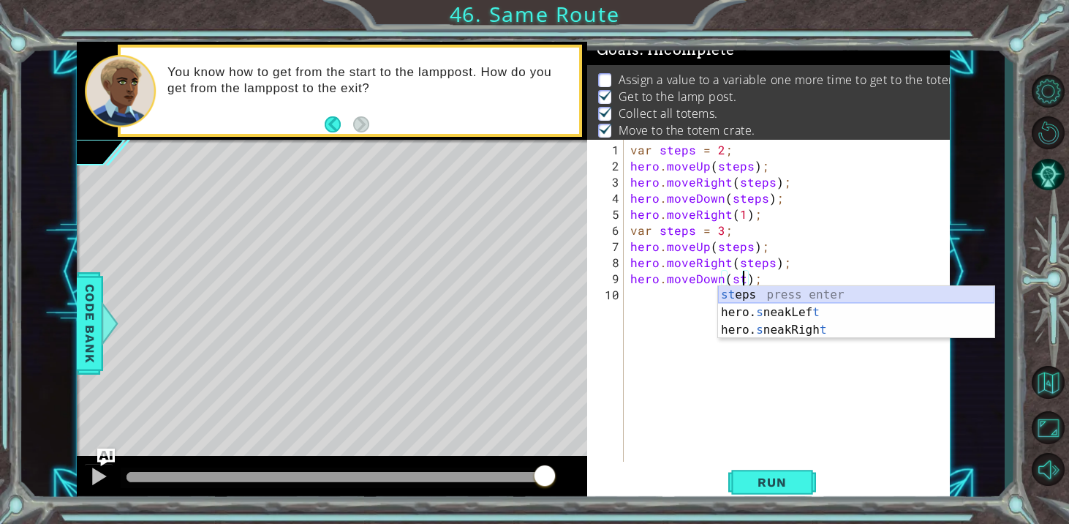
click at [749, 300] on div "st eps press enter hero. s neakLef t press enter hero. s neakRigh t press enter" at bounding box center [856, 330] width 276 height 88
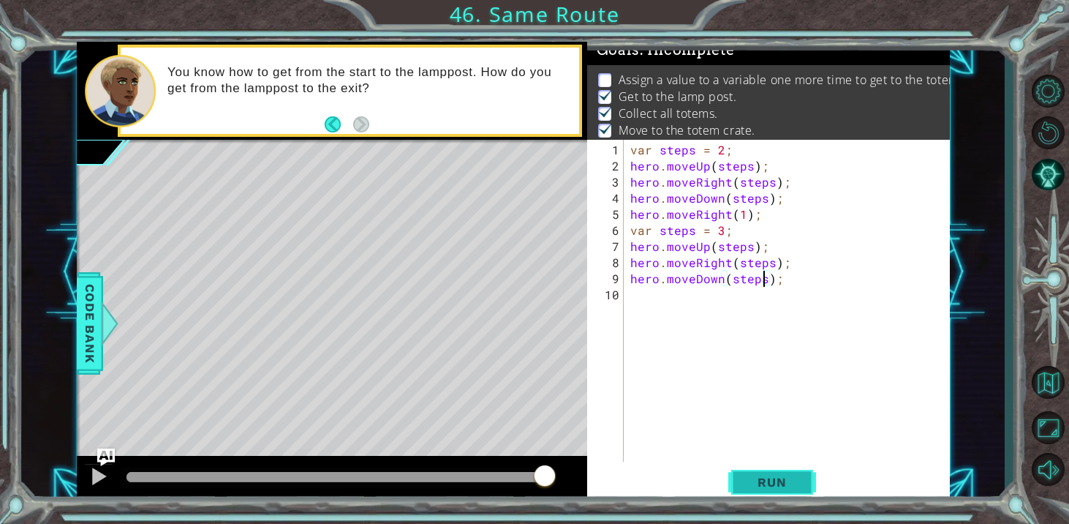
type textarea "hero.moveDown(steps);"
click at [759, 471] on button "Run" at bounding box center [772, 482] width 88 height 37
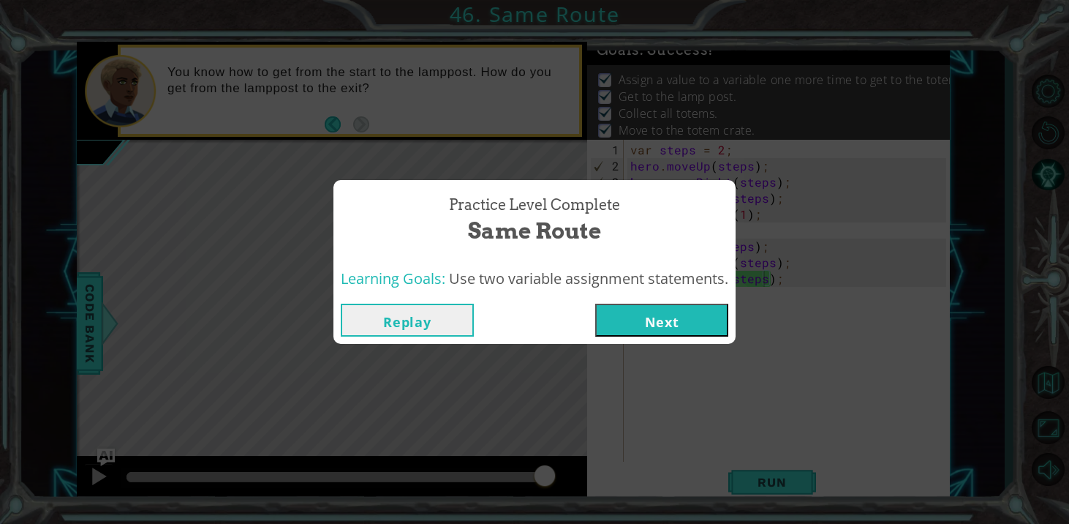
click at [666, 324] on button "Next" at bounding box center [661, 320] width 133 height 33
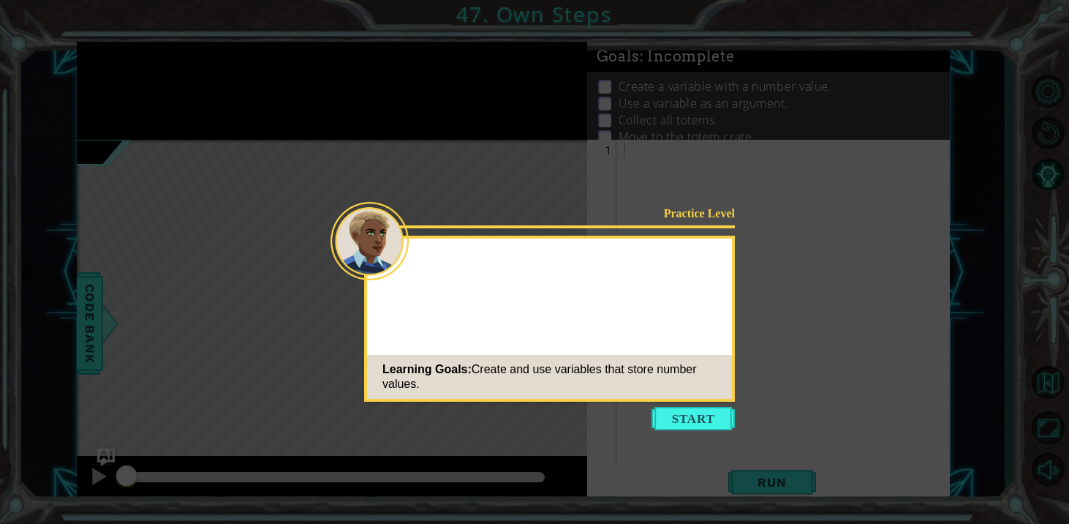
click at [666, 324] on div "Practice Level Learning Goals: Create and use variables that store number value…" at bounding box center [549, 319] width 371 height 166
click at [701, 419] on button "Start" at bounding box center [693, 418] width 83 height 23
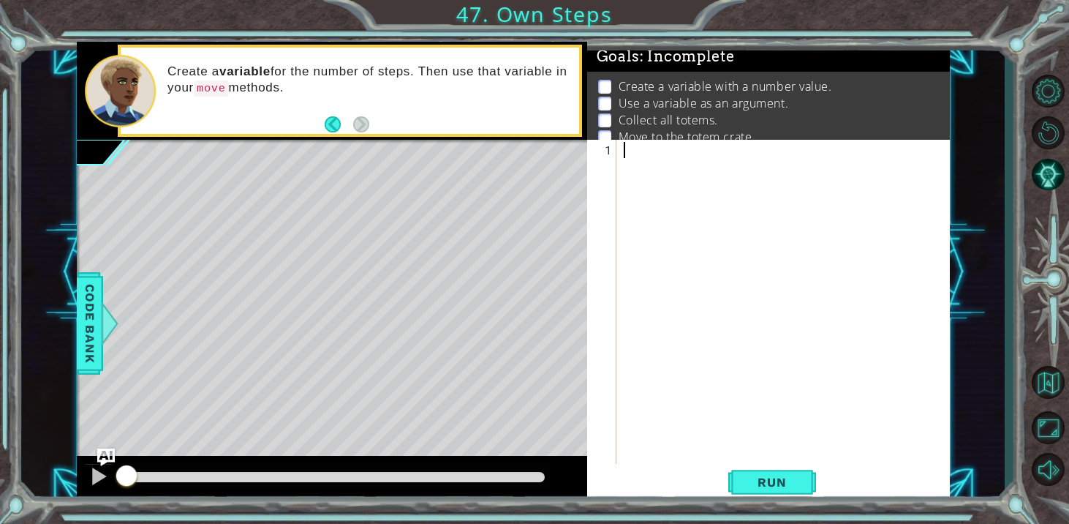
click at [72, 320] on div "1 ההההההההההההההההההההההההההההההההההההההההההההההההההההההההההההההההההההההההההההה…" at bounding box center [513, 272] width 984 height 461
click at [80, 320] on span "Code Bank" at bounding box center [89, 323] width 23 height 89
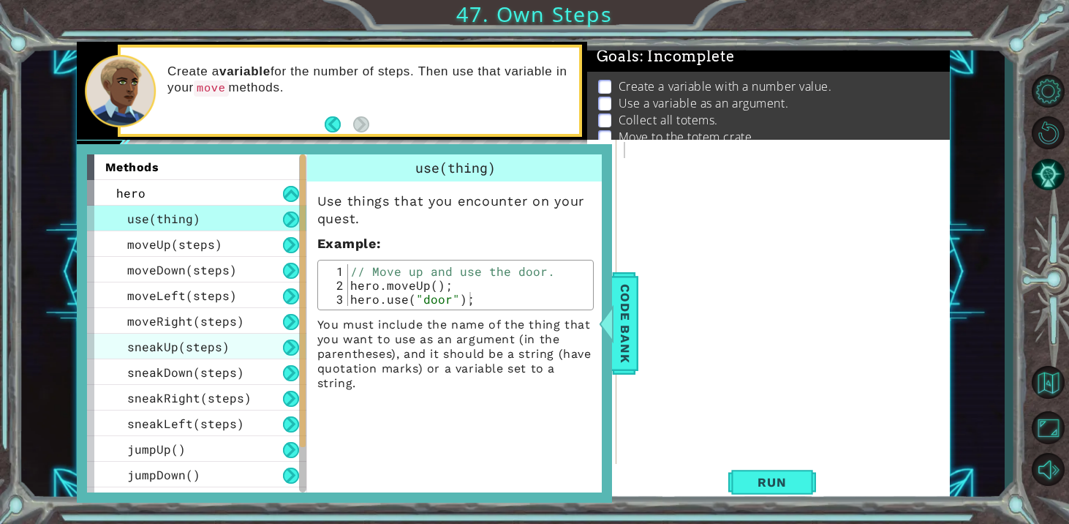
scroll to position [97, 0]
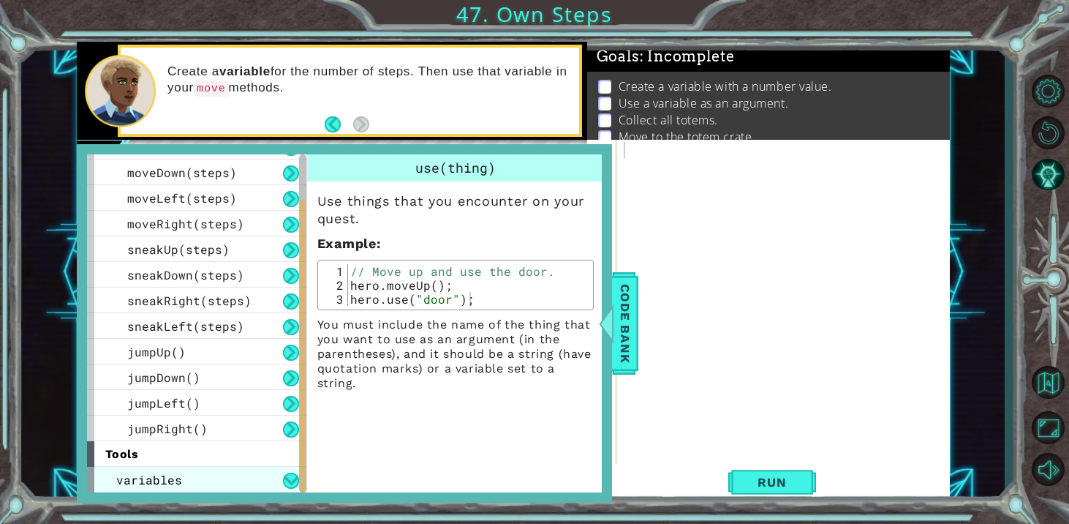
click at [265, 486] on div "variables" at bounding box center [196, 480] width 219 height 26
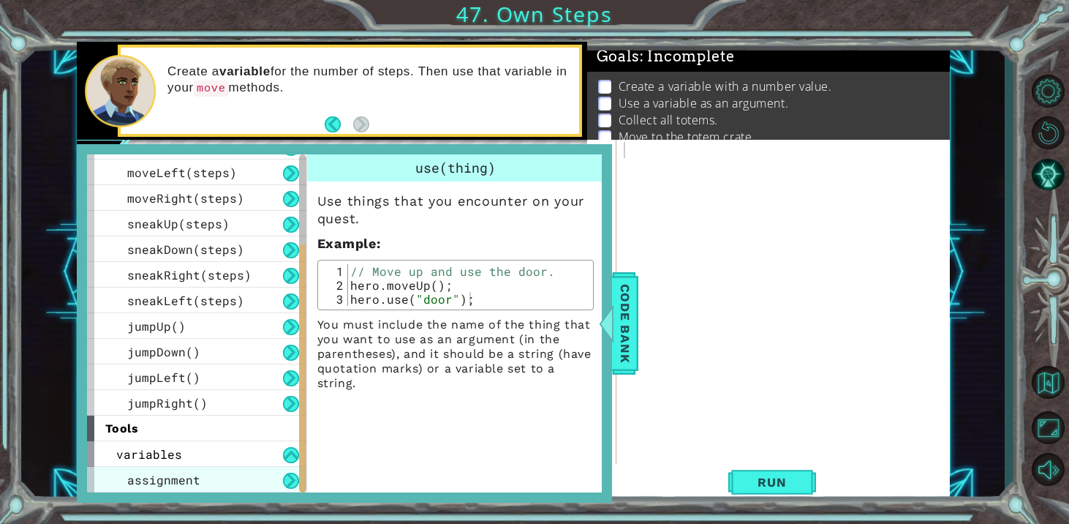
click at [238, 480] on div "assignment" at bounding box center [196, 480] width 219 height 26
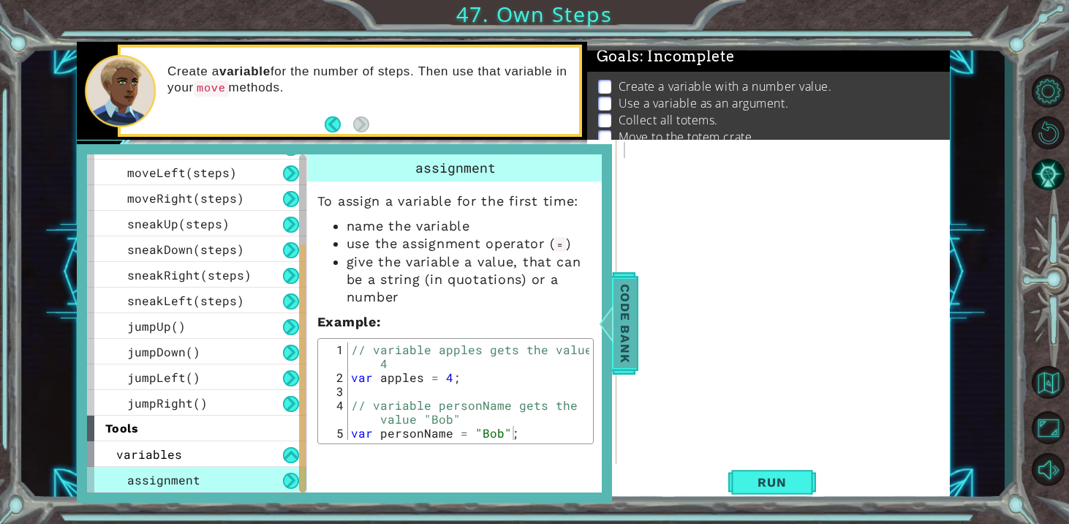
click at [617, 324] on span "Code Bank" at bounding box center [625, 323] width 23 height 89
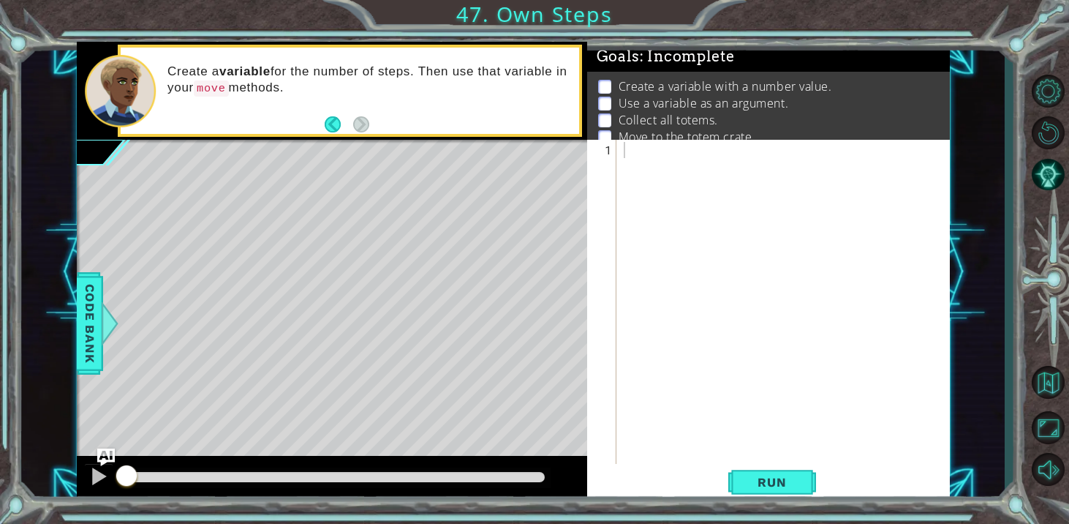
click at [695, 218] on div at bounding box center [787, 327] width 333 height 370
click at [72, 334] on div "1 ההההההההההההההההההההההההההההההההההההההההההההההההההההההההההההההההההההההההההההה…" at bounding box center [513, 272] width 984 height 461
click at [86, 336] on span "Code Bank" at bounding box center [89, 323] width 23 height 89
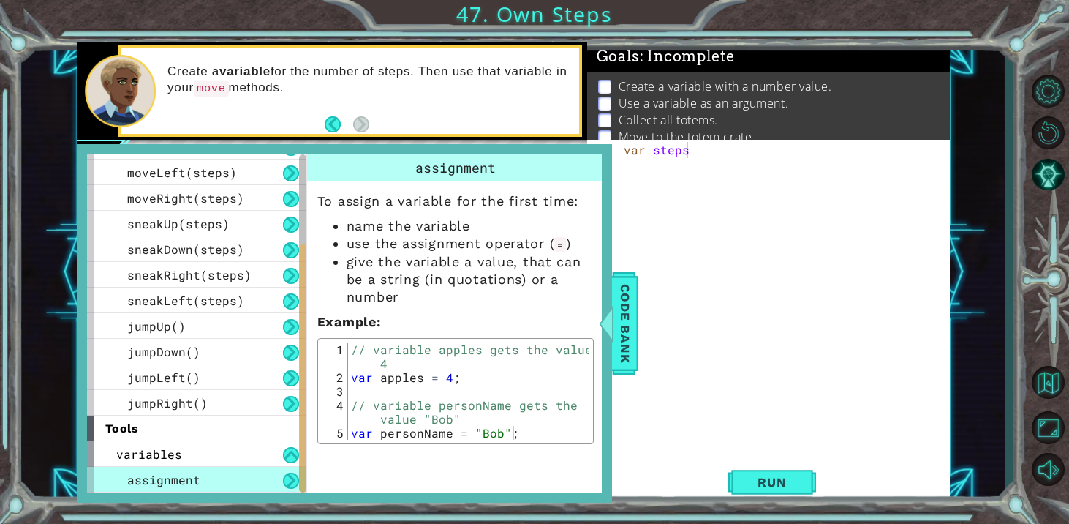
click at [173, 426] on div "tools" at bounding box center [196, 428] width 219 height 26
click at [165, 402] on span "jumpRight()" at bounding box center [167, 402] width 80 height 15
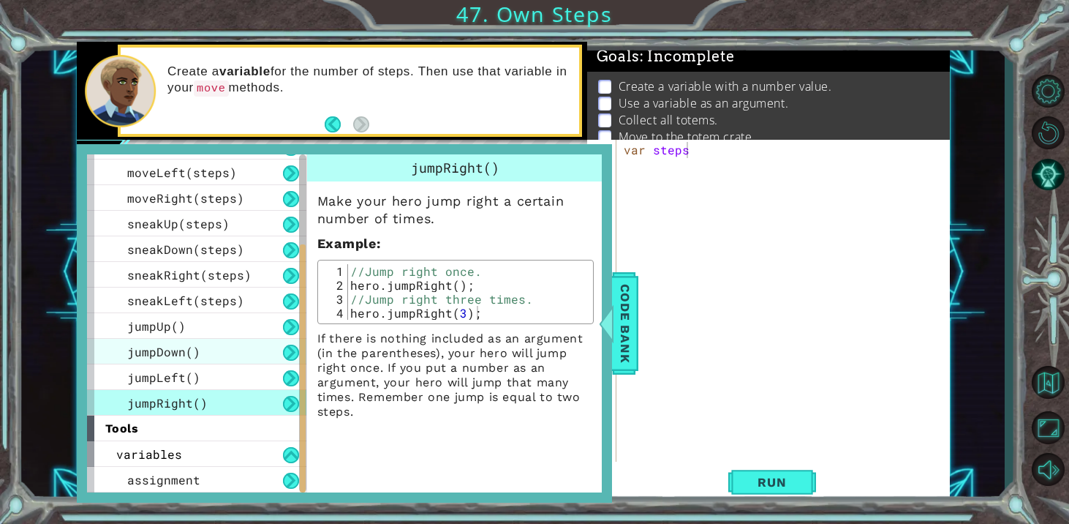
click at [171, 360] on div "jumpDown()" at bounding box center [196, 352] width 219 height 26
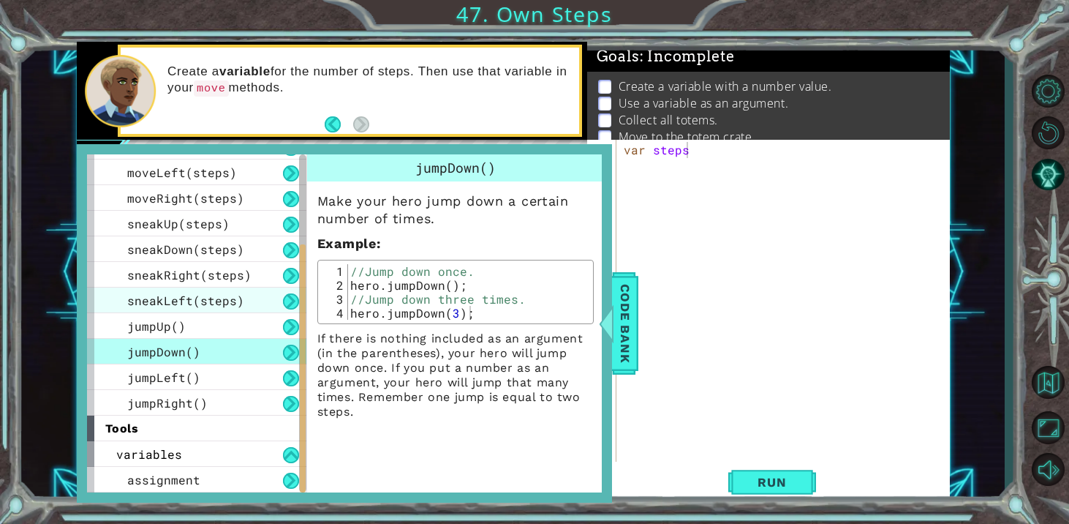
click at [165, 301] on span "sneakLeft(steps)" at bounding box center [185, 300] width 117 height 15
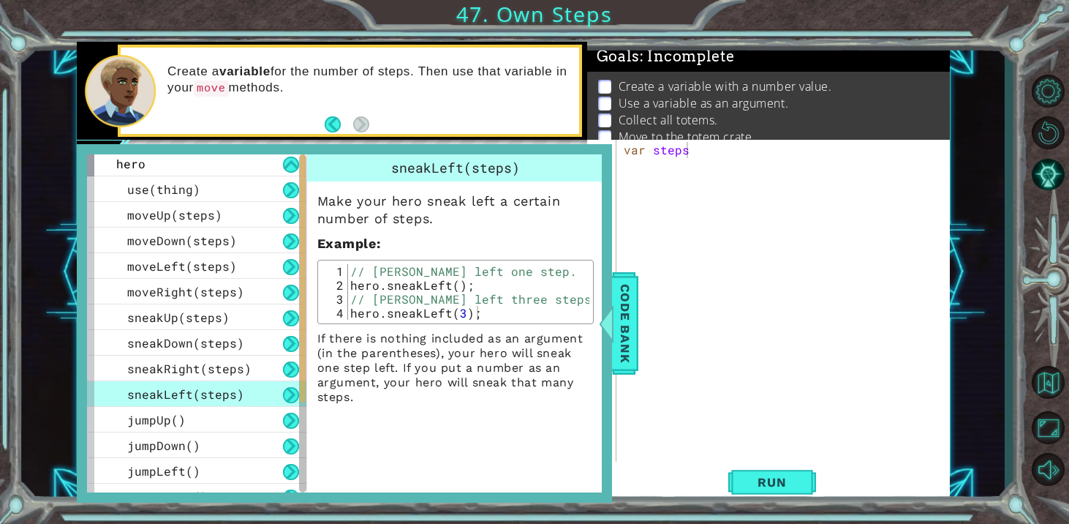
scroll to position [0, 0]
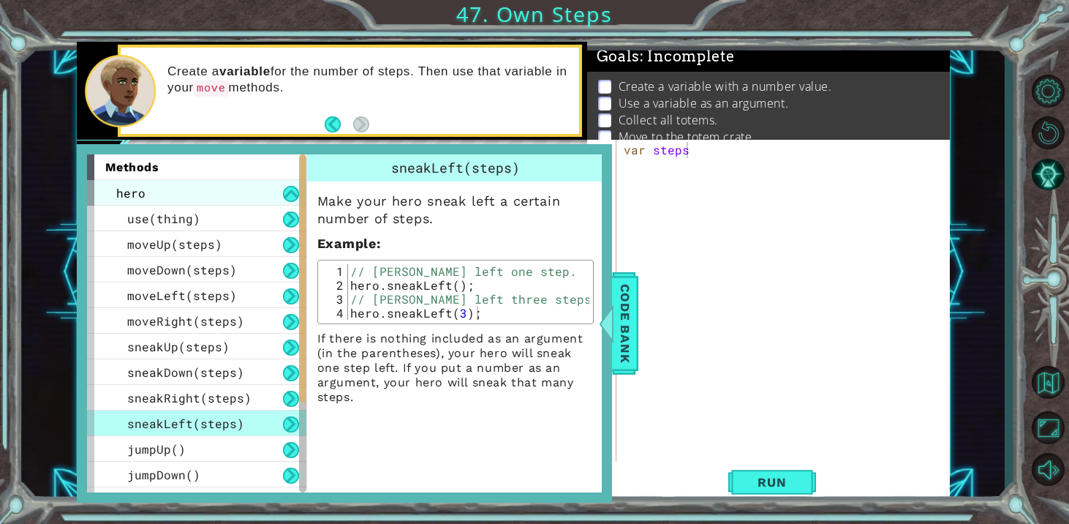
click at [161, 189] on div "hero" at bounding box center [196, 193] width 219 height 26
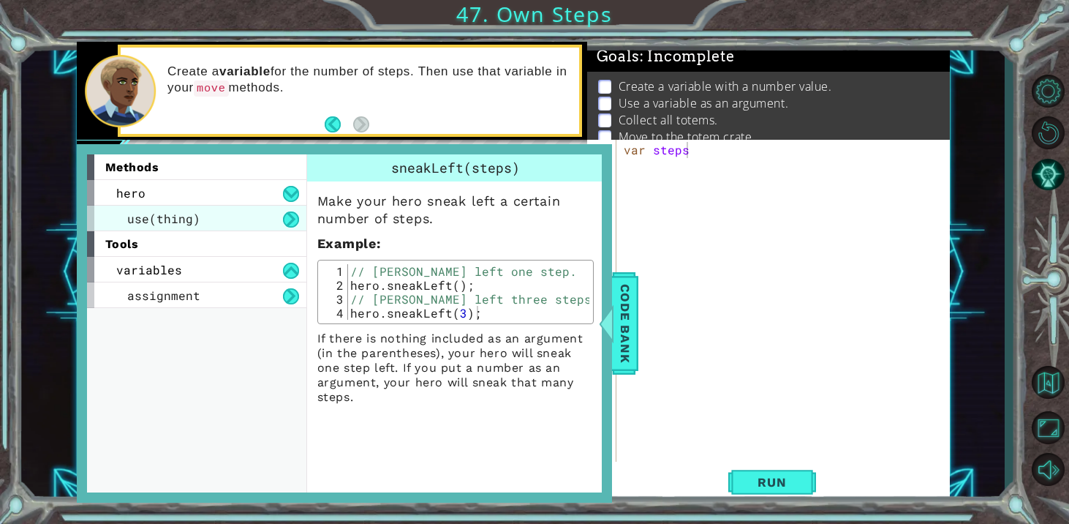
click at [161, 213] on div "methods hero use(thing) moveUp(steps) moveDown(steps) moveLeft(steps) moveRight…" at bounding box center [196, 323] width 219 height 338
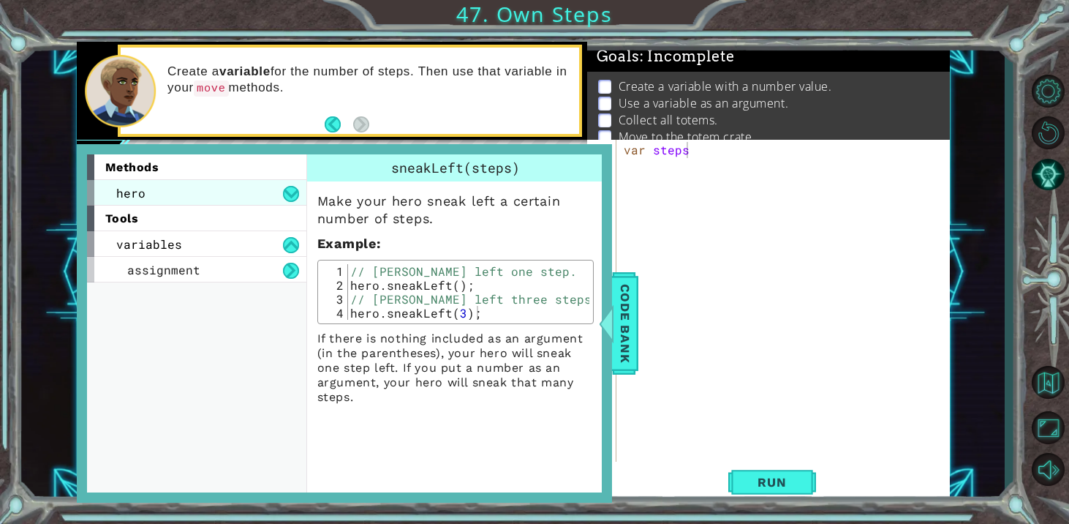
click at [160, 195] on div "hero" at bounding box center [196, 193] width 219 height 26
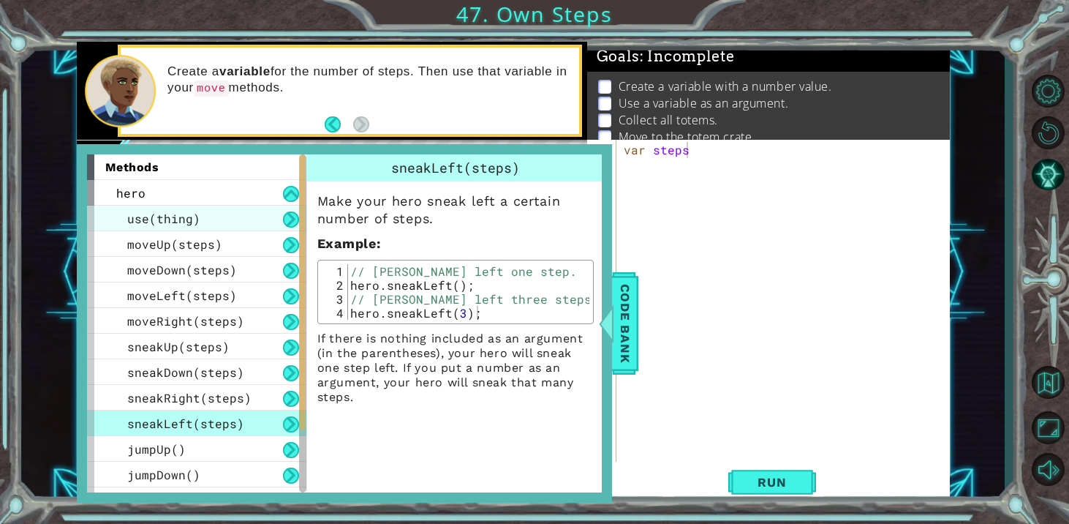
click at [162, 211] on span "use(thing)" at bounding box center [163, 218] width 73 height 15
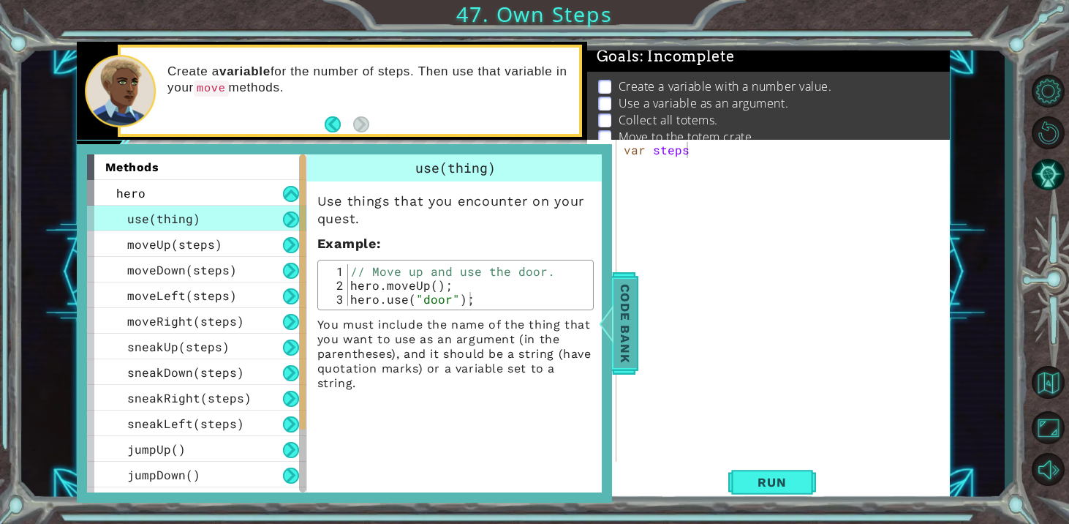
click at [620, 361] on span "Code Bank" at bounding box center [625, 323] width 23 height 89
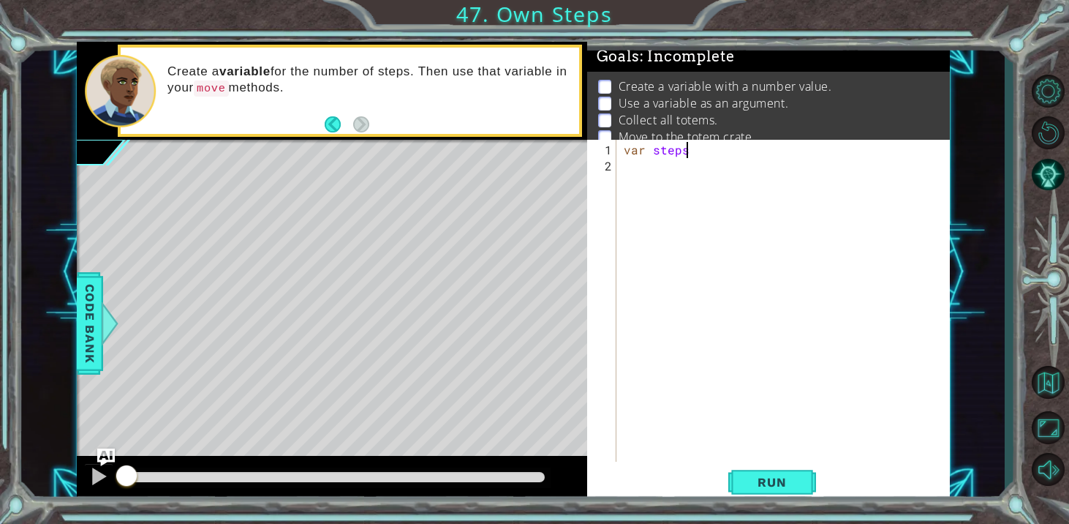
click at [685, 144] on div "var steps" at bounding box center [787, 319] width 333 height 354
type textarea "var steps = 3"
click at [652, 171] on div "var steps = 3" at bounding box center [787, 319] width 333 height 354
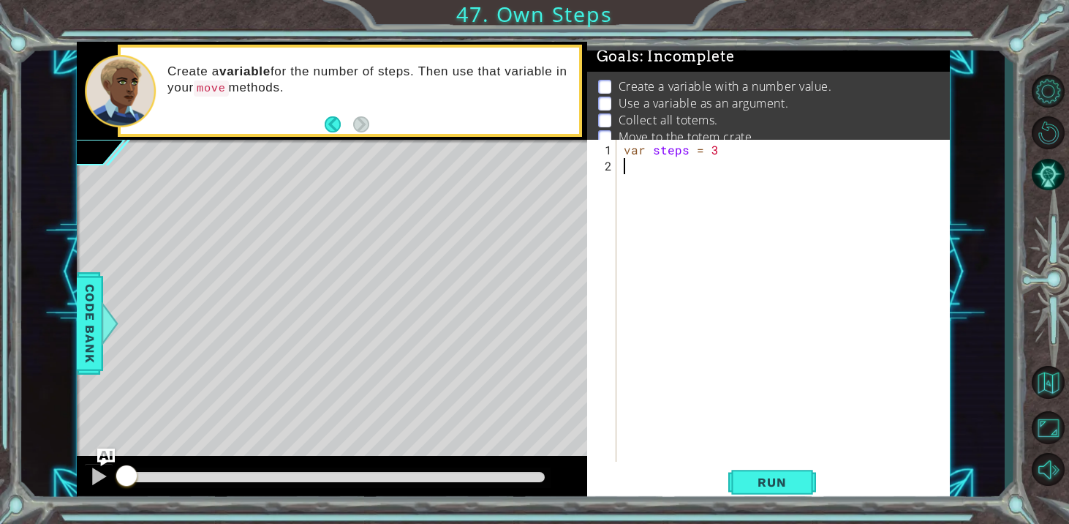
scroll to position [0, 0]
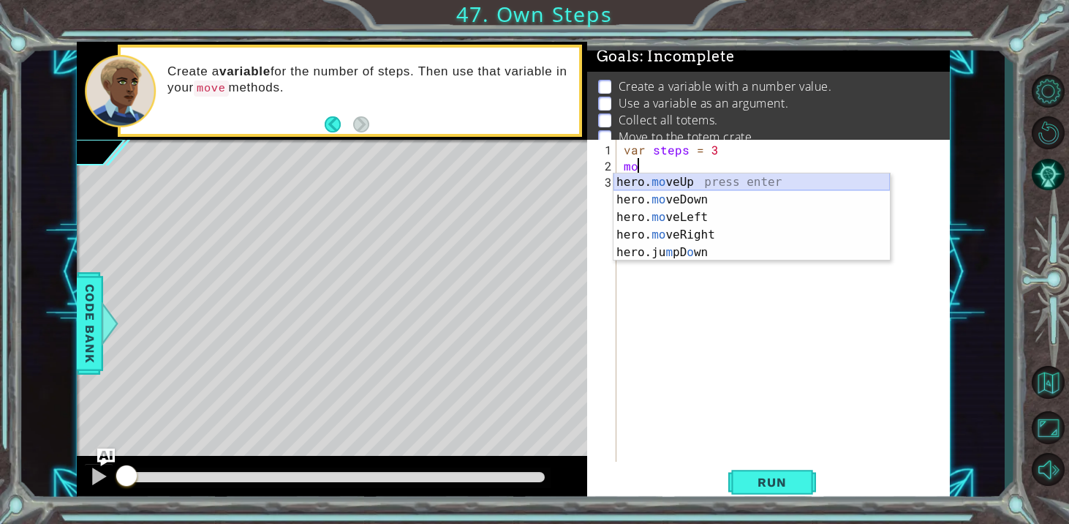
click at [658, 185] on div "hero. mo veUp press enter hero. mo veDown press enter hero. mo veLeft press ent…" at bounding box center [752, 234] width 276 height 123
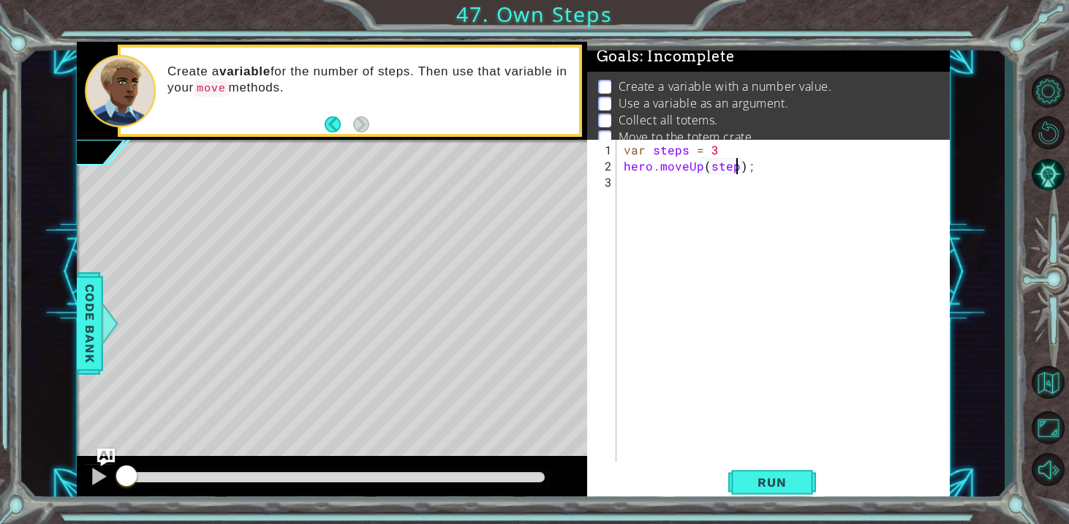
type textarea "hero.moveUp(steps);"
click at [638, 193] on div "var steps = 3 hero . moveUp ( steps ) ;" at bounding box center [787, 319] width 333 height 354
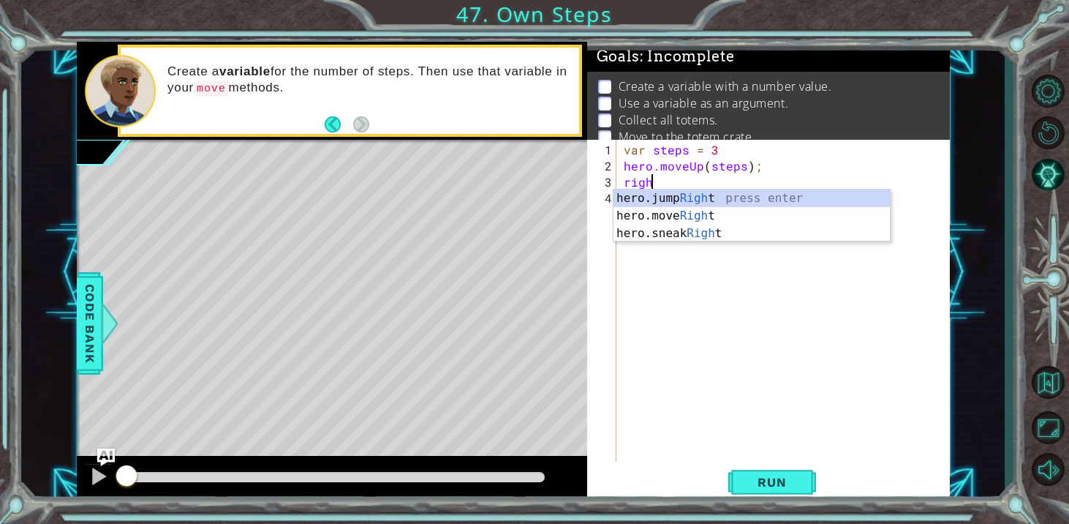
scroll to position [0, 1]
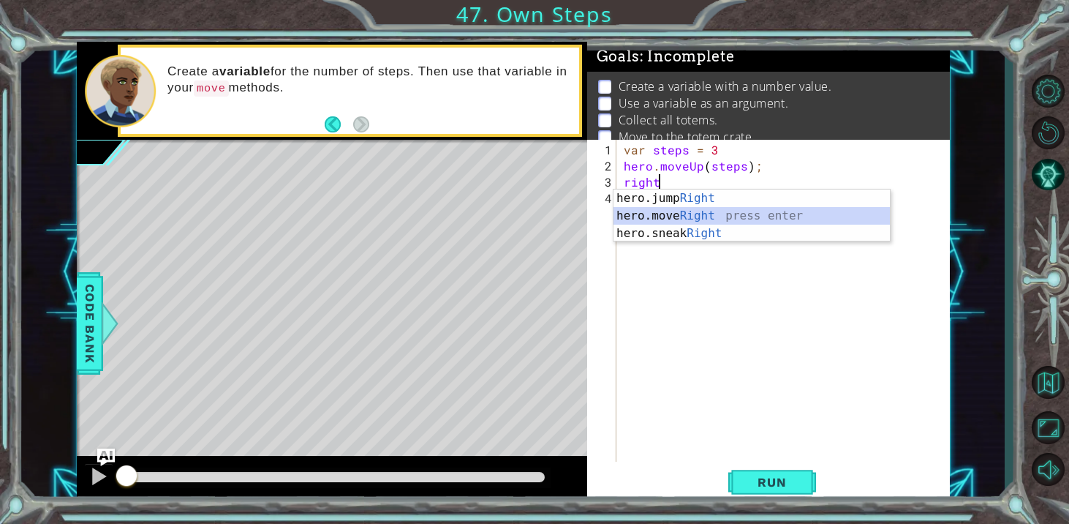
click at [642, 212] on div "hero.jump Right press enter hero.move Right press enter hero.sneak Right press …" at bounding box center [752, 233] width 276 height 88
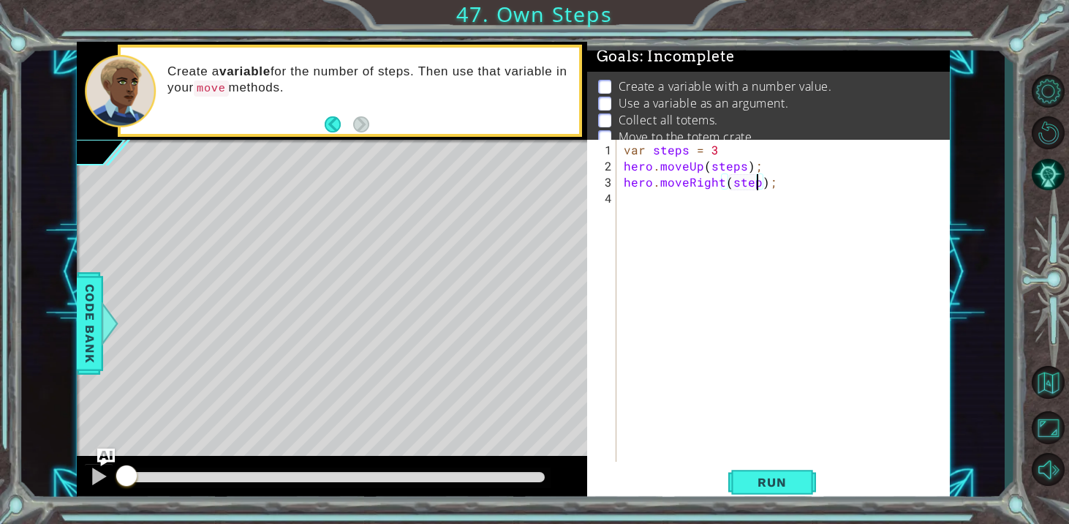
scroll to position [0, 9]
type textarea "hero.moveRight(steps);"
click at [796, 486] on span "Run" at bounding box center [772, 482] width 58 height 15
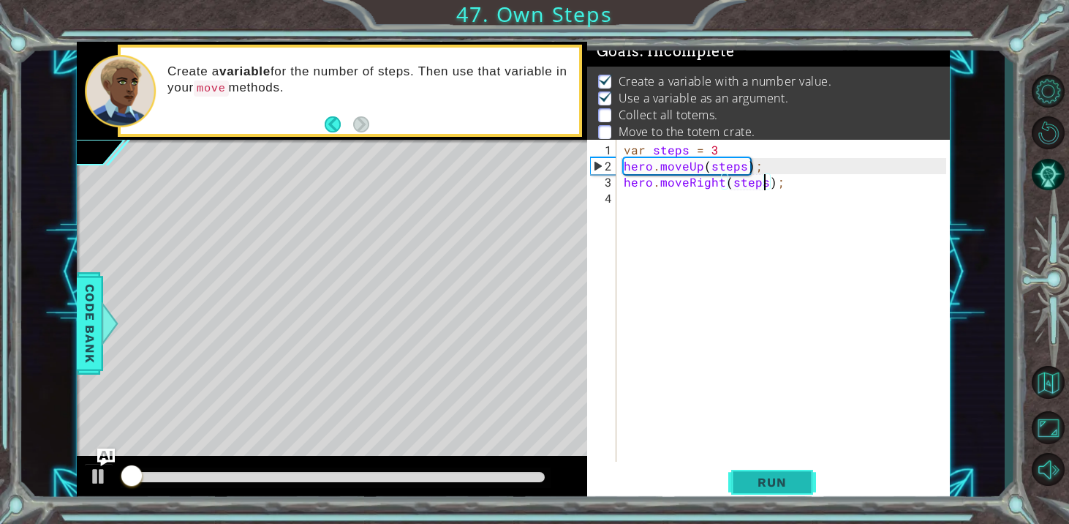
scroll to position [7, 0]
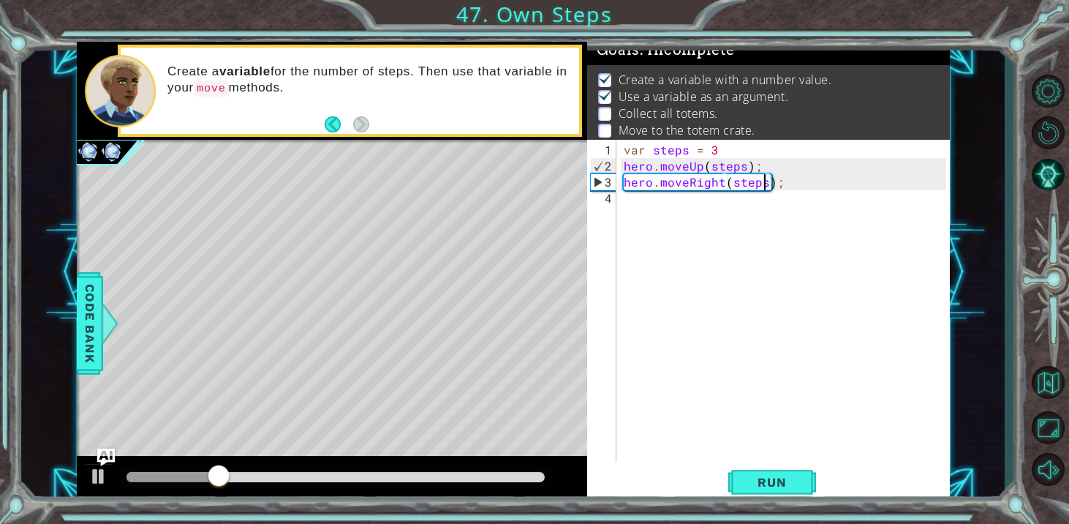
click at [726, 216] on div "var steps = 3 hero . moveUp ( steps ) ; hero . moveRight ( steps ) ;" at bounding box center [787, 319] width 333 height 354
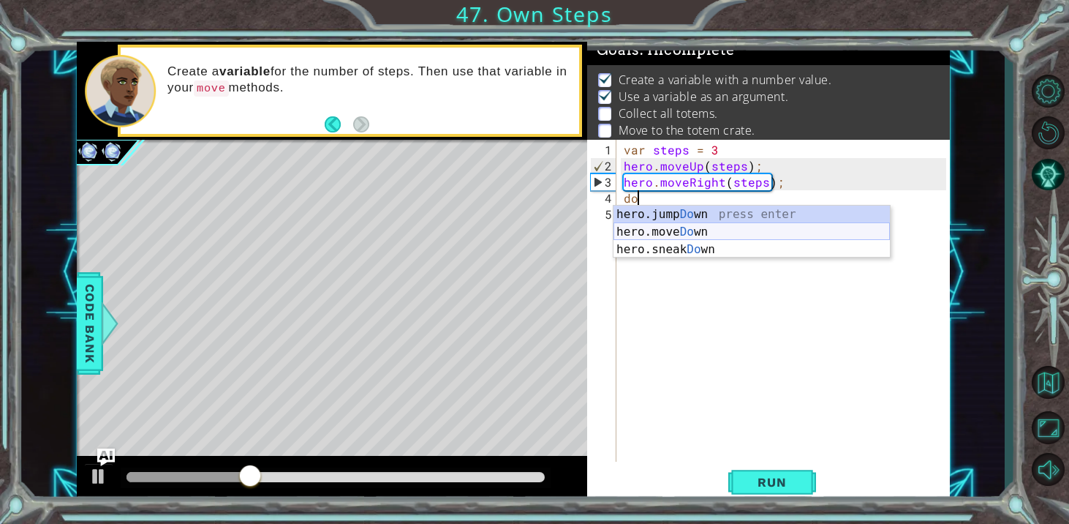
click at [736, 237] on div "hero.jump Do wn press enter hero.move Do wn press enter hero.sneak Do wn press …" at bounding box center [752, 250] width 276 height 88
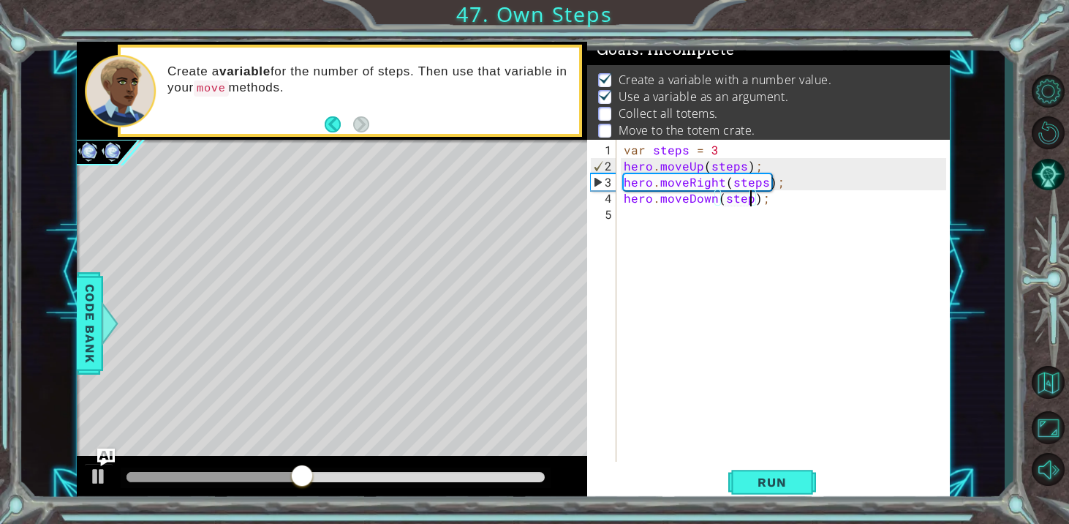
type textarea "hero.moveDown(steps);"
click at [681, 210] on div "var steps = 3 hero . moveUp ( steps ) ; hero . moveRight ( steps ) ; hero . mov…" at bounding box center [787, 319] width 333 height 354
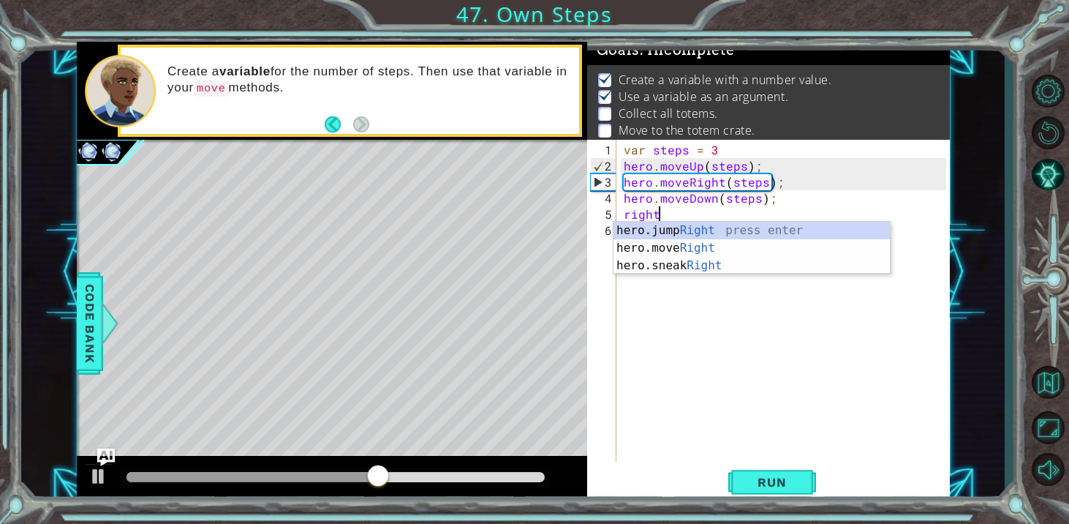
scroll to position [0, 1]
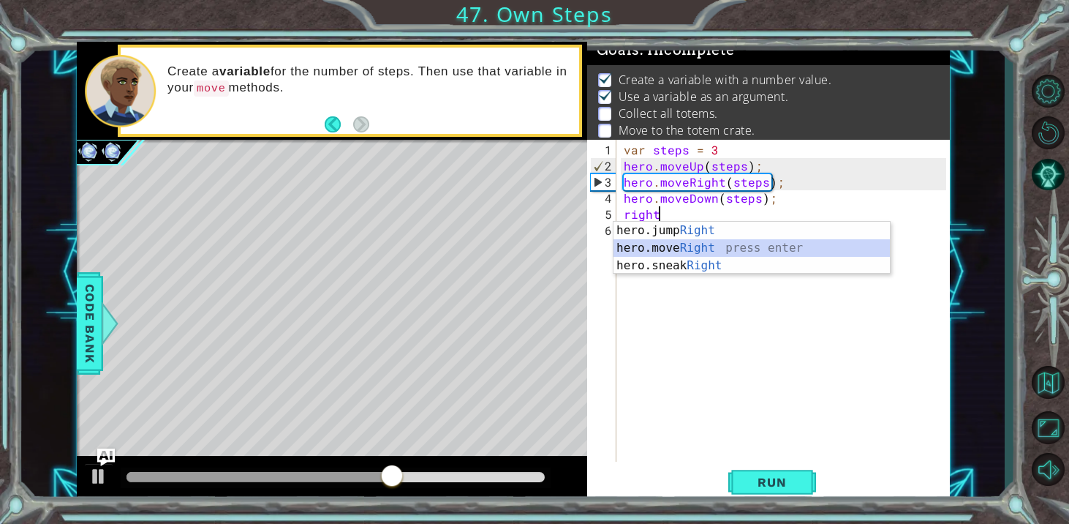
click at [693, 252] on div "hero.jump Right press enter hero.move Right press enter hero.sneak Right press …" at bounding box center [752, 266] width 276 height 88
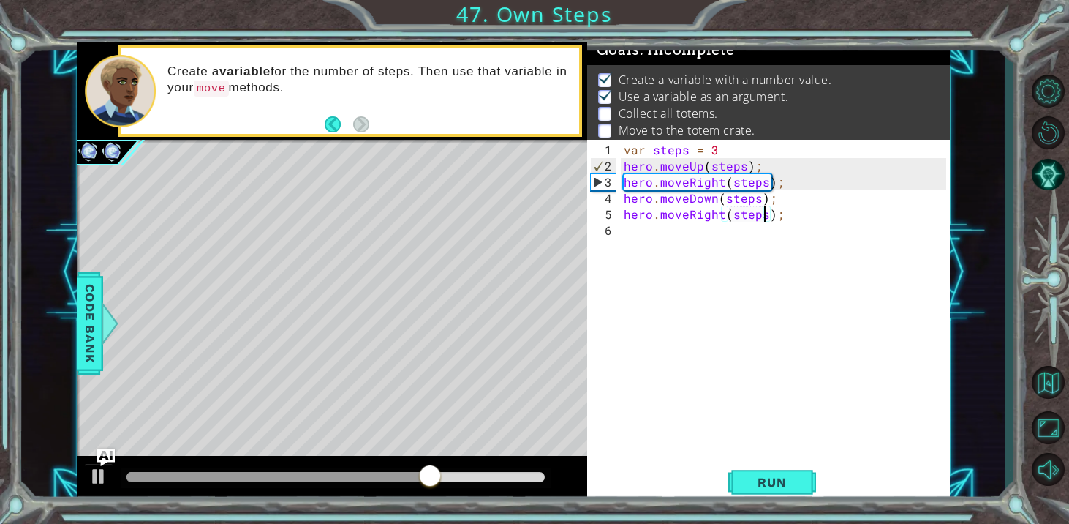
scroll to position [0, 9]
type textarea "hero.moveRight(steps);"
click at [771, 475] on span "Run" at bounding box center [772, 482] width 58 height 15
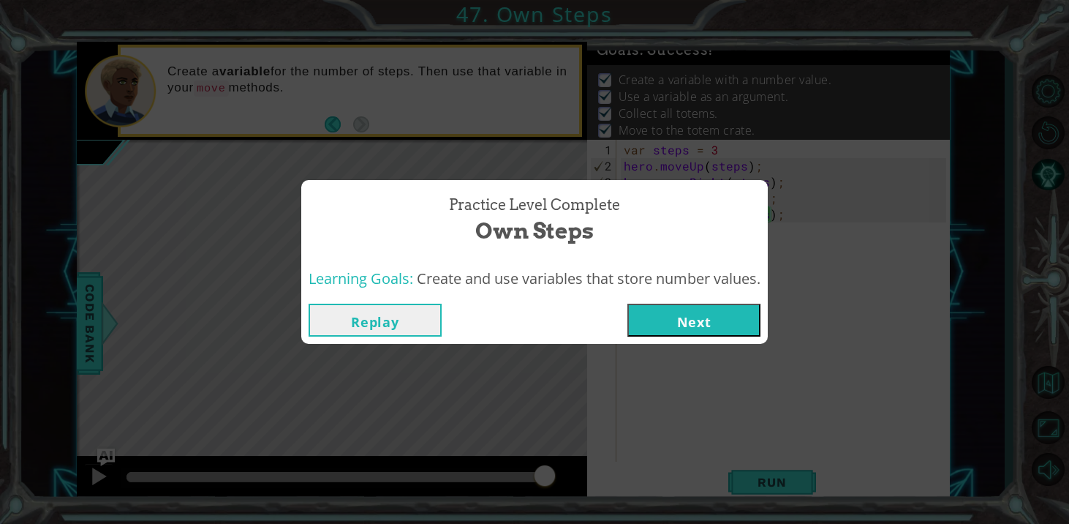
click at [658, 288] on span "Create and use variables that store number values." at bounding box center [589, 278] width 344 height 20
click at [658, 307] on button "Next" at bounding box center [694, 320] width 133 height 33
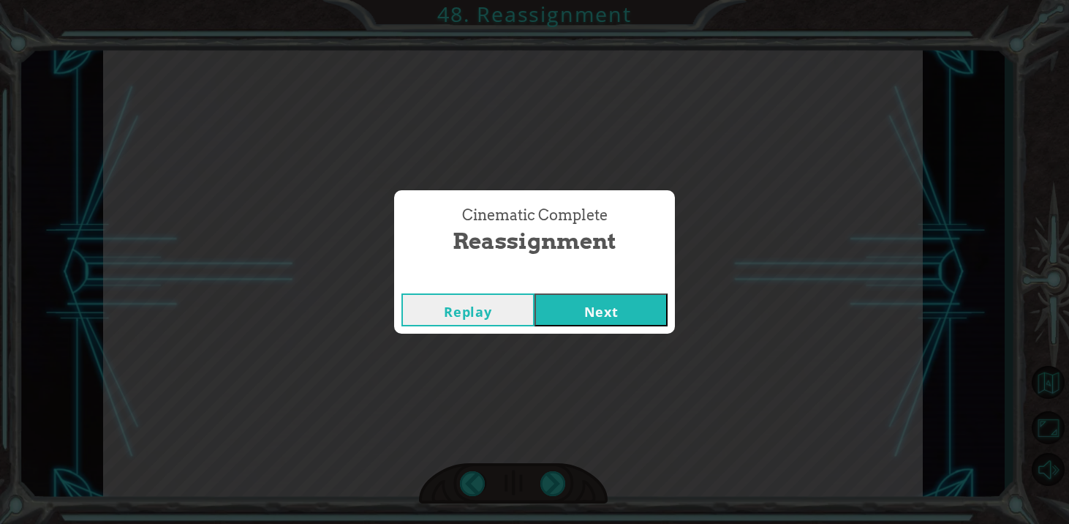
click at [636, 317] on button "Next" at bounding box center [601, 309] width 133 height 33
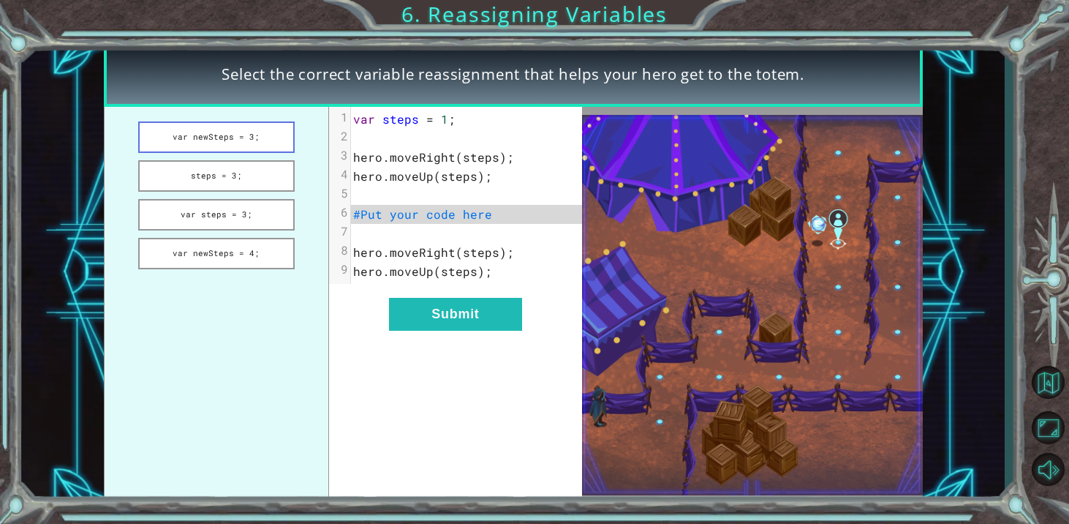
click at [268, 148] on button "var newSteps = 3;" at bounding box center [216, 136] width 157 height 31
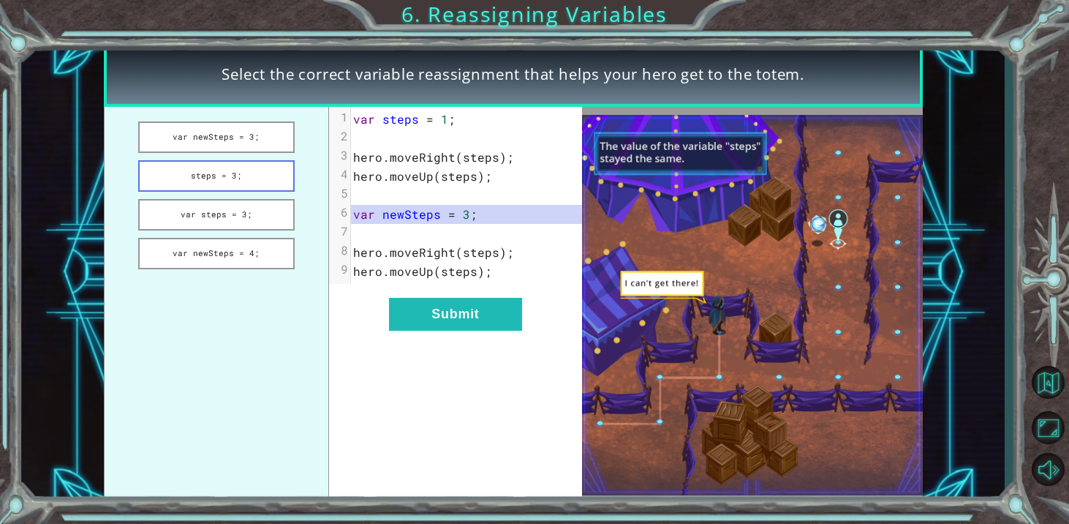
click at [247, 180] on button "steps = 3;" at bounding box center [216, 175] width 157 height 31
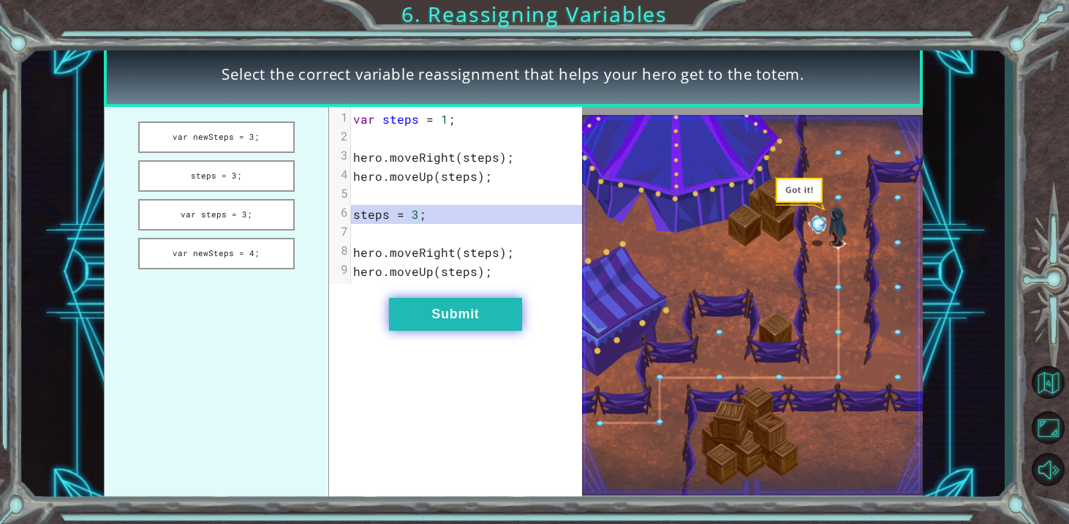
click at [459, 328] on button "Submit" at bounding box center [455, 314] width 133 height 33
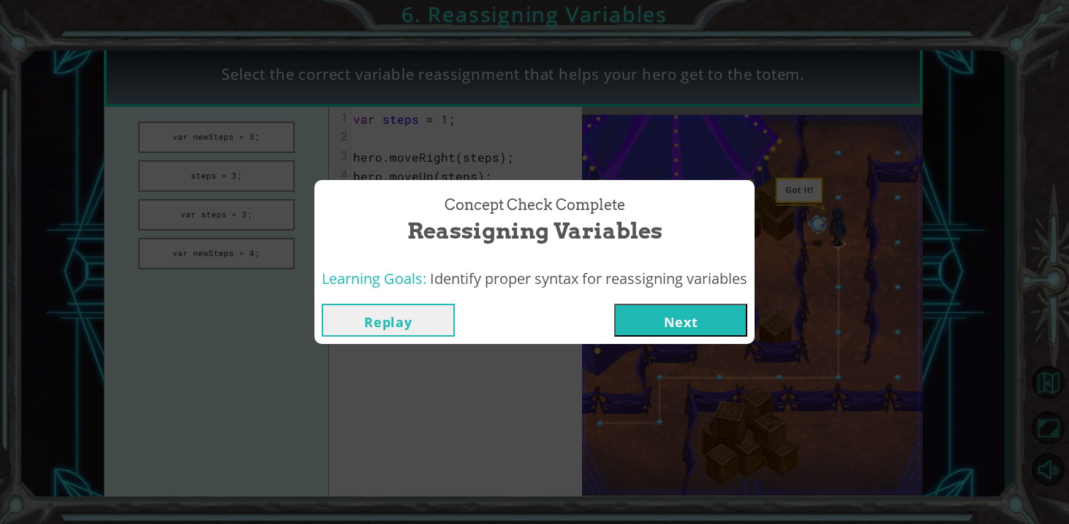
click at [650, 306] on button "Next" at bounding box center [680, 320] width 133 height 33
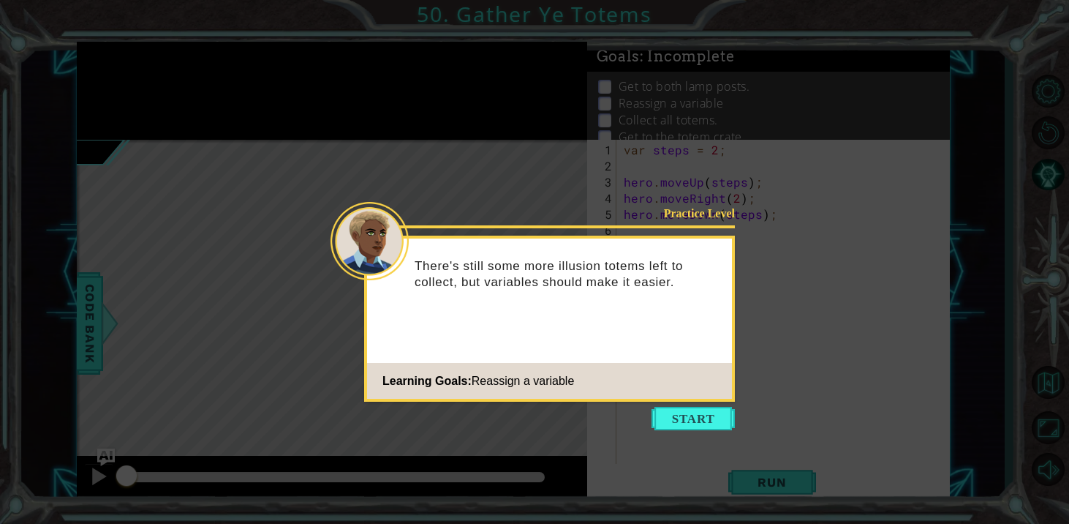
click at [676, 436] on icon at bounding box center [534, 262] width 1069 height 524
click at [676, 416] on button "Start" at bounding box center [693, 418] width 83 height 23
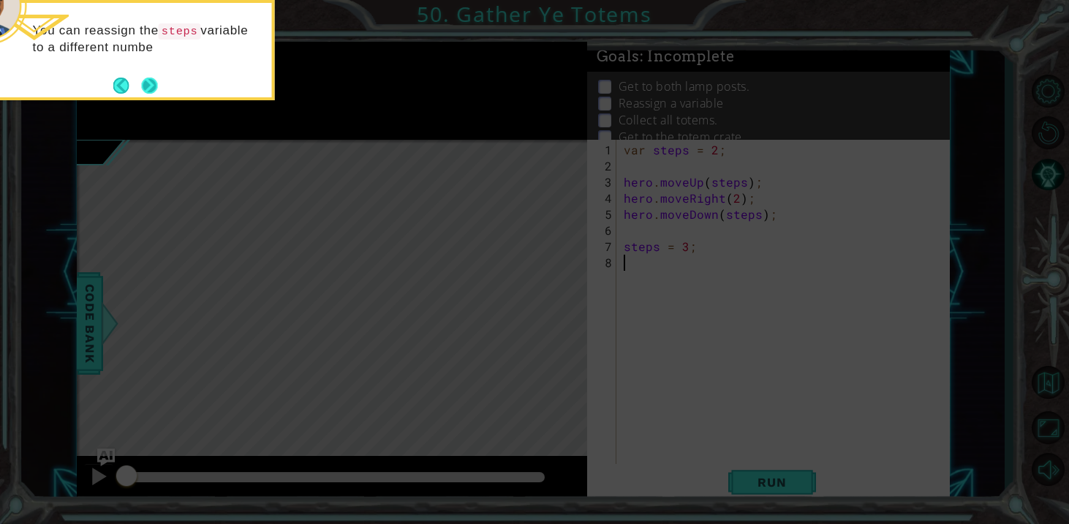
click at [151, 84] on button "Next" at bounding box center [150, 86] width 16 height 16
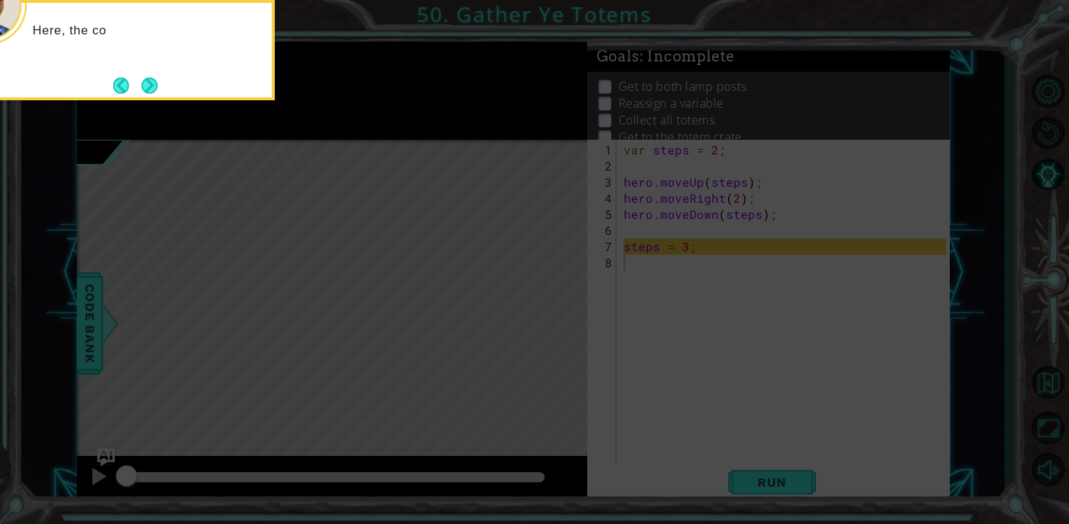
click at [151, 84] on button "Next" at bounding box center [150, 86] width 16 height 16
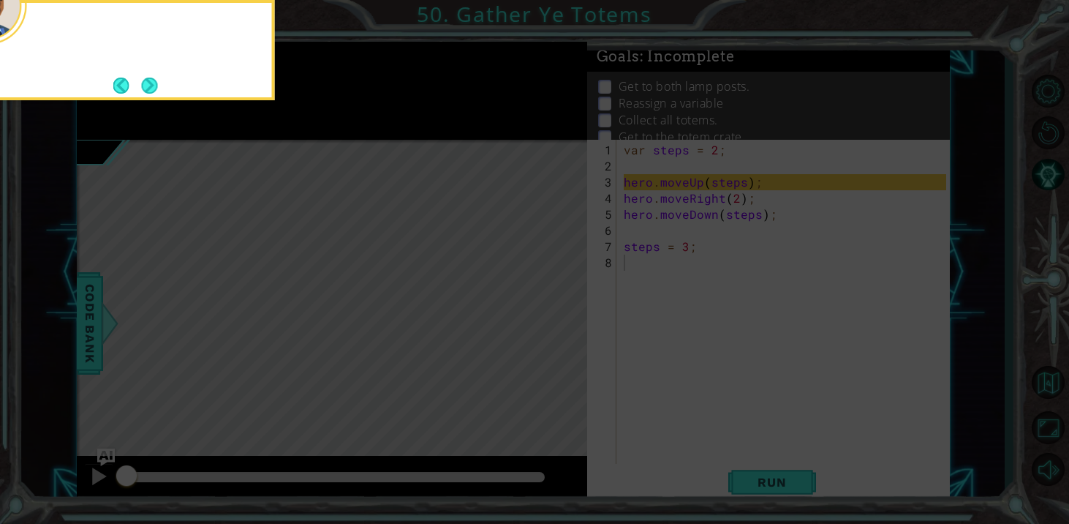
click at [151, 84] on button "Next" at bounding box center [150, 86] width 16 height 16
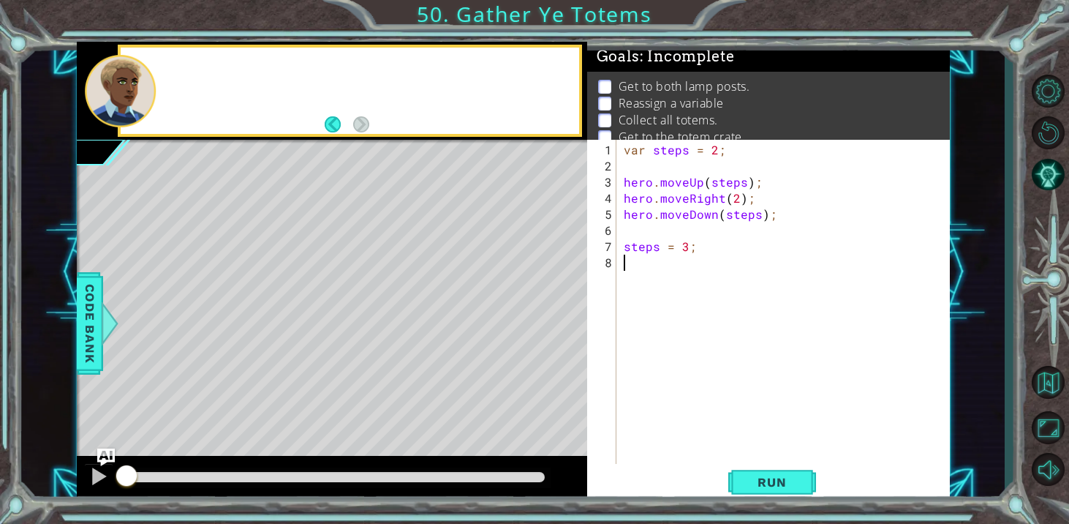
click at [151, 84] on div at bounding box center [121, 91] width 72 height 72
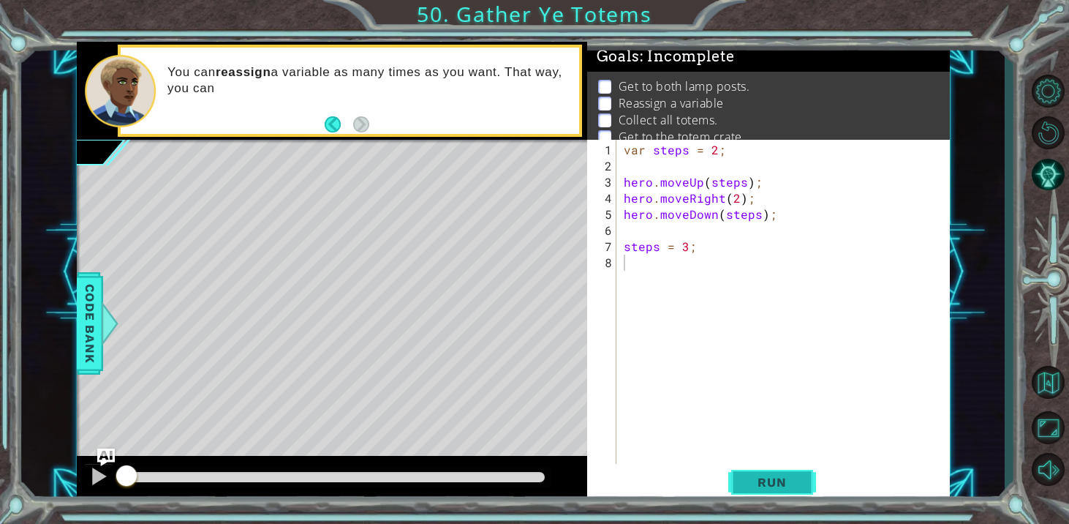
click at [748, 472] on button "Run" at bounding box center [772, 482] width 88 height 37
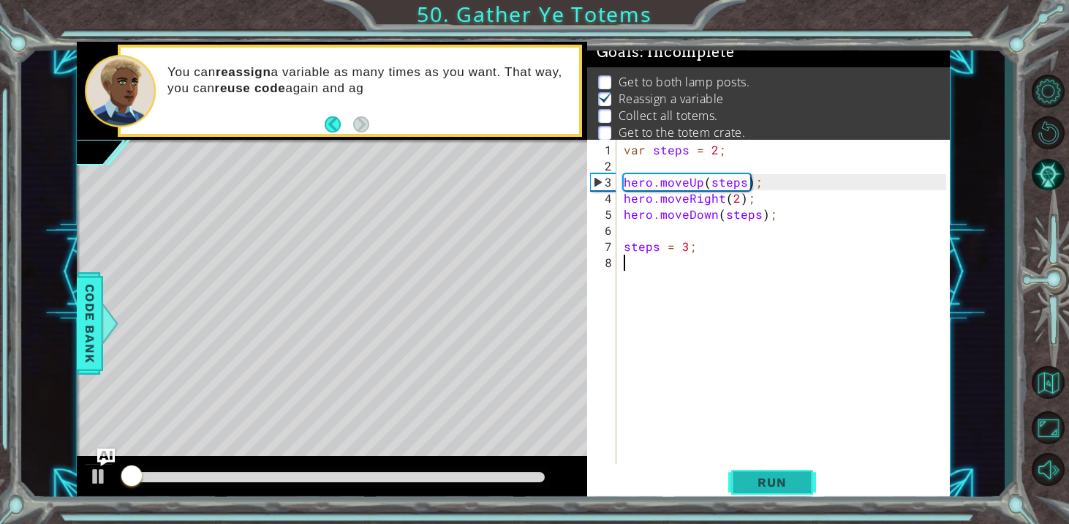
scroll to position [7, 0]
click at [748, 472] on button "Run" at bounding box center [772, 482] width 88 height 37
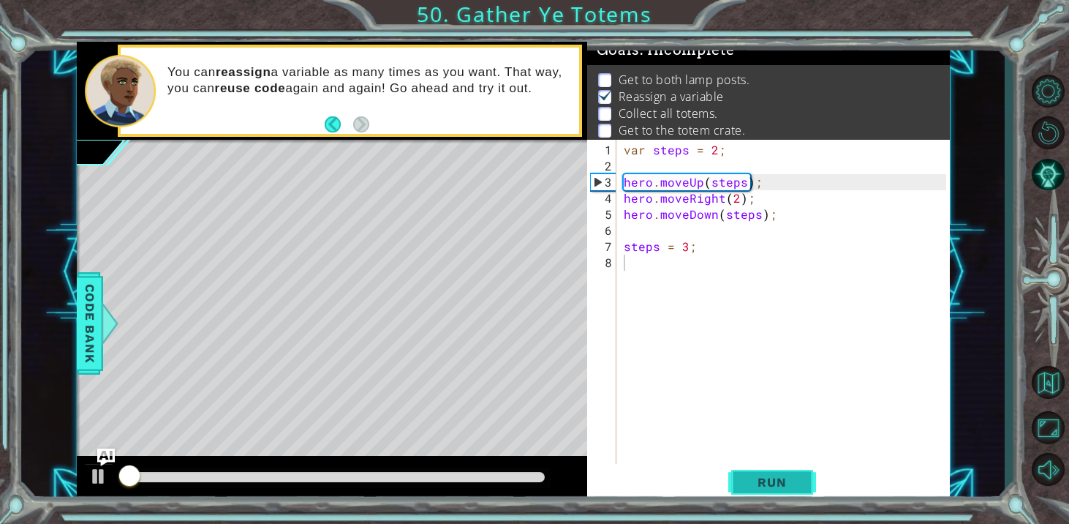
click at [748, 472] on button "Run" at bounding box center [772, 482] width 88 height 37
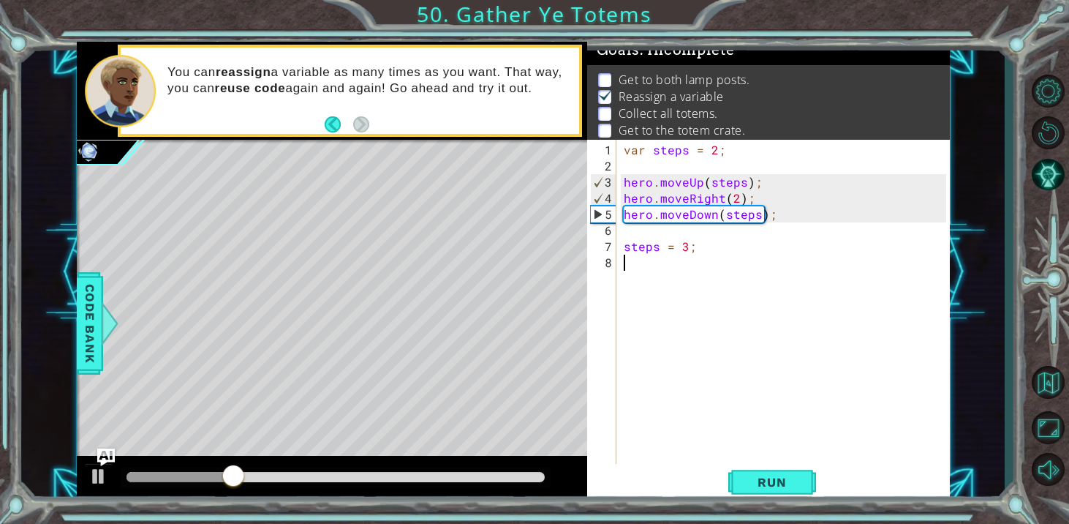
click at [737, 197] on div "var steps = 2 ; hero . moveUp ( steps ) ; hero . moveRight ( 2 ) ; hero . moveD…" at bounding box center [787, 327] width 333 height 370
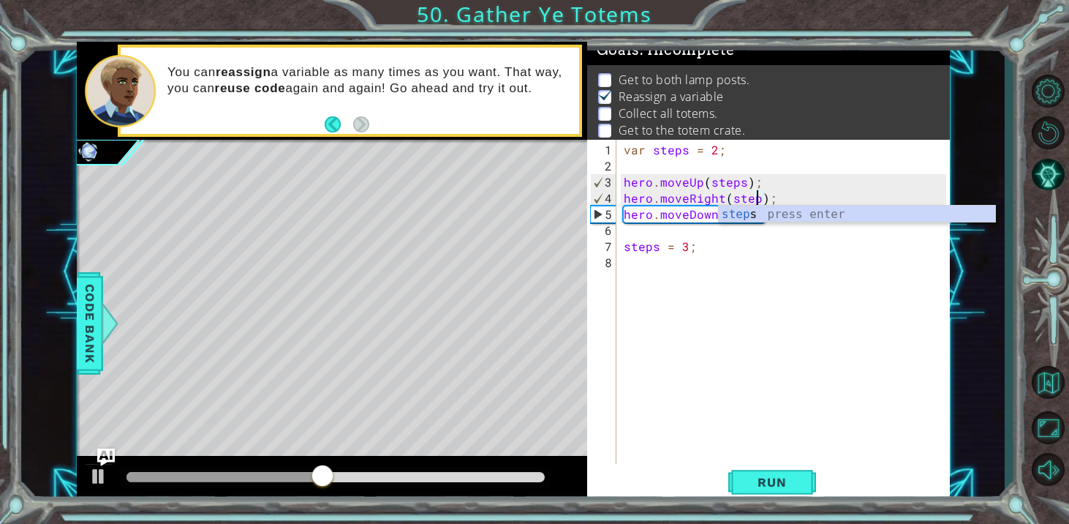
type textarea "hero.moveRight(steps);"
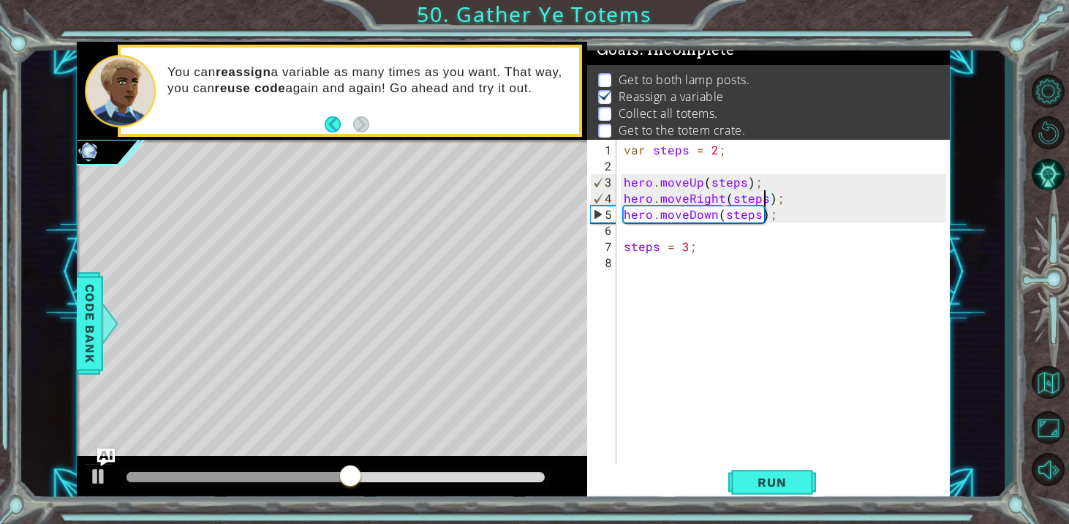
click at [723, 261] on div "var steps = 2 ; hero . moveUp ( steps ) ; hero . moveRight ( steps ) ; hero . m…" at bounding box center [787, 327] width 333 height 370
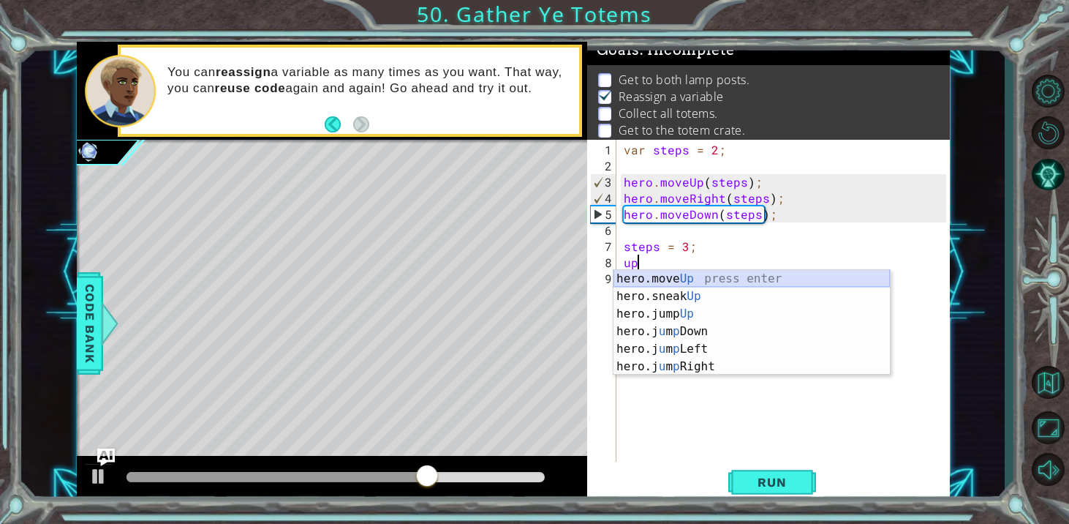
click at [737, 276] on div "hero.move Up press enter hero.sneak Up press enter hero.jump Up press enter her…" at bounding box center [752, 340] width 276 height 140
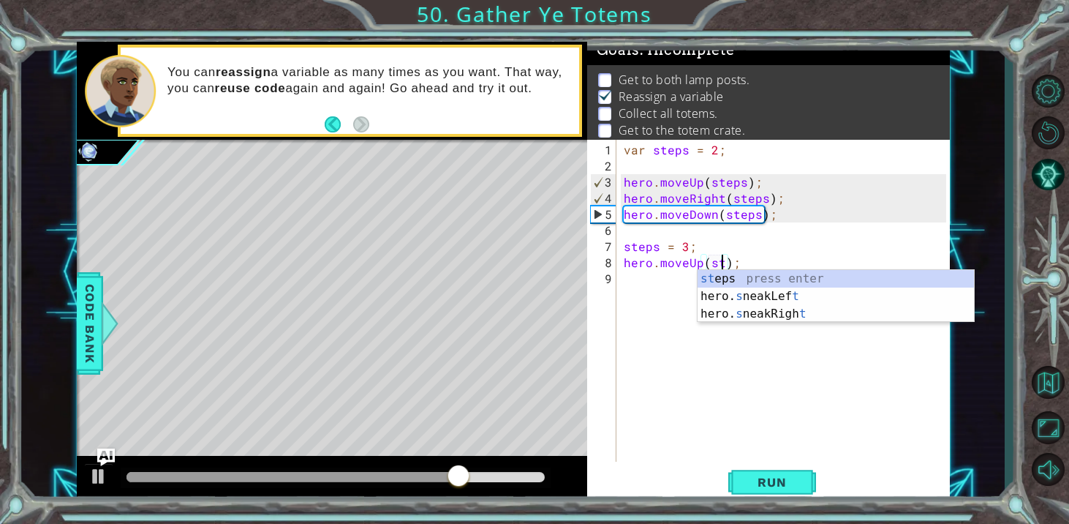
scroll to position [0, 7]
type textarea "hero.moveUp(steps);"
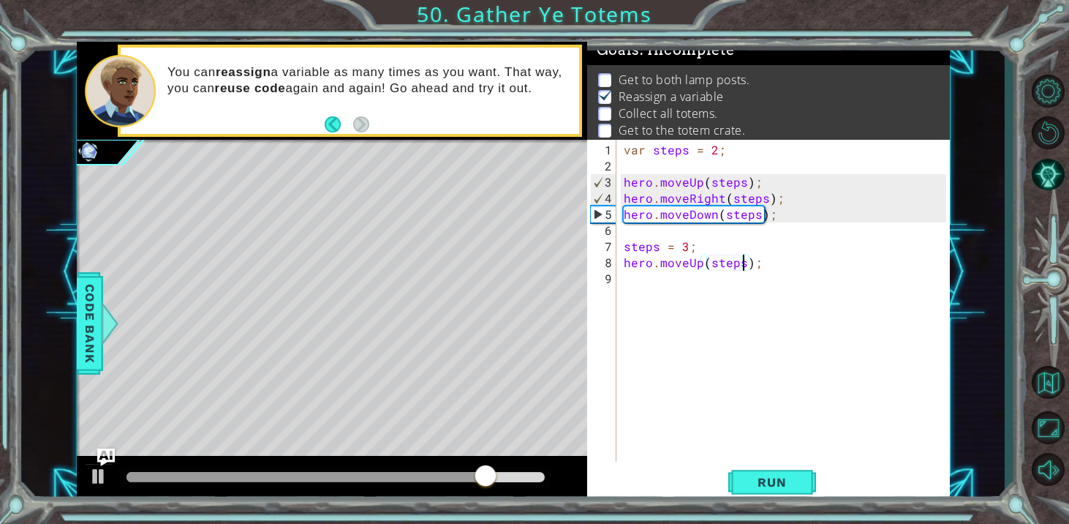
click at [687, 278] on div "var steps = 2 ; hero . moveUp ( steps ) ; hero . moveRight ( steps ) ; hero . m…" at bounding box center [787, 319] width 333 height 354
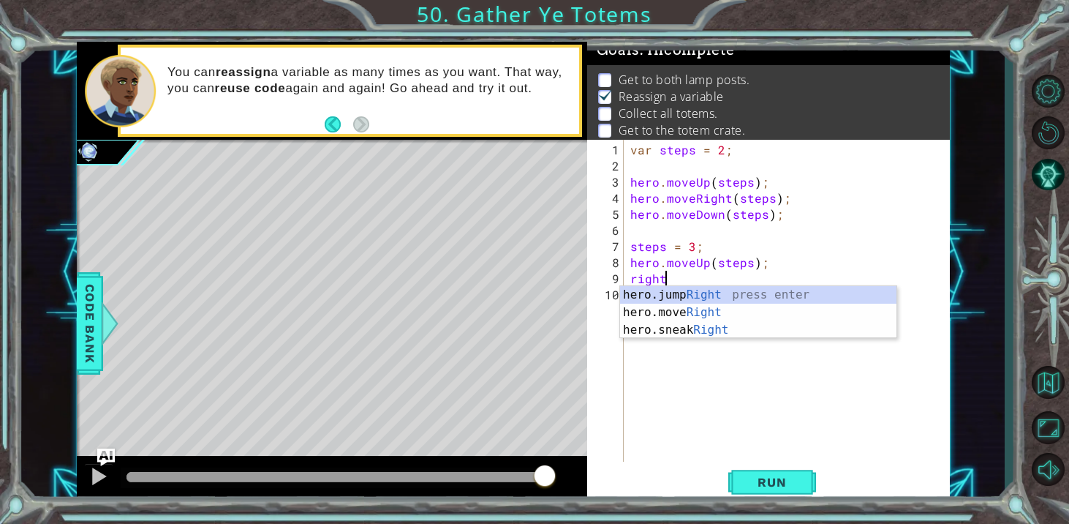
scroll to position [0, 1]
click at [709, 312] on div "hero.jump Right press enter hero.move Right press enter hero.sneak Right press …" at bounding box center [758, 330] width 276 height 88
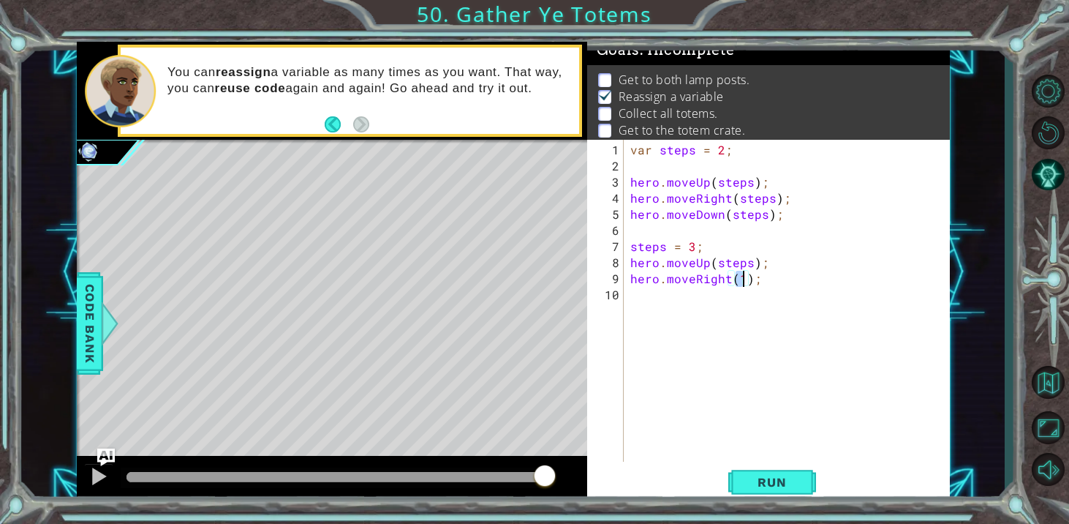
type textarea "hero.moveRight(2);"
click at [709, 312] on div "var steps = 2 ; hero . moveUp ( steps ) ; hero . moveRight ( steps ) ; hero . m…" at bounding box center [791, 319] width 326 height 354
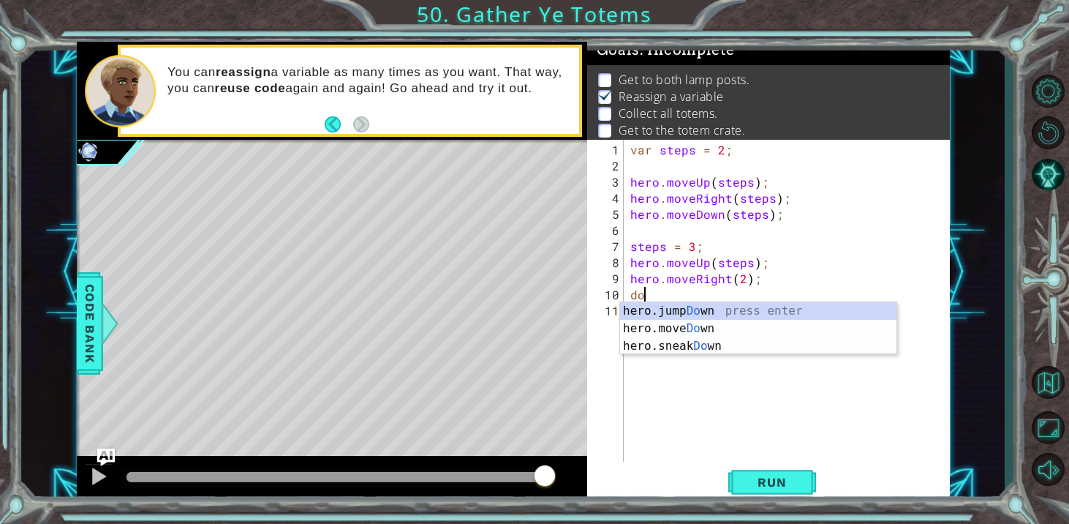
scroll to position [0, 1]
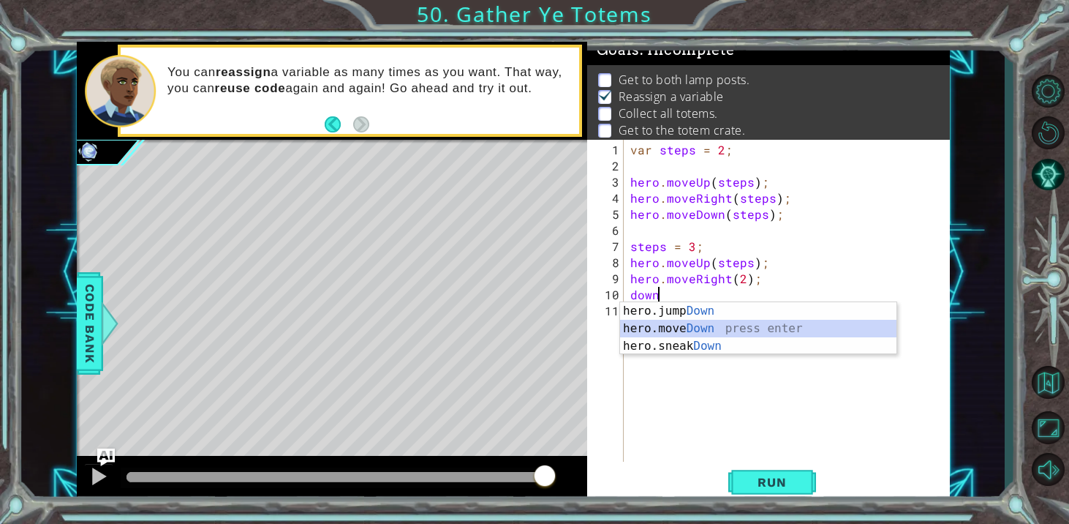
click at [708, 325] on div "hero.jump Down press enter hero.move Down press enter hero.sneak Down press ent…" at bounding box center [758, 346] width 276 height 88
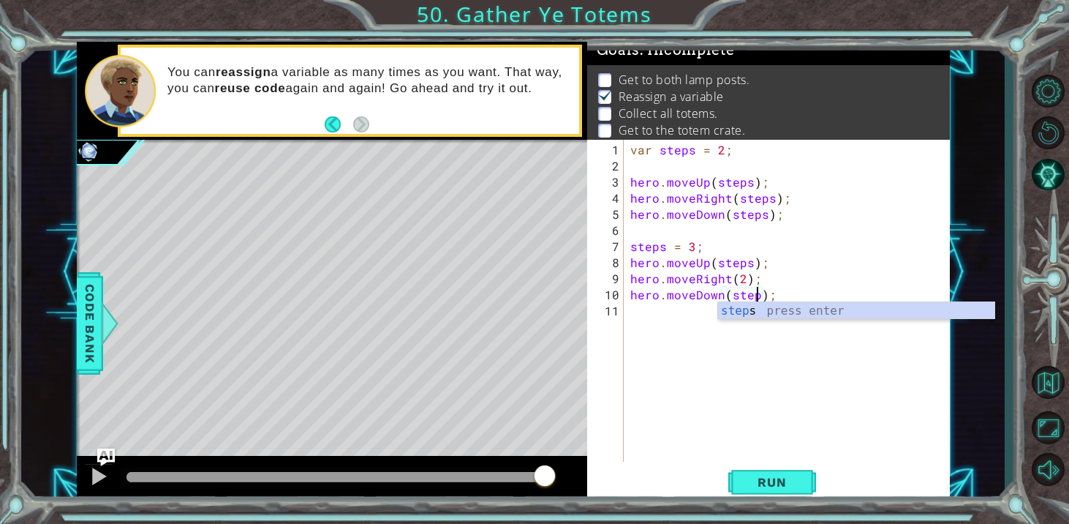
type textarea "hero.moveDown(steps);"
click at [759, 316] on div "steps press enter" at bounding box center [856, 328] width 276 height 53
click at [650, 308] on div "var steps = 2 ; hero . moveUp ( steps ) ; hero . moveRight ( steps ) ; hero . m…" at bounding box center [791, 319] width 326 height 354
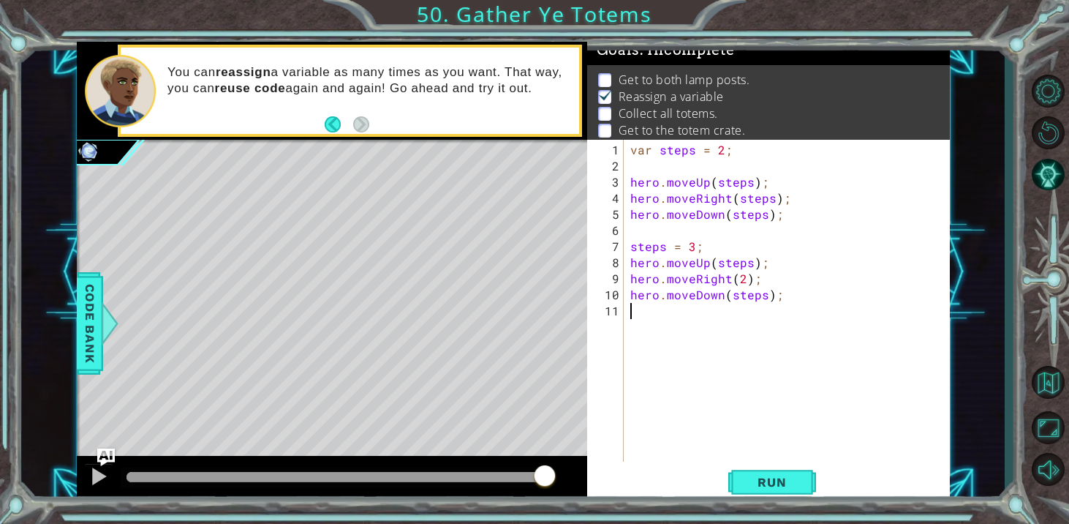
type textarea "j"
type textarea "i"
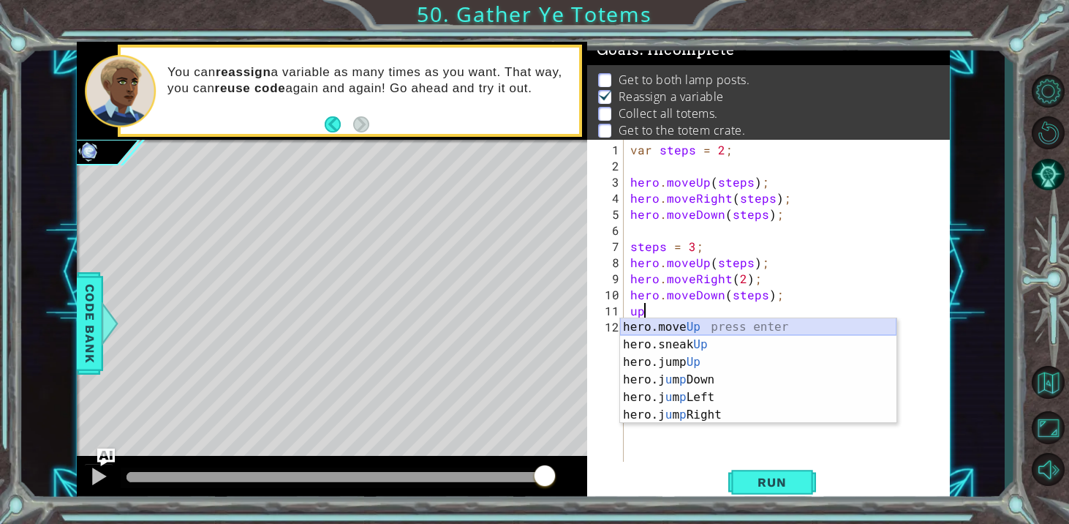
click at [687, 331] on div "hero.move Up press enter hero.sneak Up press enter hero.jump Up press enter her…" at bounding box center [758, 388] width 276 height 140
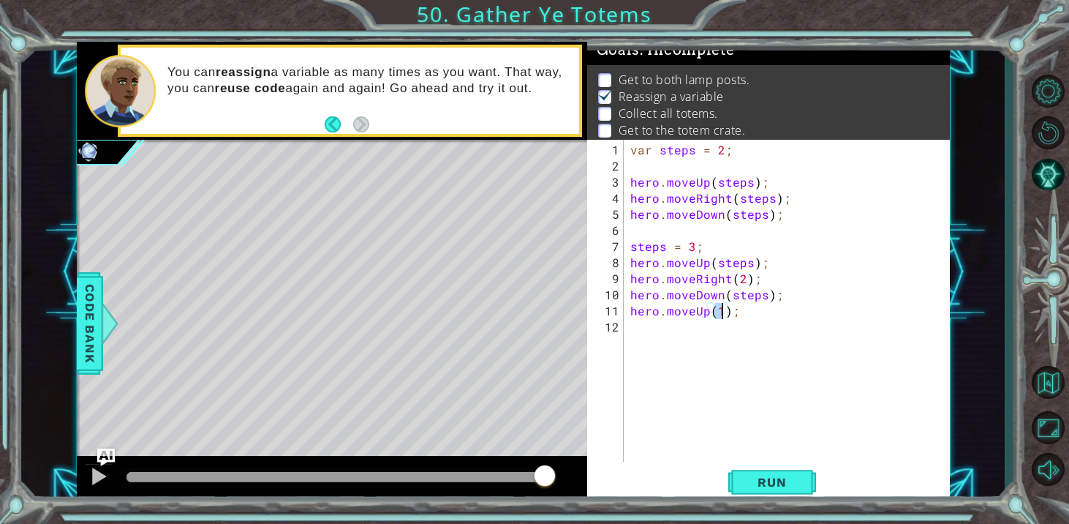
type textarea "hero.moveUp(4);"
click at [672, 331] on div "var steps = 2 ; hero . moveUp ( steps ) ; hero . moveRight ( steps ) ; hero . m…" at bounding box center [791, 319] width 326 height 354
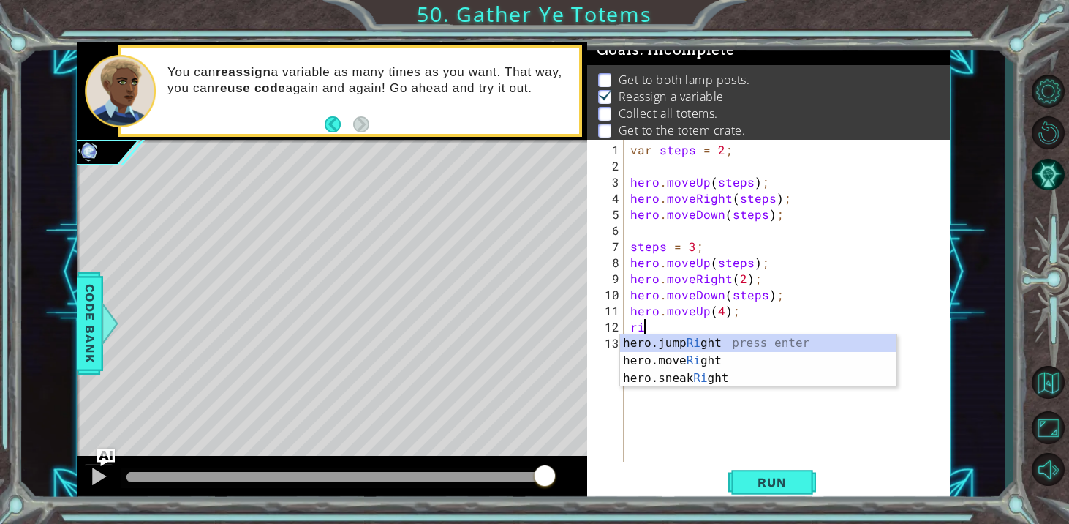
scroll to position [0, 1]
click at [701, 362] on div "hero.jump Righ t press enter hero.move Righ t press enter hero.sneak Righ t pre…" at bounding box center [758, 378] width 276 height 88
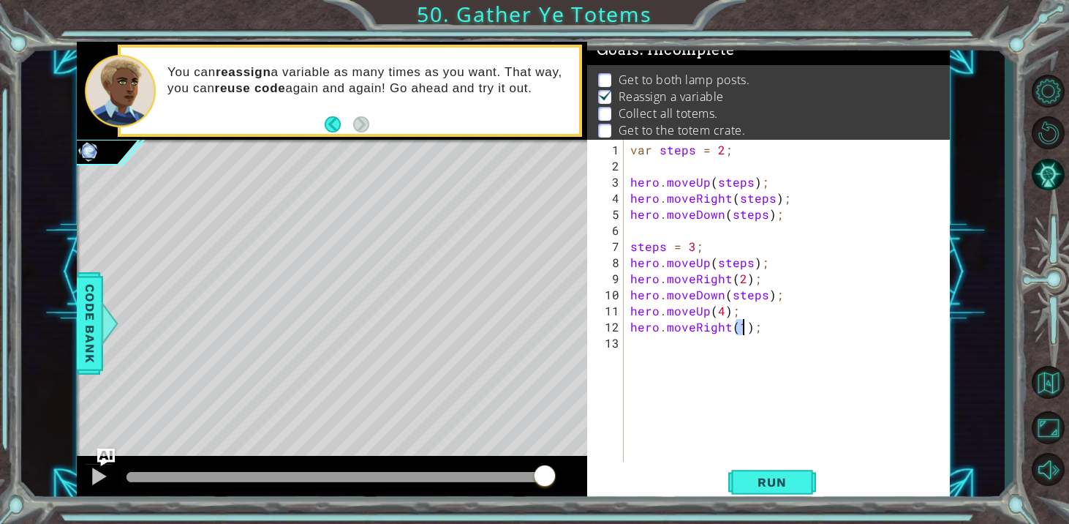
type textarea "hero.moveRight(2);"
click at [689, 358] on div "var steps = 2 ; hero . moveUp ( steps ) ; hero . moveRight ( steps ) ; hero . m…" at bounding box center [791, 319] width 326 height 354
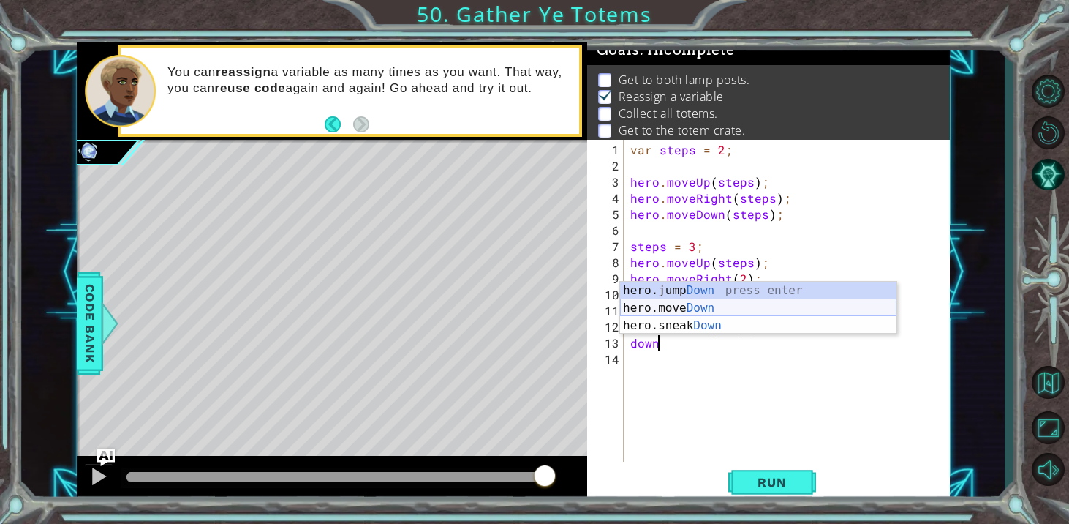
click at [688, 309] on div "hero.jump Down press enter hero.move Down press enter hero.sneak Down press ent…" at bounding box center [758, 326] width 276 height 88
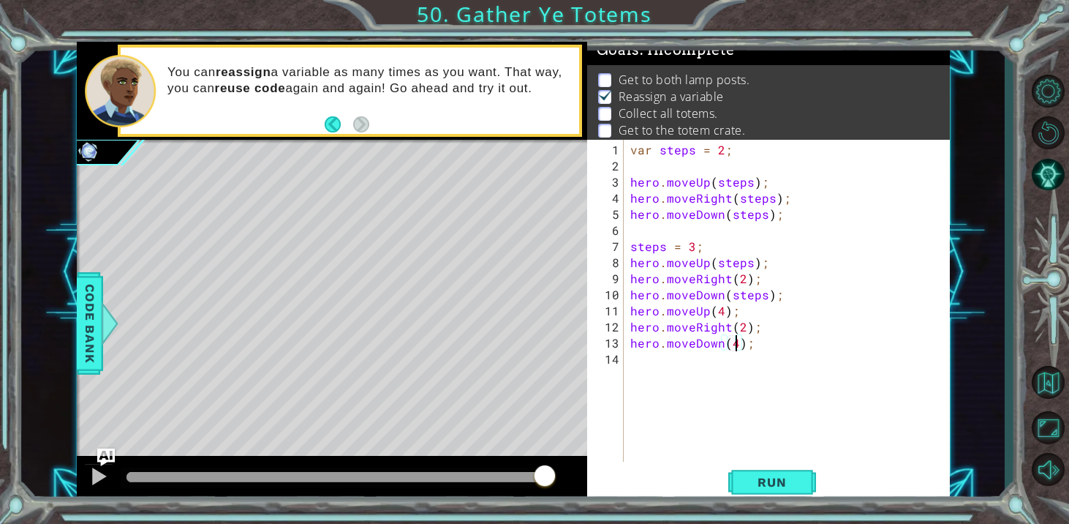
scroll to position [0, 7]
type textarea "hero.moveDown(4);"
click at [777, 483] on span "Run" at bounding box center [772, 482] width 58 height 15
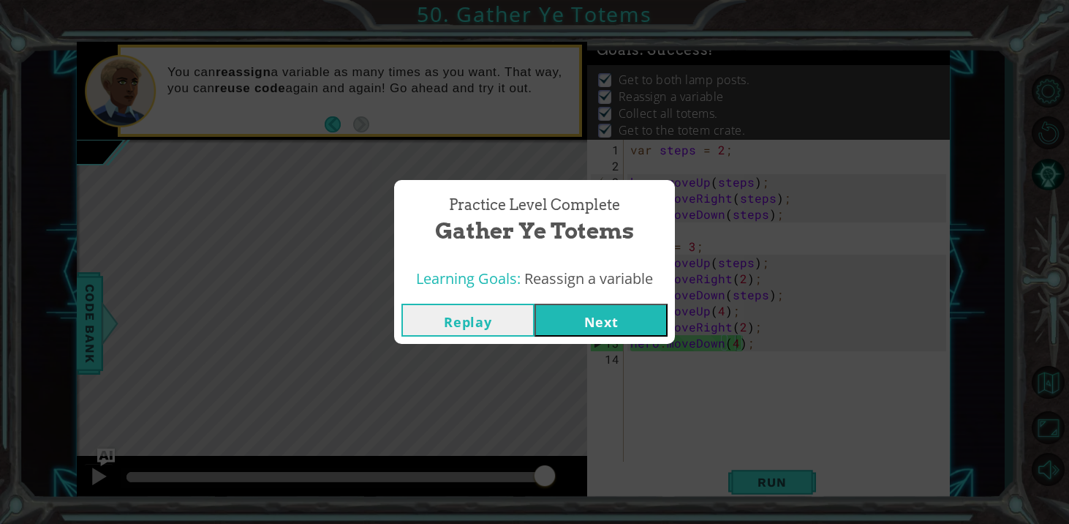
click at [652, 329] on button "Next" at bounding box center [601, 320] width 133 height 33
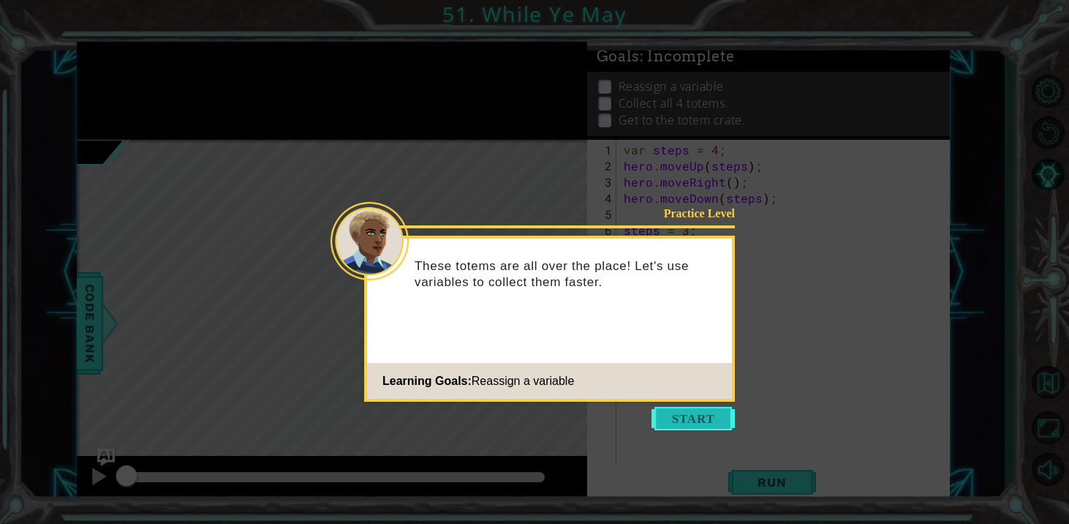
click at [661, 420] on button "Start" at bounding box center [693, 418] width 83 height 23
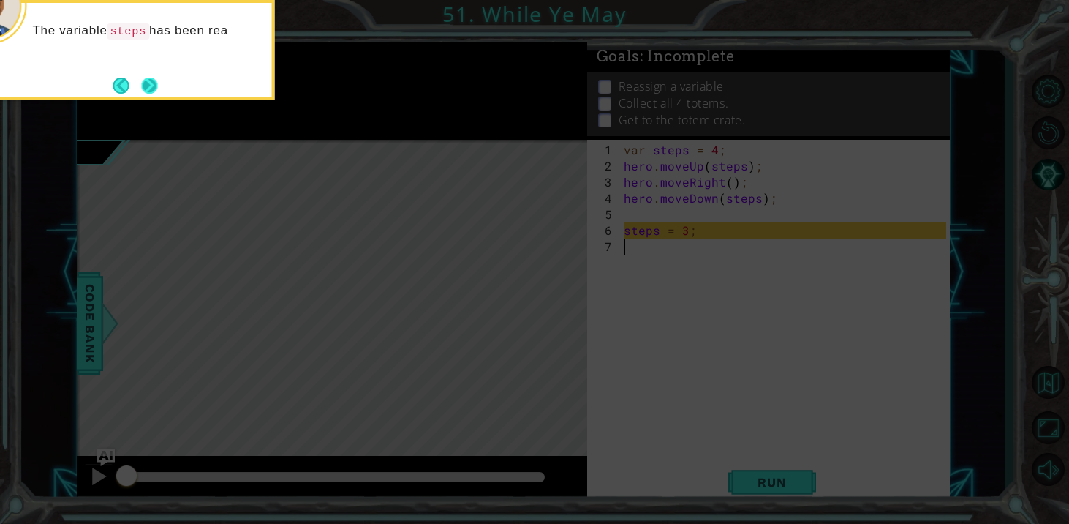
click at [146, 80] on button "Next" at bounding box center [150, 86] width 16 height 16
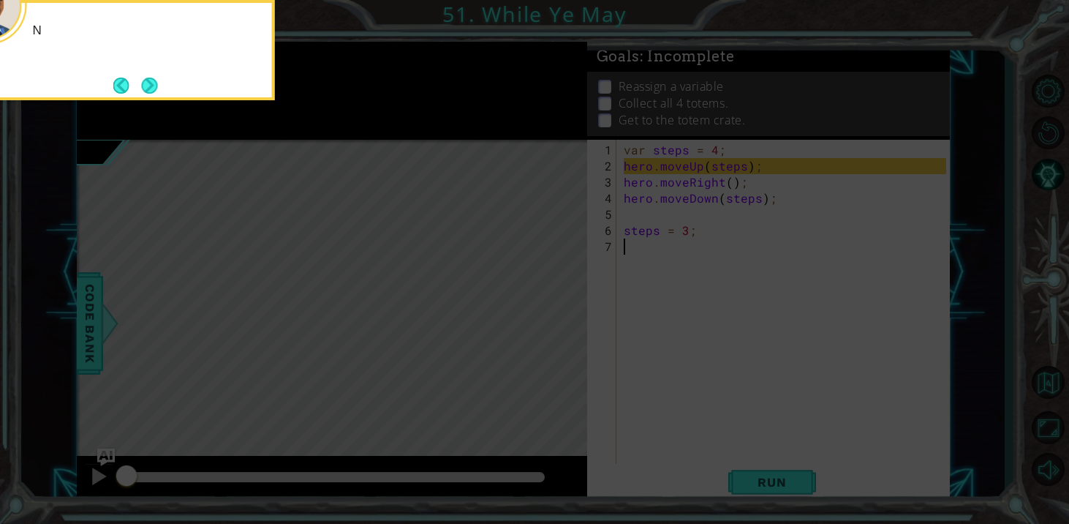
click at [146, 80] on button "Next" at bounding box center [149, 86] width 16 height 16
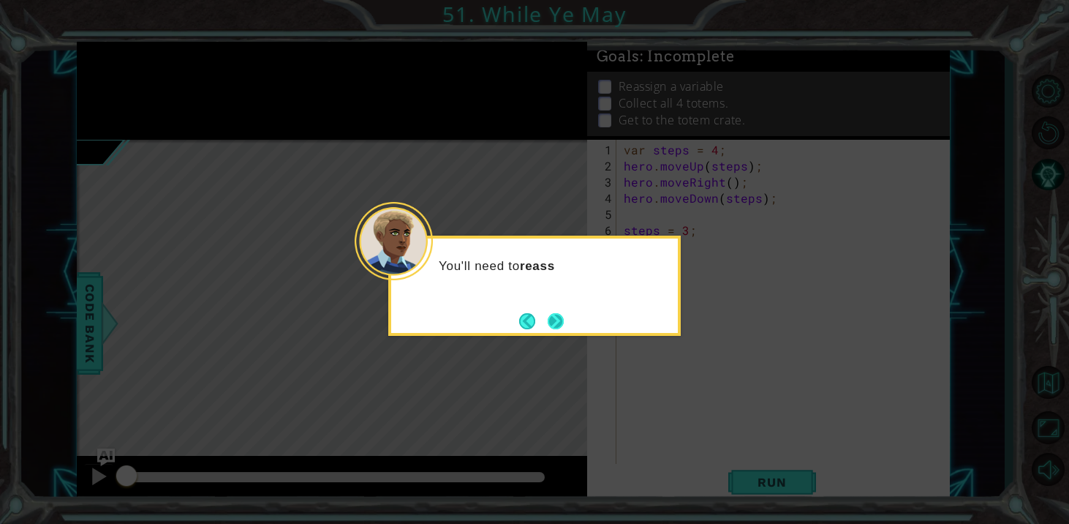
click at [548, 313] on button "Next" at bounding box center [556, 321] width 16 height 16
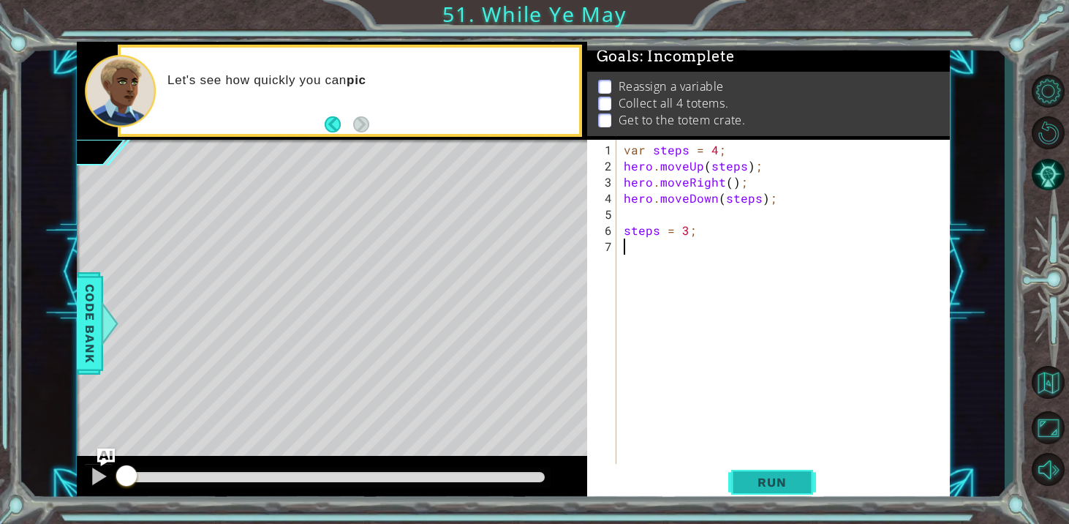
click at [741, 478] on button "Run" at bounding box center [772, 482] width 88 height 37
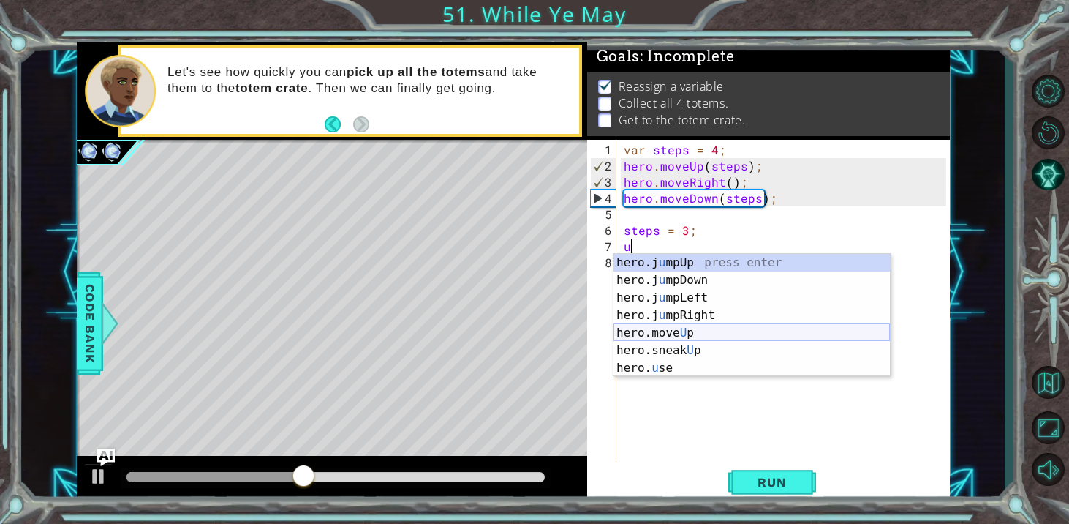
click at [688, 330] on div "hero.j u mpUp press enter hero.j u mpDown press enter hero.j u mpLeft press ent…" at bounding box center [752, 333] width 276 height 158
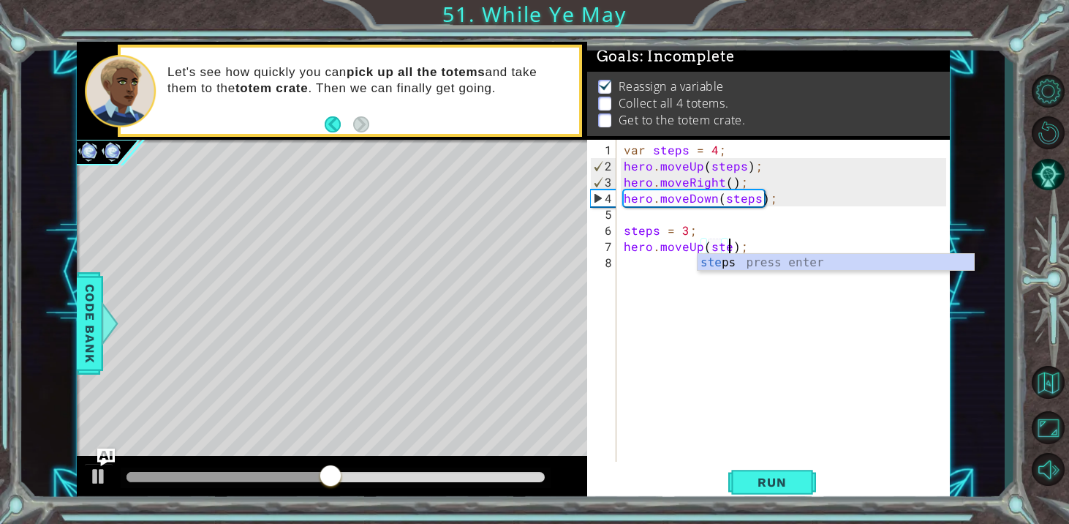
scroll to position [0, 7]
type textarea "hero.moveUp(steps);"
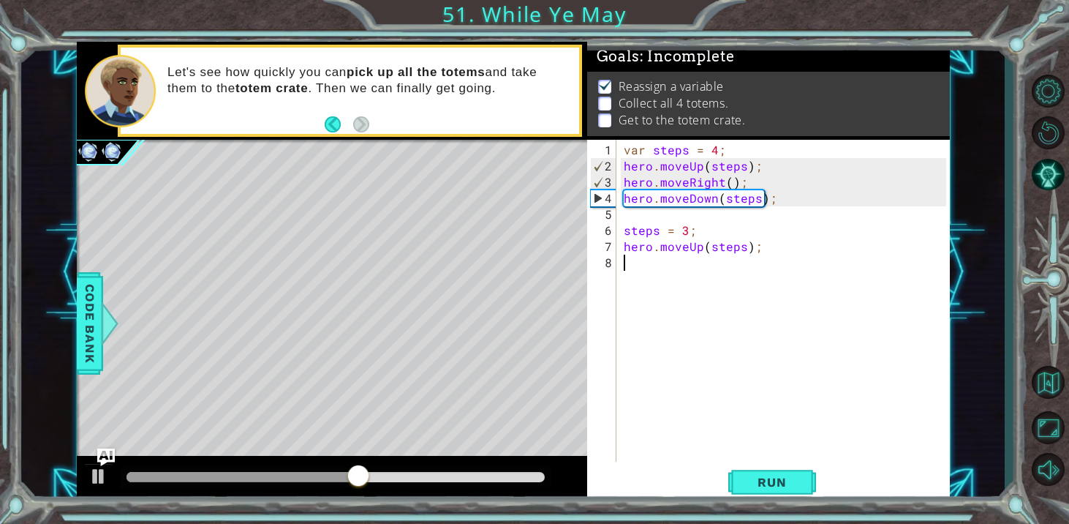
click at [628, 259] on div "var steps = 4 ; hero . moveUp ( steps ) ; hero . moveRight ( ) ; hero . moveDow…" at bounding box center [787, 319] width 333 height 354
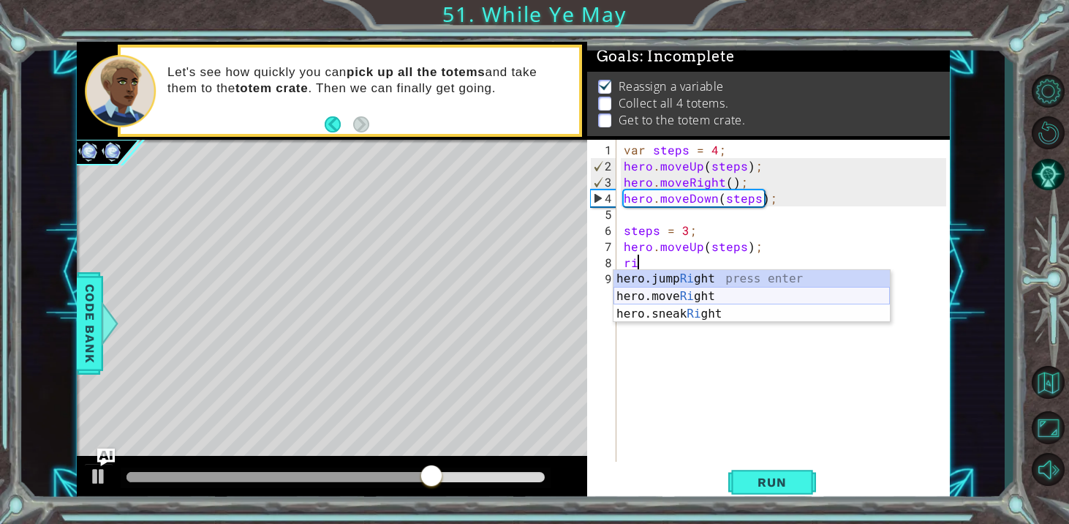
click at [648, 298] on div "hero.jump Ri ght press enter hero.move Ri ght press enter hero.sneak Ri ght pre…" at bounding box center [752, 314] width 276 height 88
type textarea "hero.moveRight(1);"
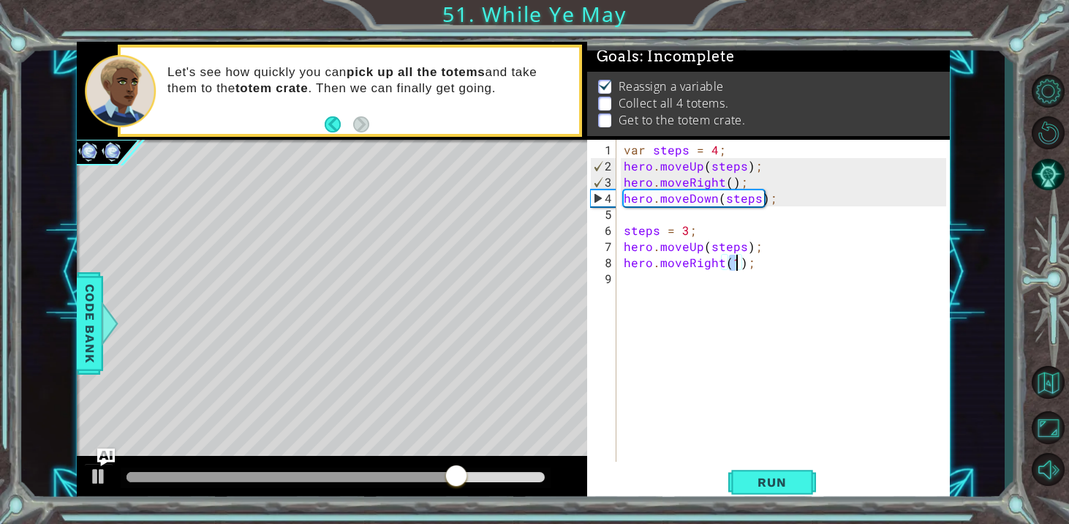
click at [647, 293] on div "var steps = 4 ; hero . moveUp ( steps ) ; hero . moveRight ( ) ; hero . moveDow…" at bounding box center [787, 319] width 333 height 354
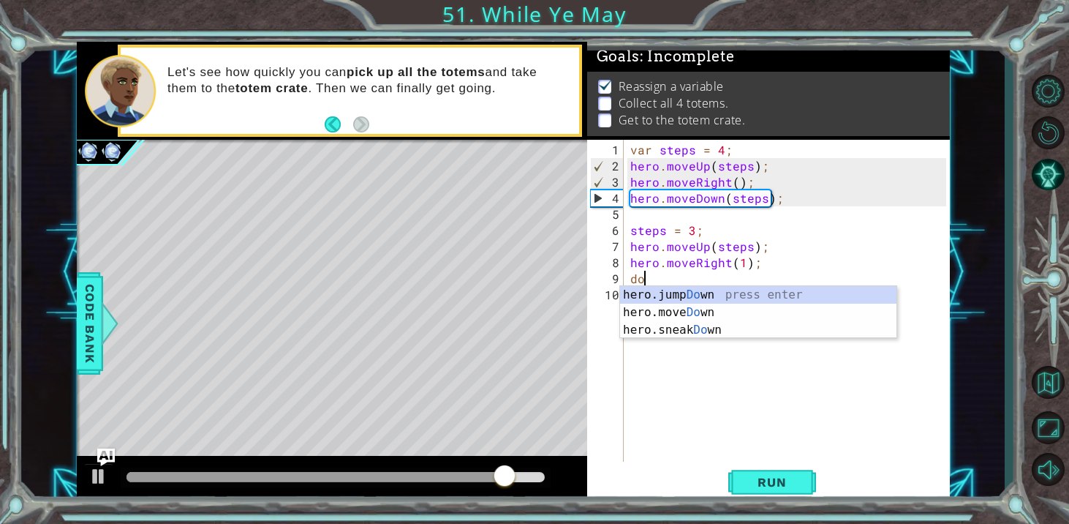
scroll to position [0, 1]
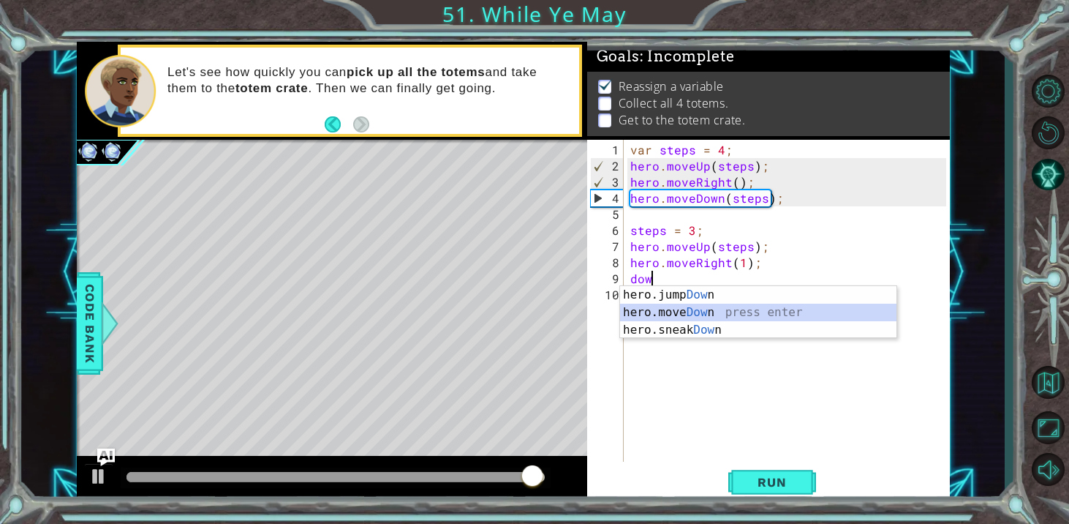
click at [657, 315] on div "hero.jump Dow n press enter hero.move Dow n press enter hero.sneak Dow n press …" at bounding box center [758, 330] width 276 height 88
type textarea "hero.moveDown(1);"
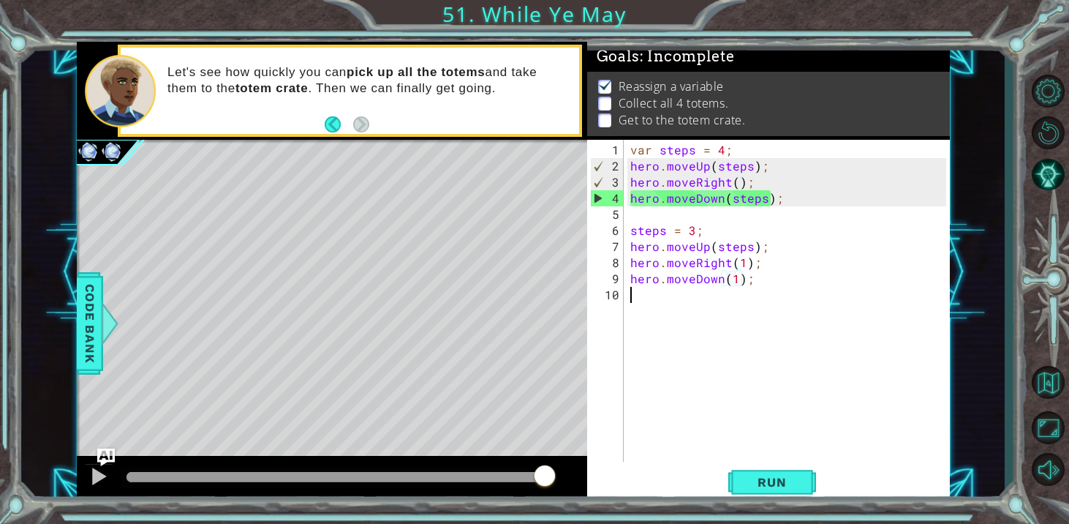
click at [659, 307] on div "var steps = 4 ; hero . moveUp ( steps ) ; hero . moveRight ( ) ; hero . moveDow…" at bounding box center [791, 319] width 326 height 354
click at [737, 279] on div "var steps = 4 ; hero . moveUp ( steps ) ; hero . moveRight ( ) ; hero . moveDow…" at bounding box center [791, 319] width 326 height 354
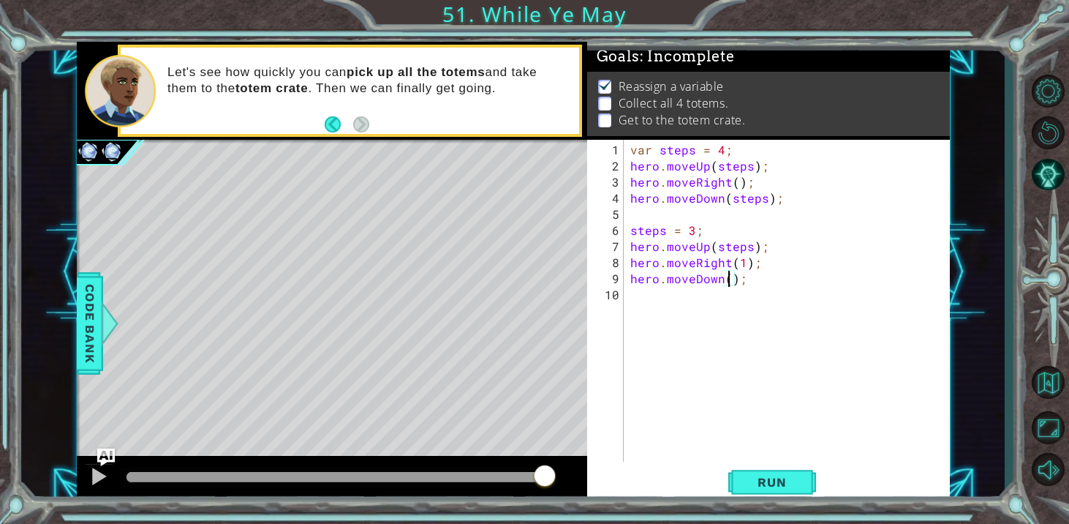
type textarea "hero.moveDown(3);"
click at [713, 304] on div "var steps = 4 ; hero . moveUp ( steps ) ; hero . moveRight ( ) ; hero . moveDow…" at bounding box center [791, 319] width 326 height 354
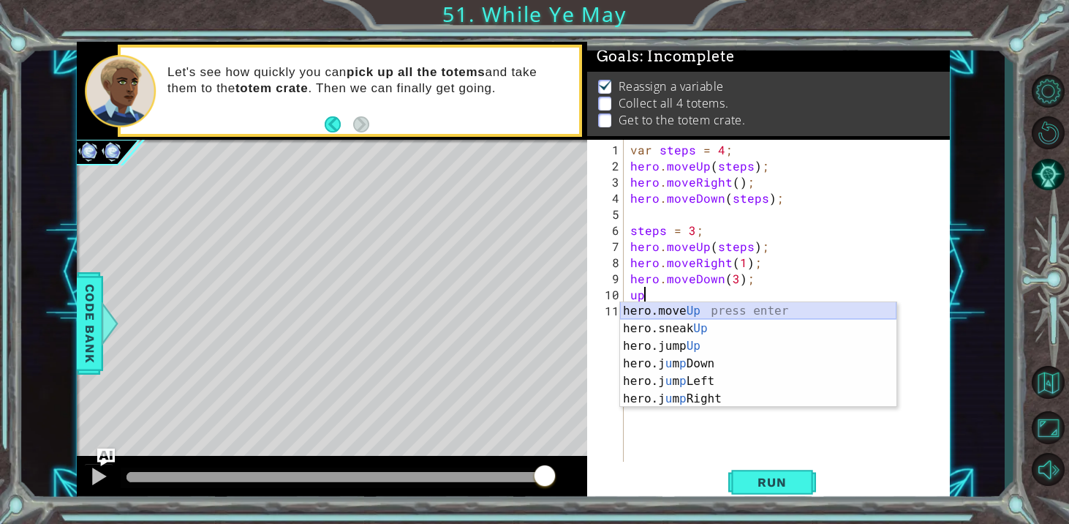
click at [718, 314] on div "hero.move Up press enter hero.sneak Up press enter hero.jump Up press enter her…" at bounding box center [758, 372] width 276 height 140
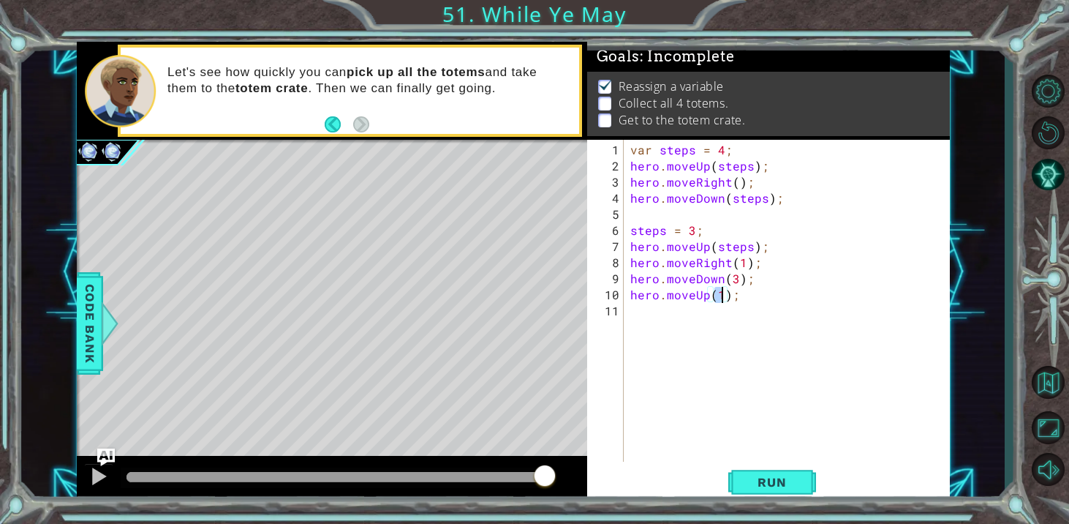
type textarea "hero.moveUp(2);"
click at [696, 311] on div "var steps = 4 ; hero . moveUp ( steps ) ; hero . moveRight ( ) ; hero . moveDow…" at bounding box center [791, 319] width 326 height 354
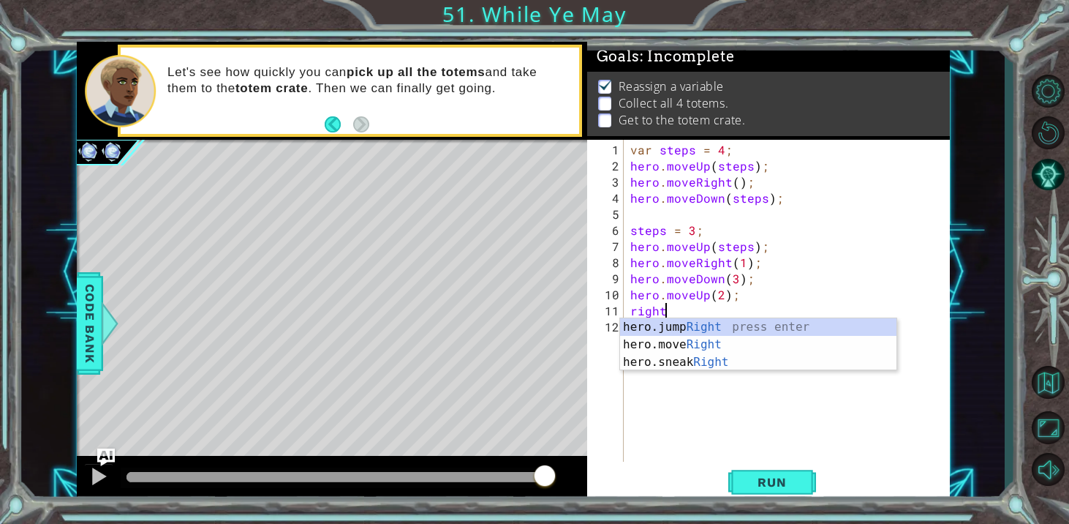
scroll to position [0, 1]
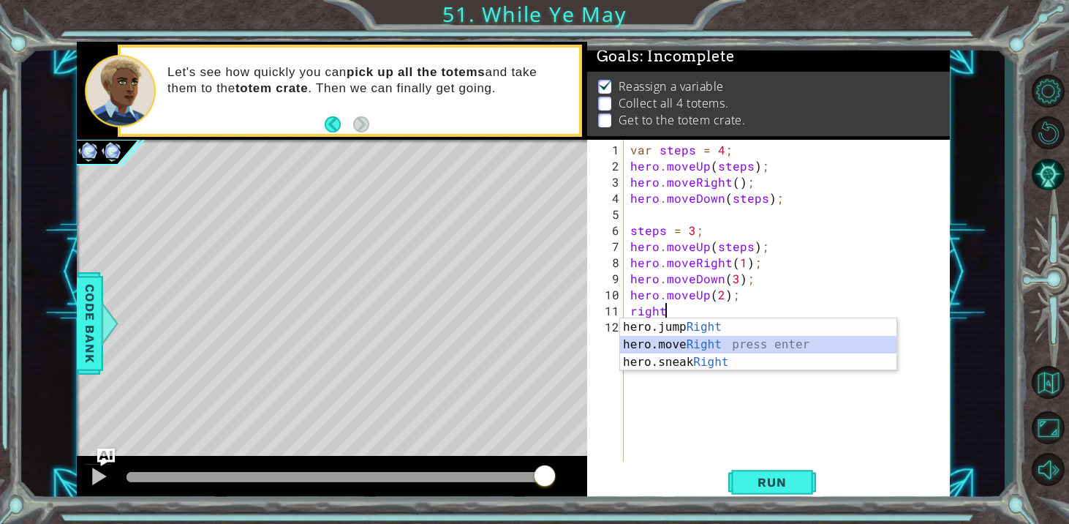
click at [696, 348] on div "hero.jump Right press enter hero.move Right press enter hero.sneak Right press …" at bounding box center [758, 362] width 276 height 88
type textarea "hero.moveRight(1);"
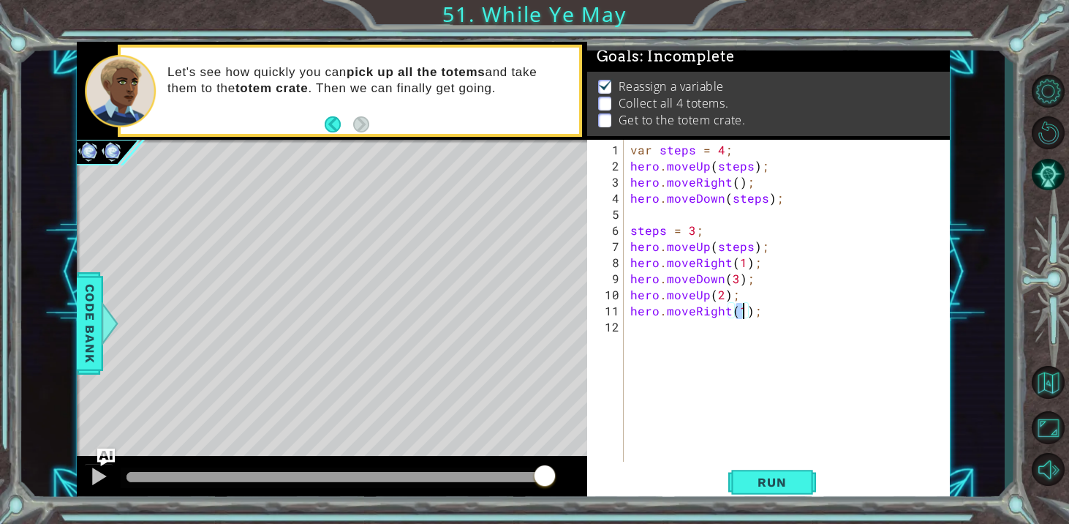
click at [677, 336] on div "var steps = 4 ; hero . moveUp ( steps ) ; hero . moveRight ( ) ; hero . moveDow…" at bounding box center [791, 319] width 326 height 354
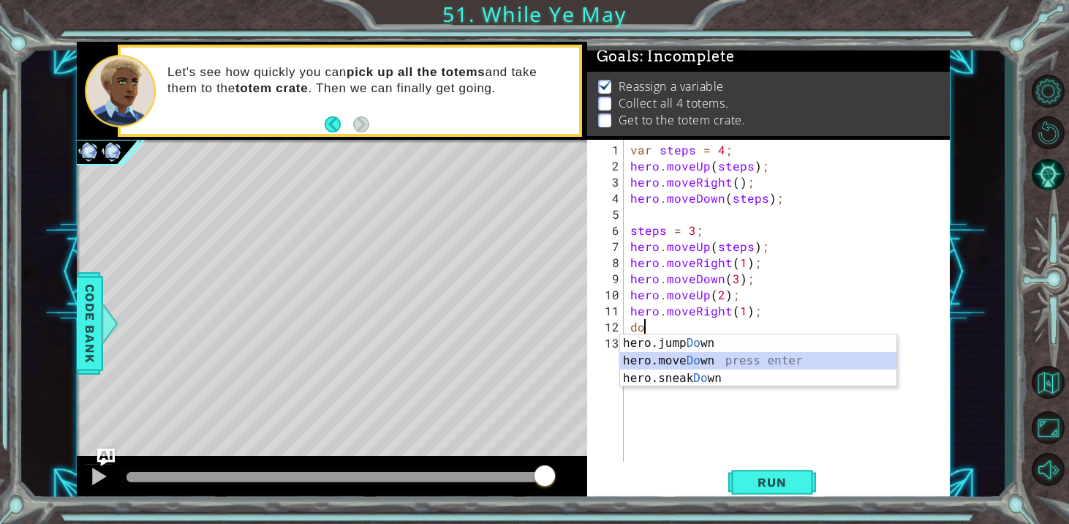
click at [693, 362] on div "hero.jump Do wn press enter hero.move Do wn press enter hero.sneak Do wn press …" at bounding box center [758, 378] width 276 height 88
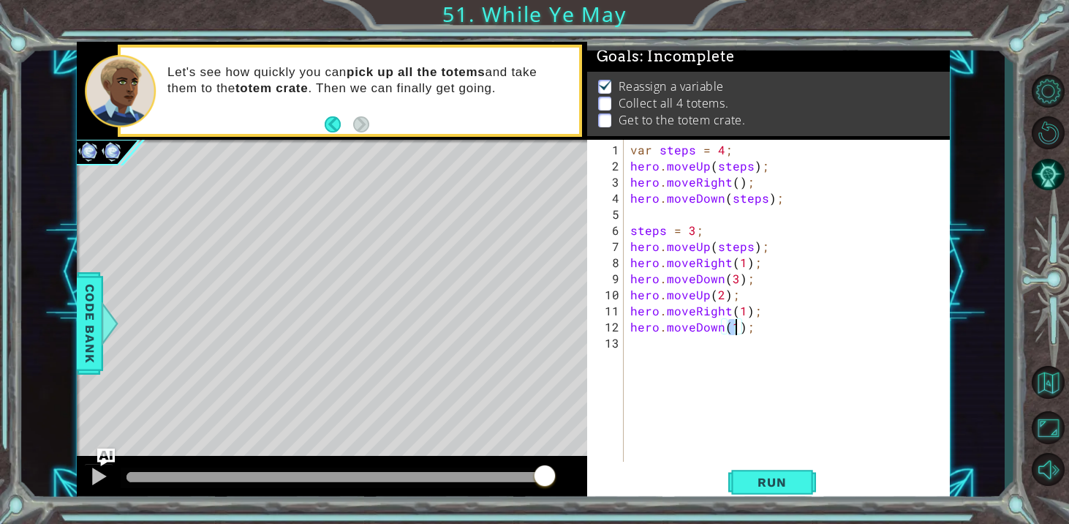
type textarea "hero.moveDown(2);"
click at [679, 348] on div "var steps = 4 ; hero . moveUp ( steps ) ; hero . moveRight ( ) ; hero . moveDow…" at bounding box center [791, 319] width 326 height 354
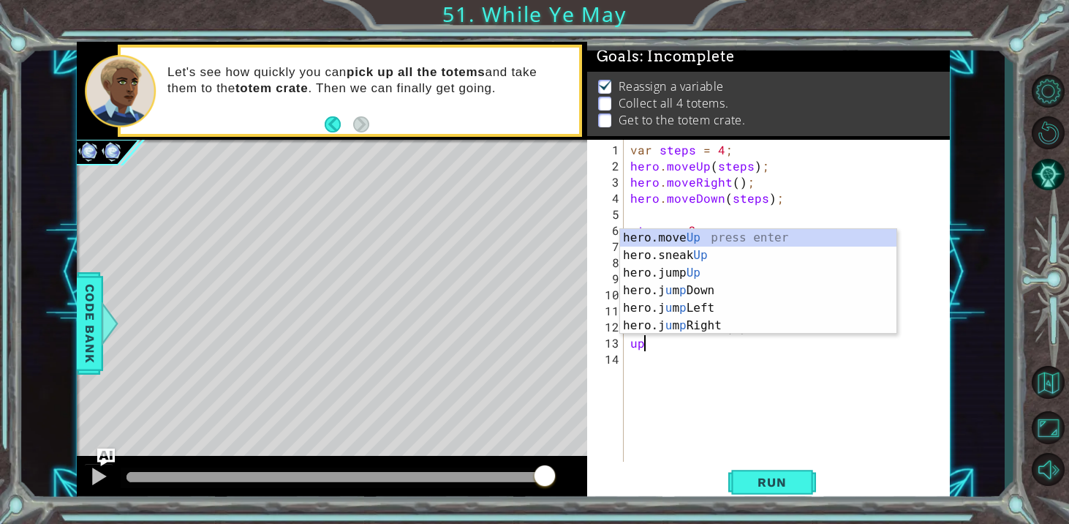
click at [679, 344] on div "var steps = 4 ; hero . moveUp ( steps ) ; hero . moveRight ( ) ; hero . moveDow…" at bounding box center [791, 319] width 326 height 354
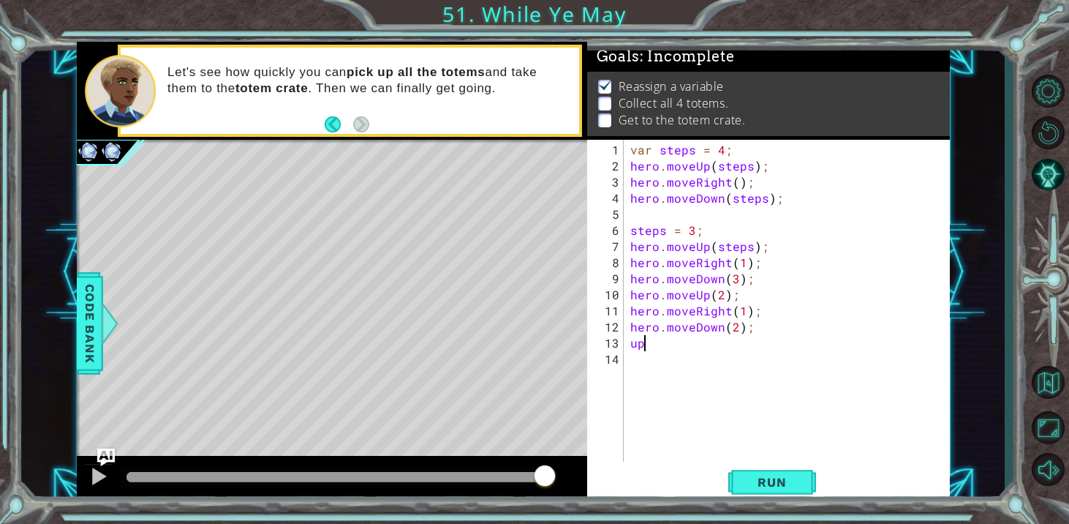
click at [677, 344] on div "var steps = 4 ; hero . moveUp ( steps ) ; hero . moveRight ( ) ; hero . moveDow…" at bounding box center [791, 319] width 326 height 354
type textarea "u"
click at [690, 345] on div "var steps = 4 ; hero . moveUp ( steps ) ; hero . moveRight ( ) ; hero . moveDow…" at bounding box center [791, 319] width 326 height 354
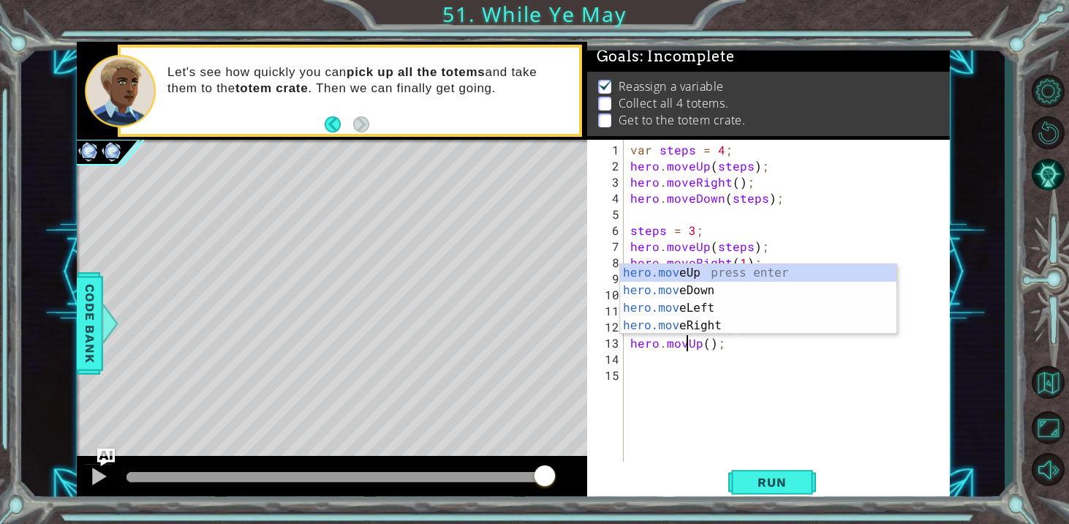
scroll to position [0, 4]
type textarea "hero.moveUp(1);"
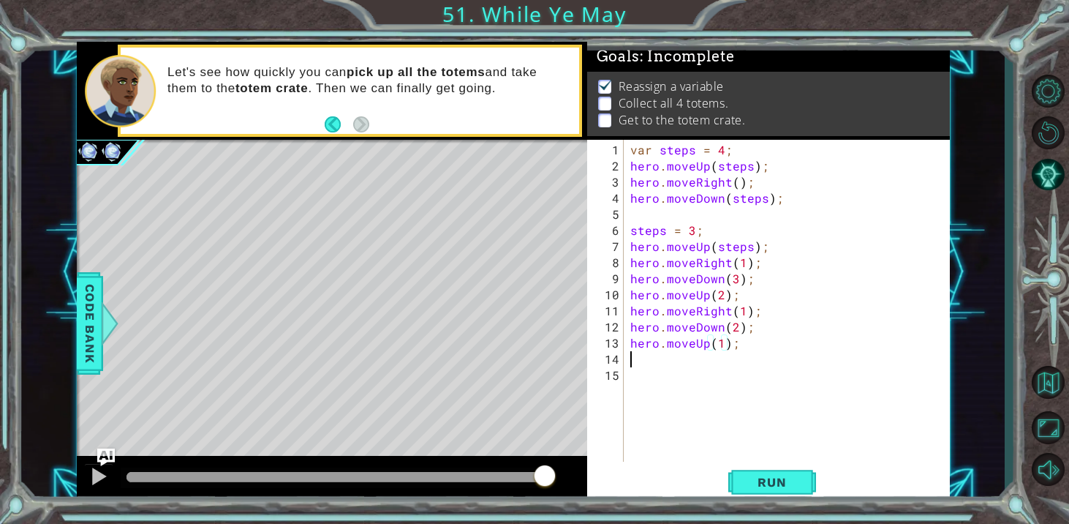
click at [651, 361] on div "var steps = 4 ; hero . moveUp ( steps ) ; hero . moveRight ( ) ; hero . moveDow…" at bounding box center [791, 319] width 326 height 354
type textarea "f"
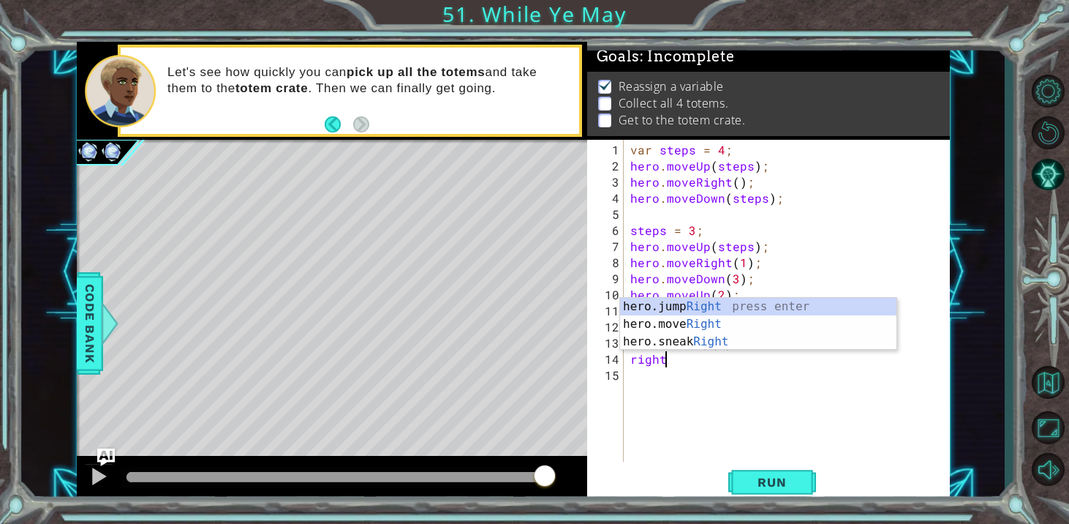
scroll to position [0, 1]
click at [660, 323] on div "hero.jump Right press enter hero.move Right press enter hero.sneak Right press …" at bounding box center [758, 342] width 276 height 88
type textarea "hero.moveRight(1);"
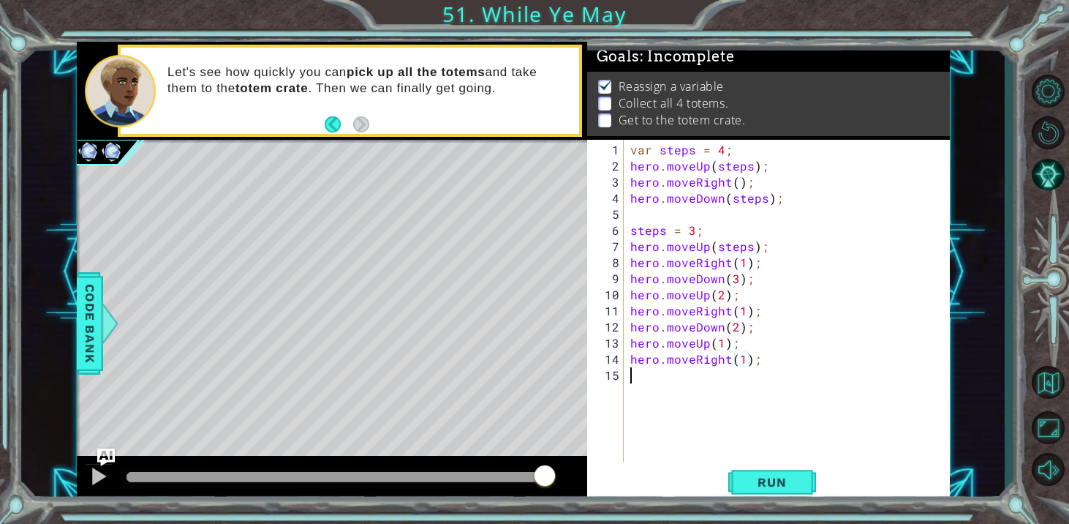
click at [657, 378] on div "var steps = 4 ; hero . moveUp ( steps ) ; hero . moveRight ( ) ; hero . moveDow…" at bounding box center [791, 319] width 326 height 354
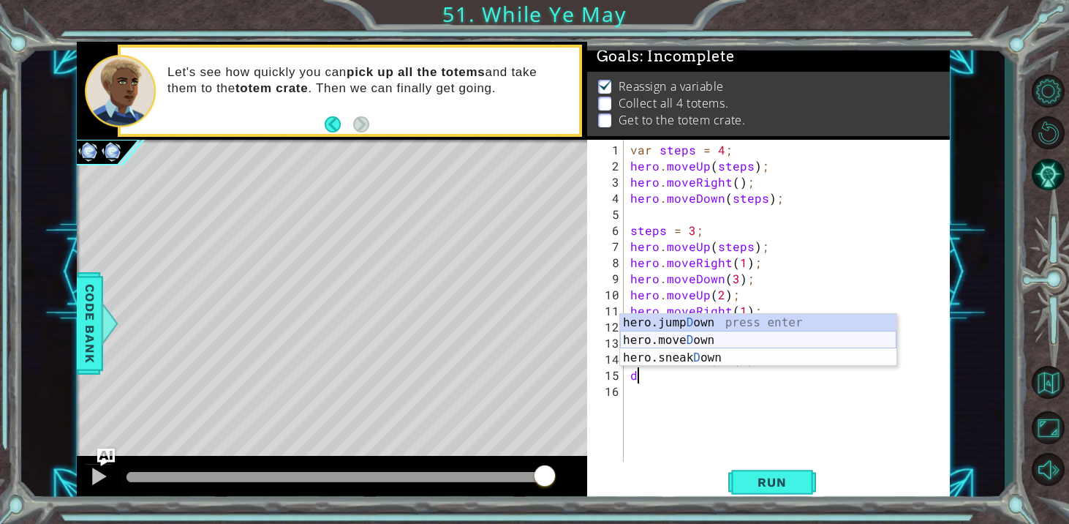
click at [660, 337] on div "hero.jump D own press enter hero.[PERSON_NAME] own press enter hero.sneak D own…" at bounding box center [758, 358] width 276 height 88
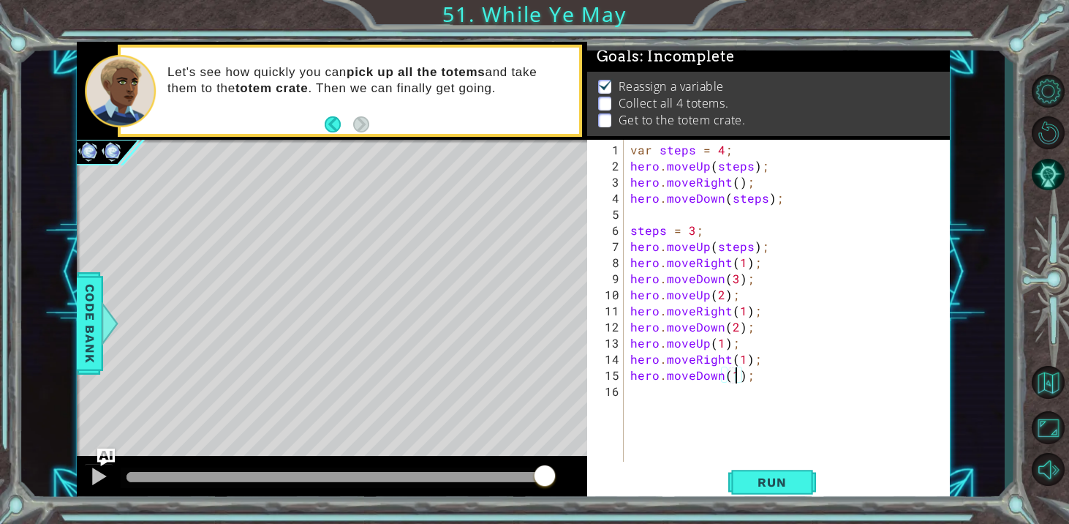
scroll to position [0, 7]
type textarea "hero.moveDown(1);"
click at [764, 483] on span "Run" at bounding box center [772, 482] width 58 height 15
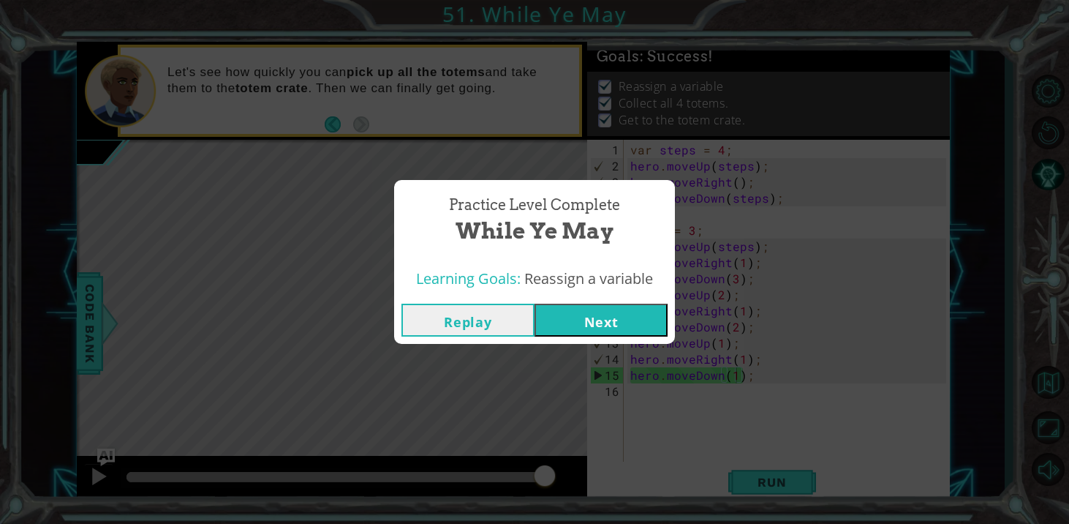
click at [628, 331] on button "Next" at bounding box center [601, 320] width 133 height 33
